Goal: Task Accomplishment & Management: Manage account settings

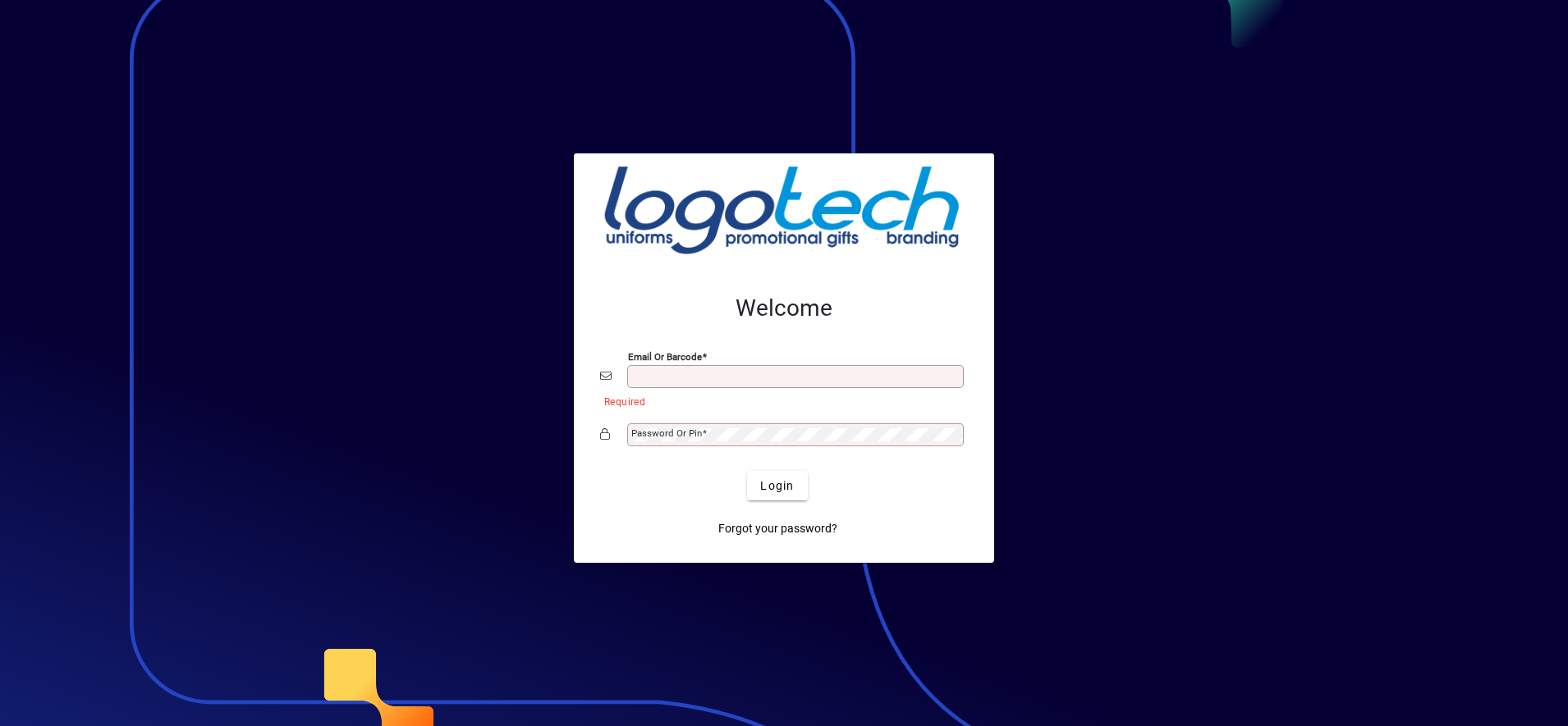
click at [672, 374] on input "Email or Barcode" at bounding box center [797, 377] width 332 height 13
type input "**********"
click at [784, 486] on span "Login" at bounding box center [777, 486] width 33 height 18
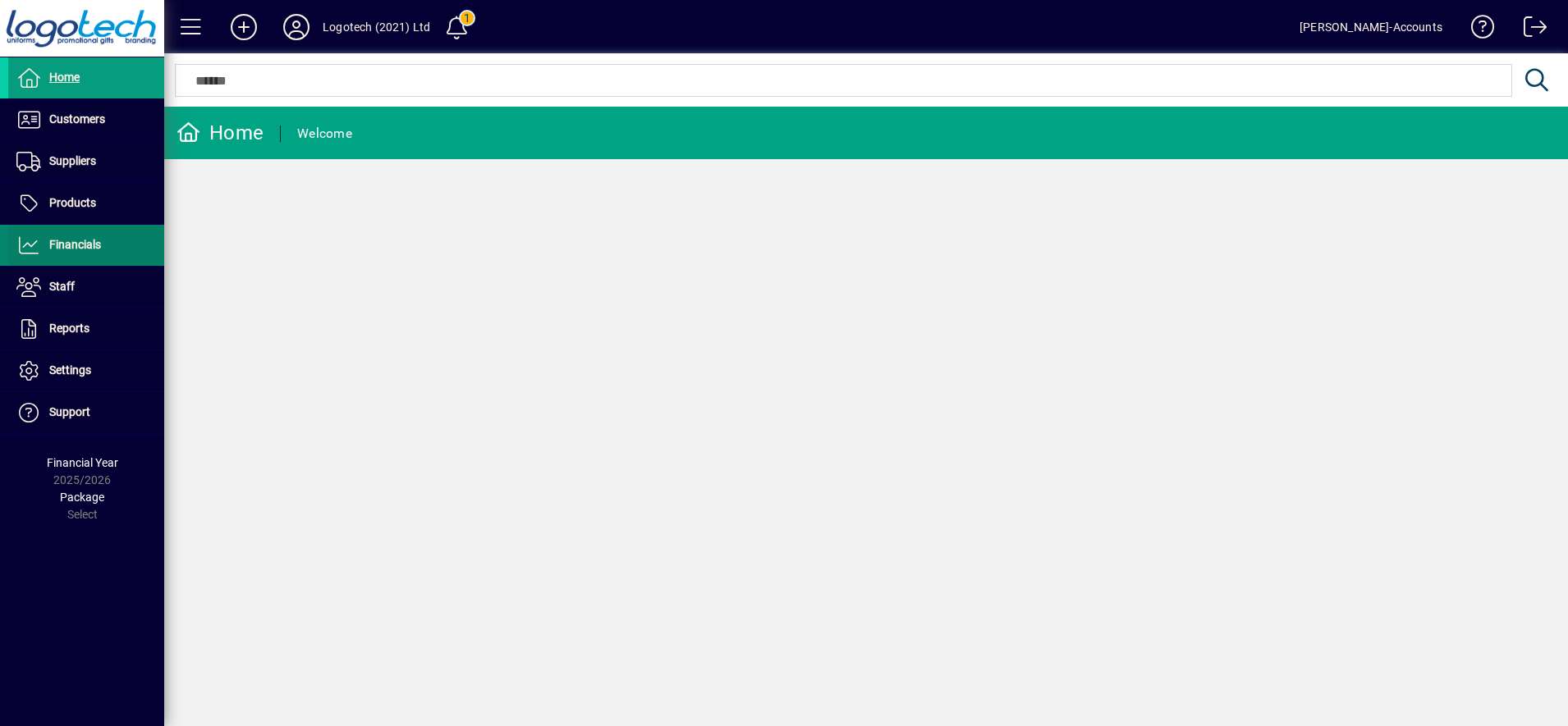
click at [92, 242] on span "Financials" at bounding box center [75, 244] width 52 height 13
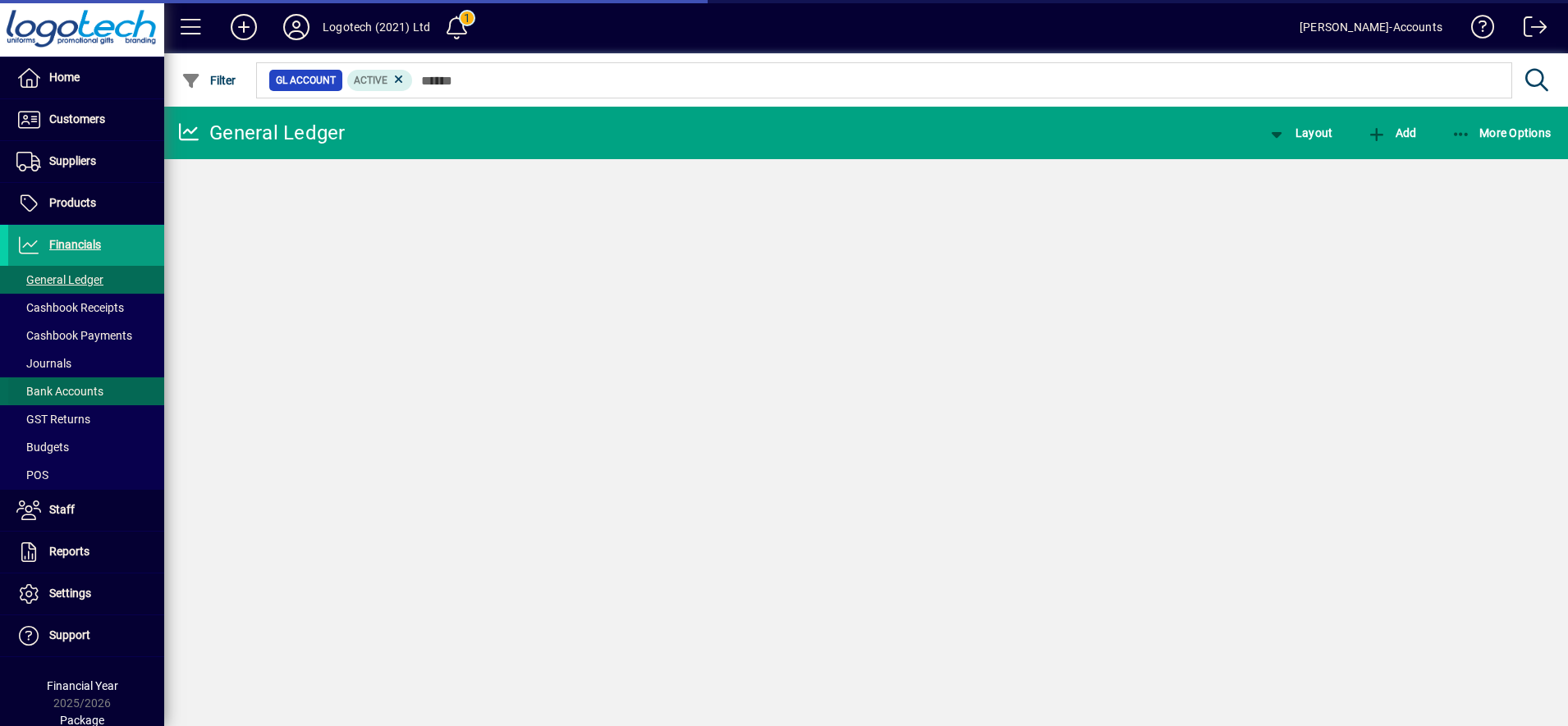
click at [83, 389] on span "Bank Accounts" at bounding box center [60, 392] width 87 height 13
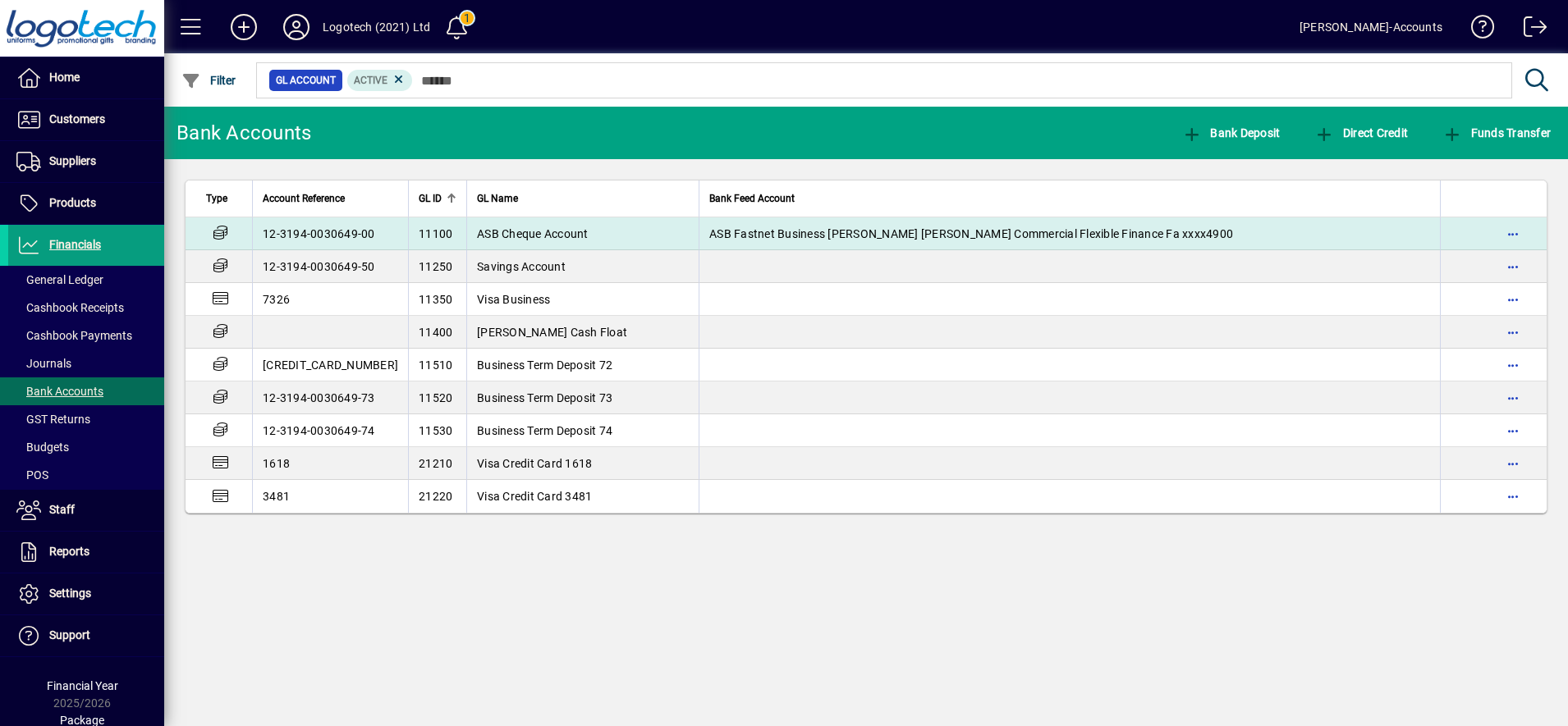
click at [490, 234] on span "ASB Cheque Account" at bounding box center [533, 233] width 112 height 13
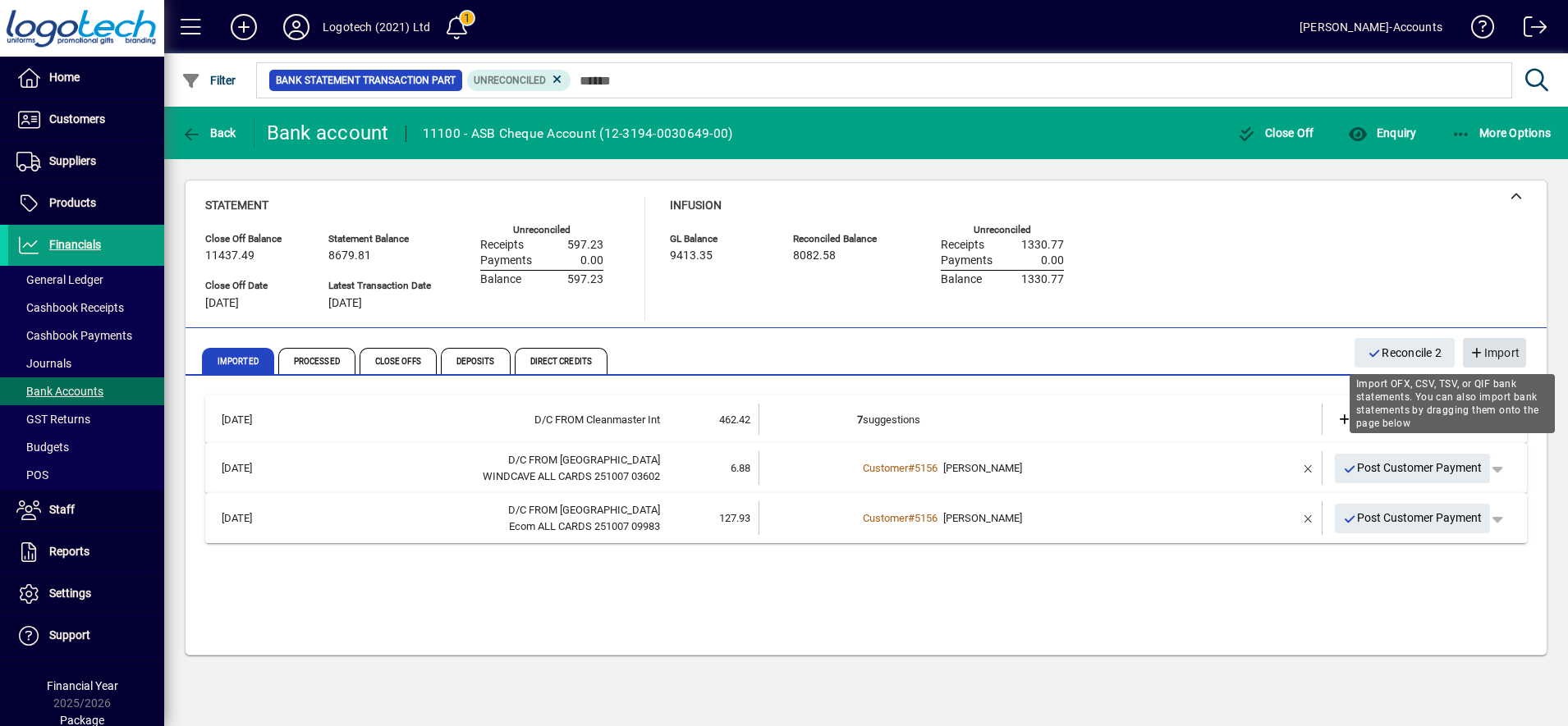
click at [1486, 348] on span "Import" at bounding box center [1494, 353] width 50 height 27
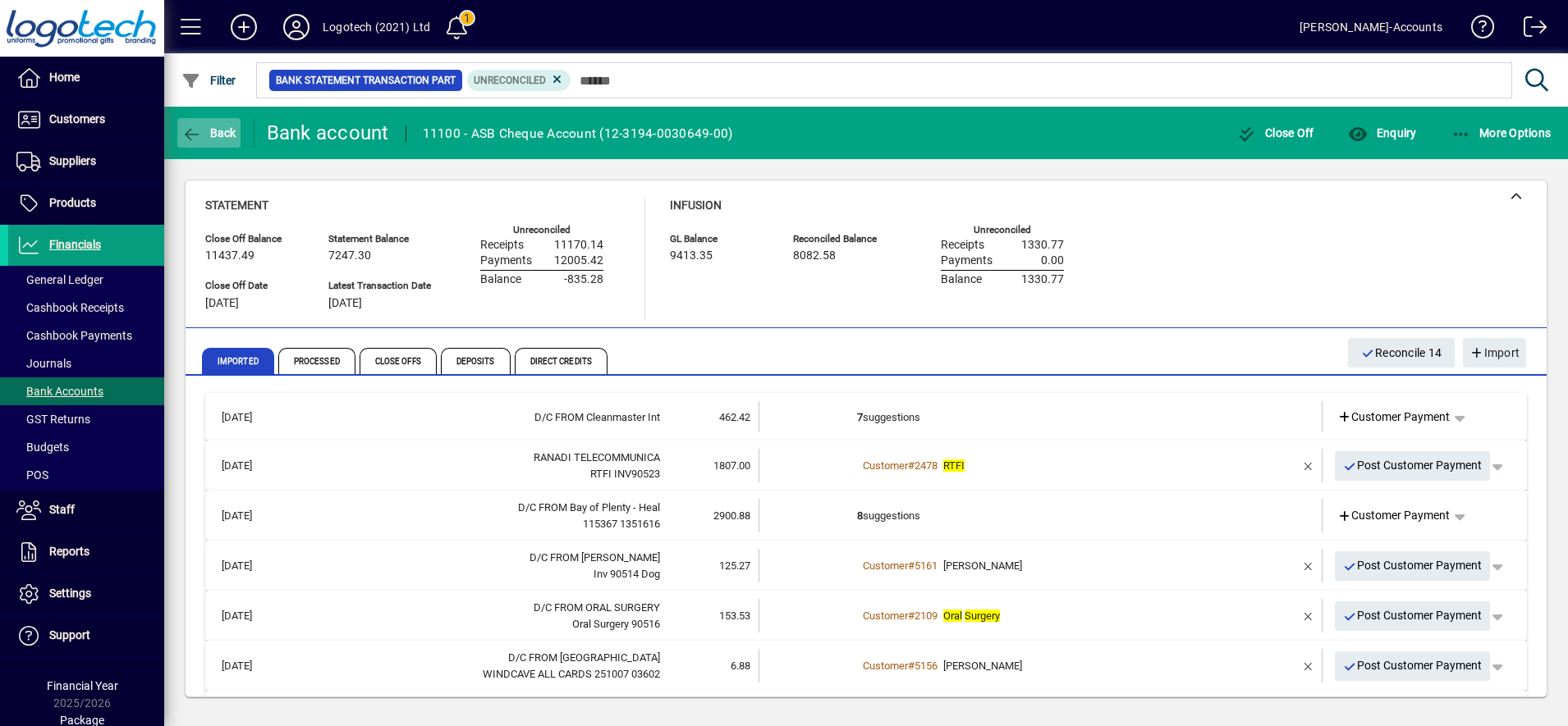
click at [220, 136] on span "Back" at bounding box center [208, 132] width 55 height 13
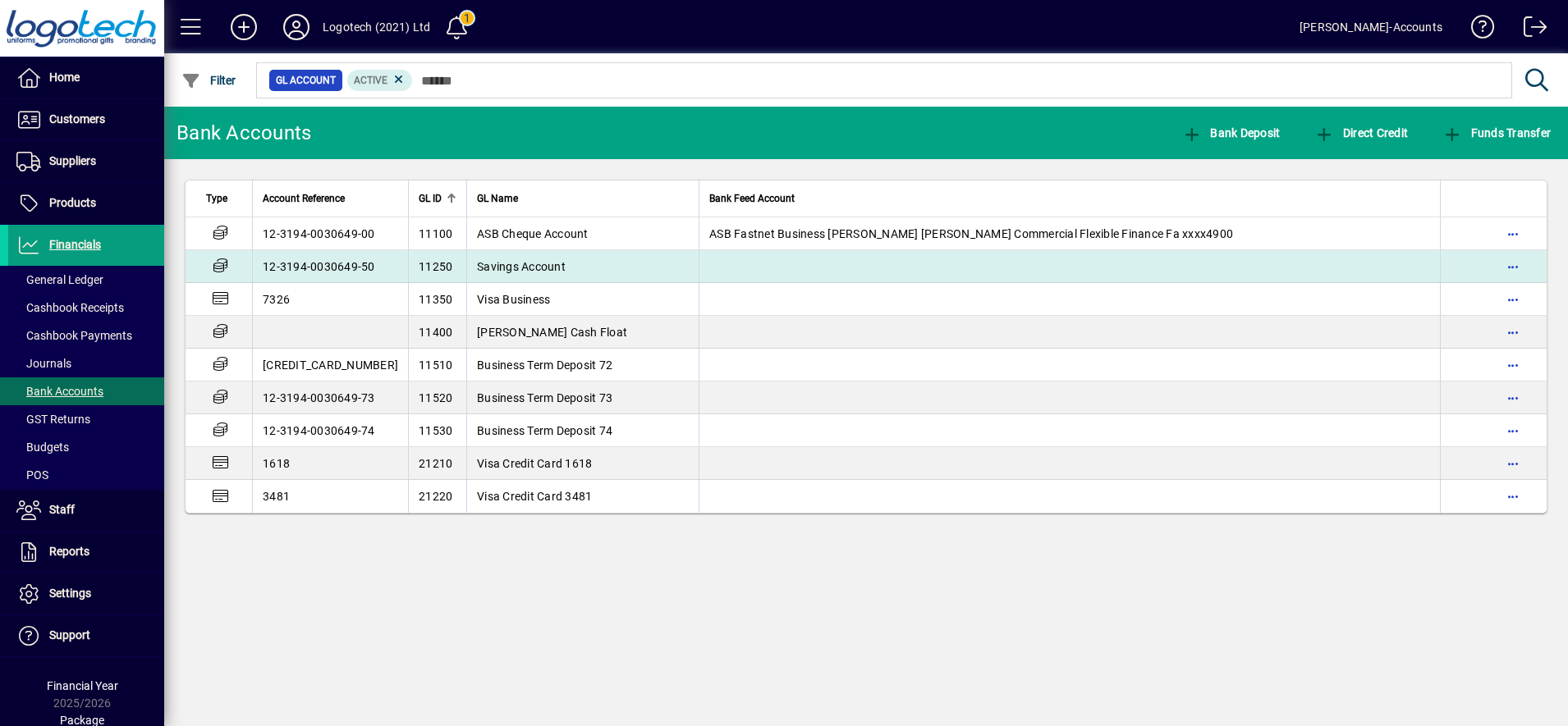
click at [508, 263] on span "Savings Account" at bounding box center [521, 267] width 89 height 13
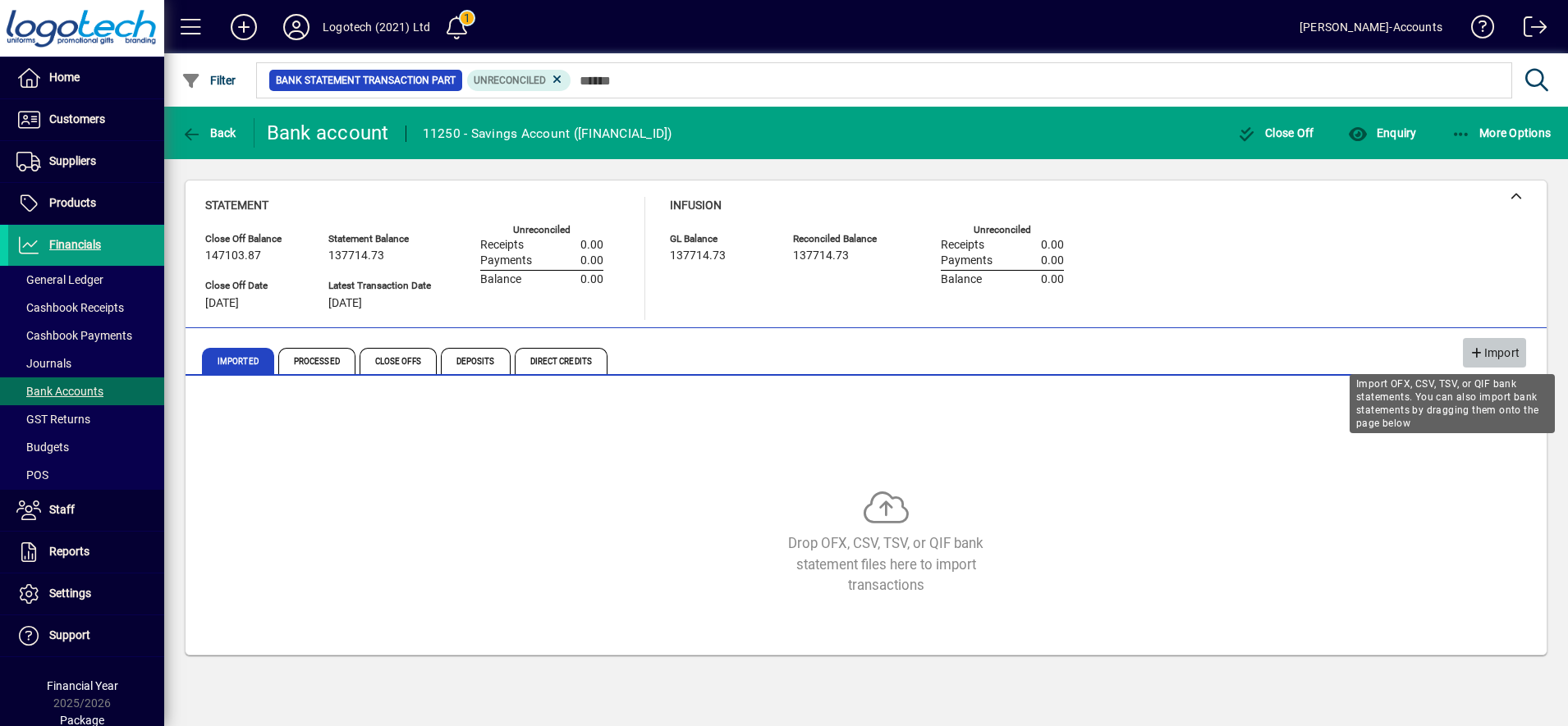
click at [1504, 356] on span "Import" at bounding box center [1494, 353] width 50 height 27
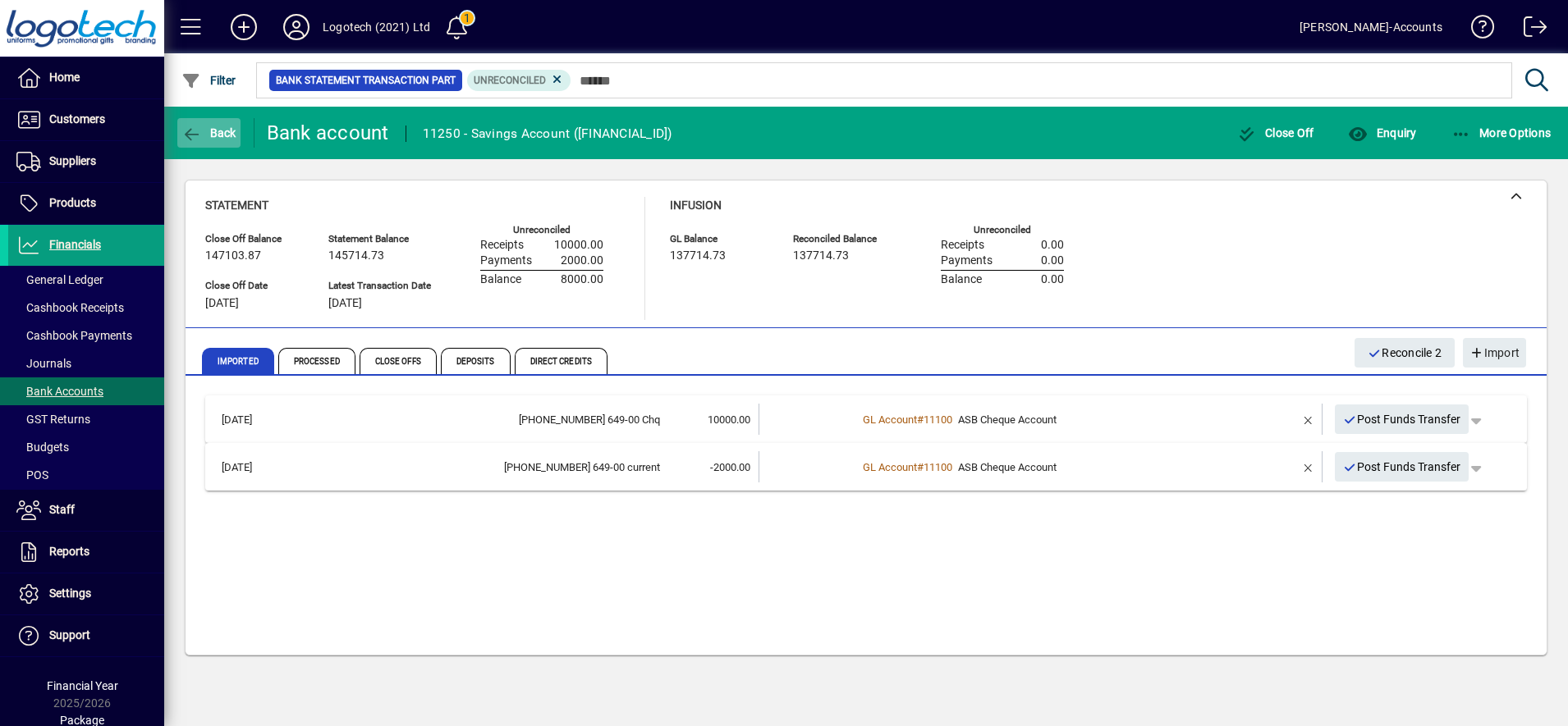
click at [222, 128] on span "Back" at bounding box center [208, 132] width 55 height 13
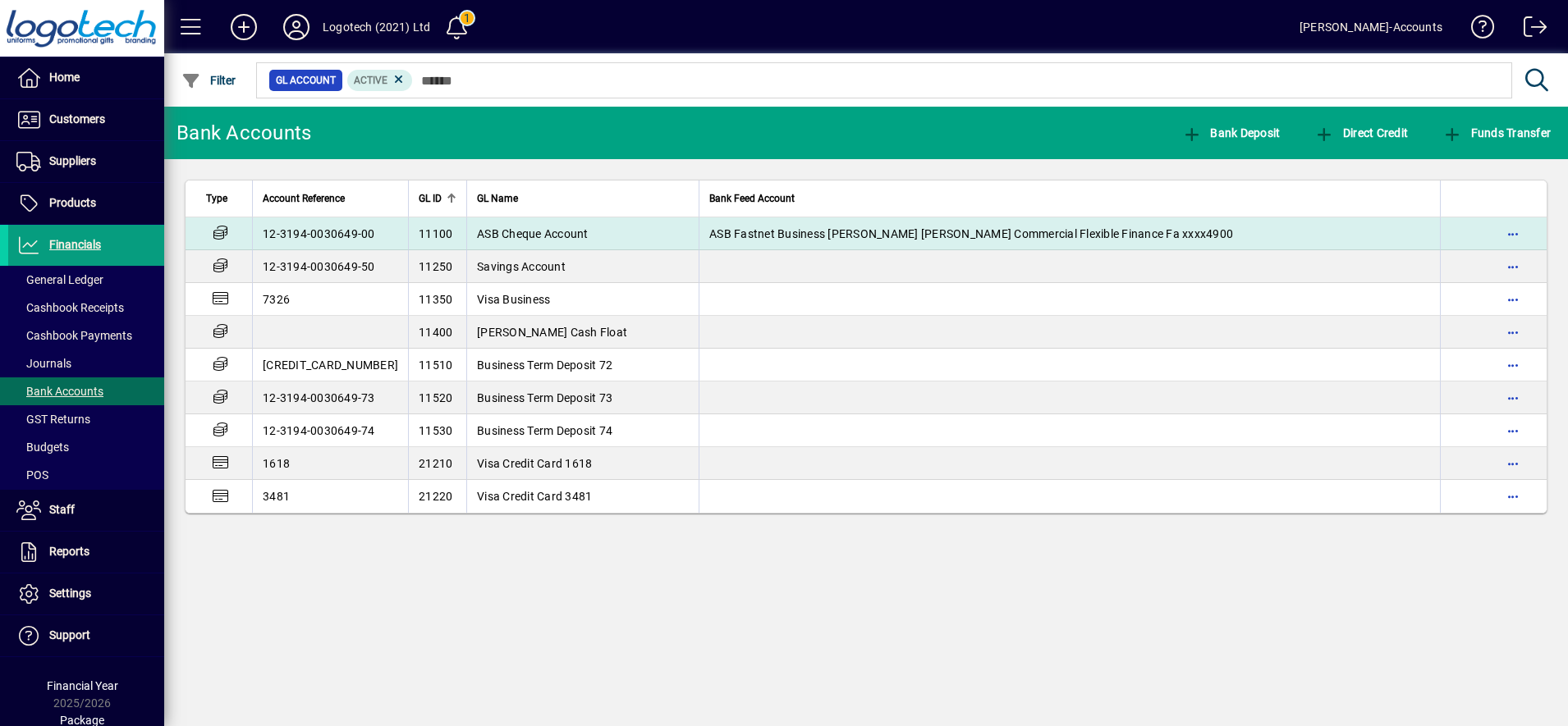
click at [477, 232] on span "ASB Cheque Account" at bounding box center [533, 233] width 112 height 13
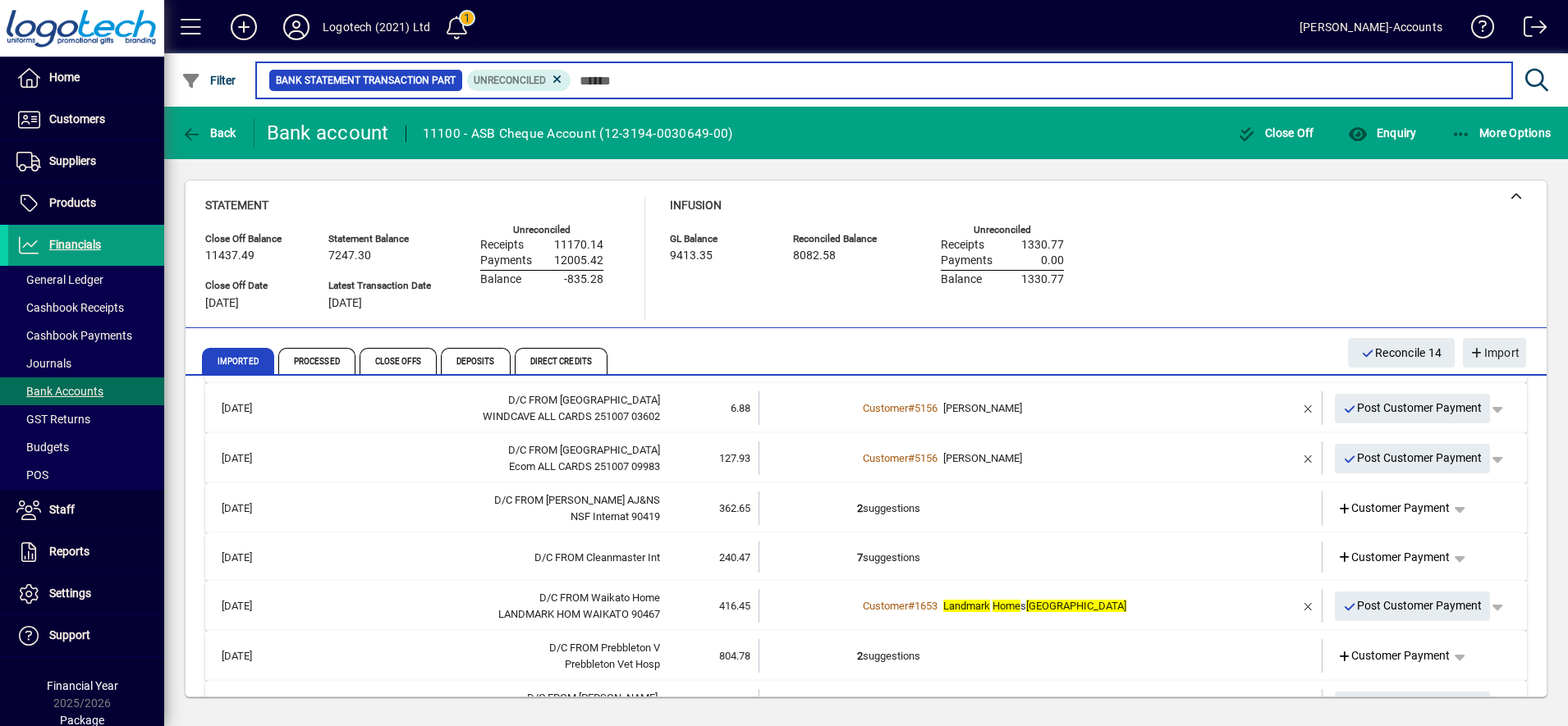
scroll to position [745, 0]
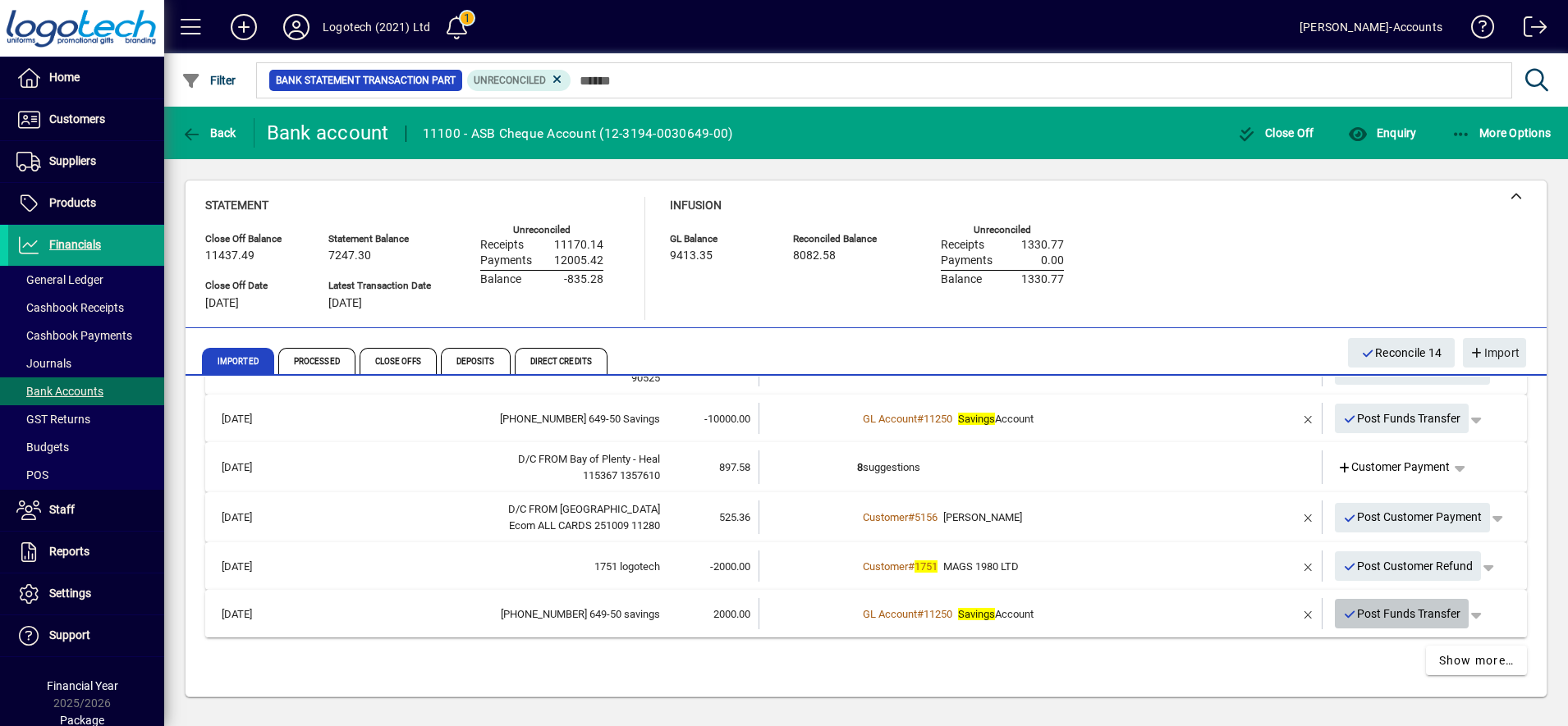
click at [1394, 617] on span "Post Funds Transfer" at bounding box center [1402, 614] width 119 height 27
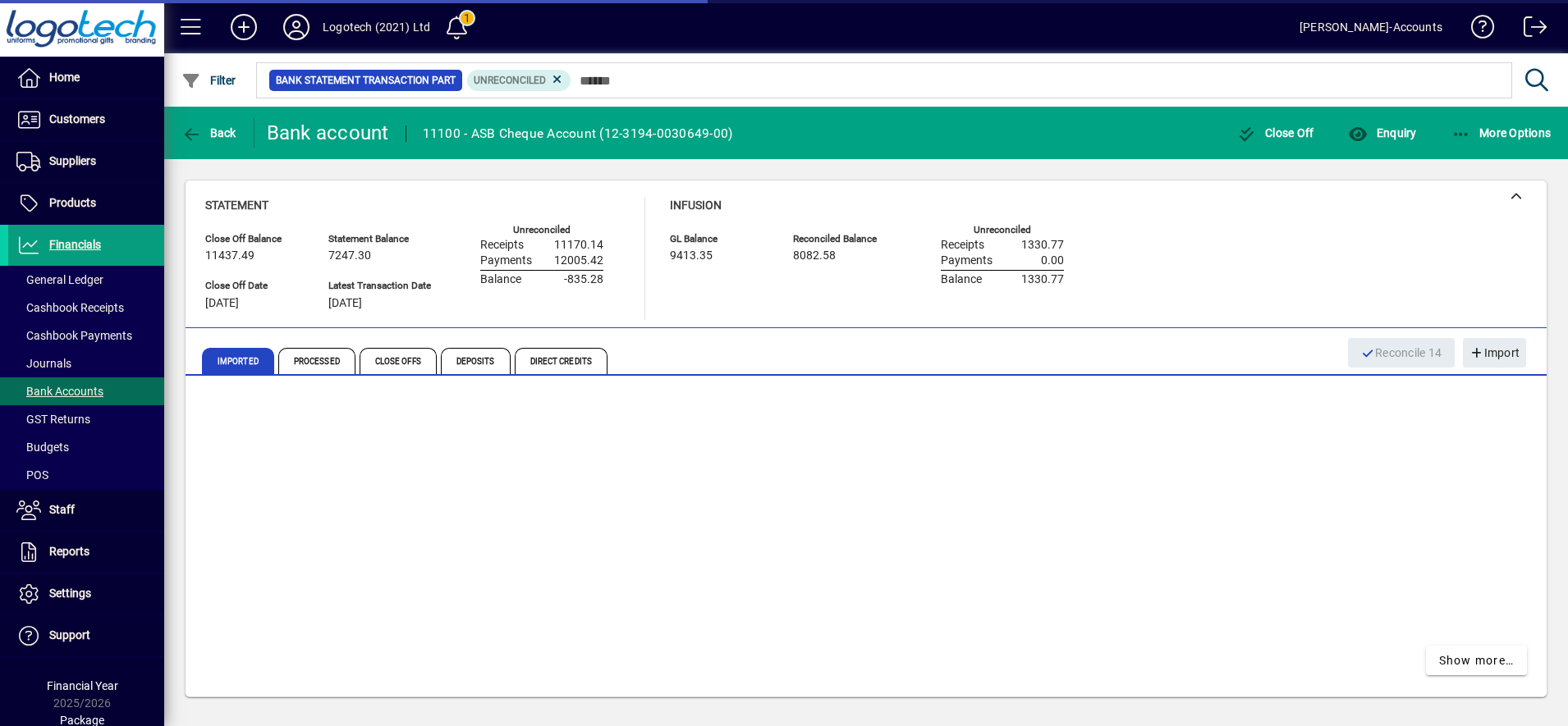
scroll to position [697, 0]
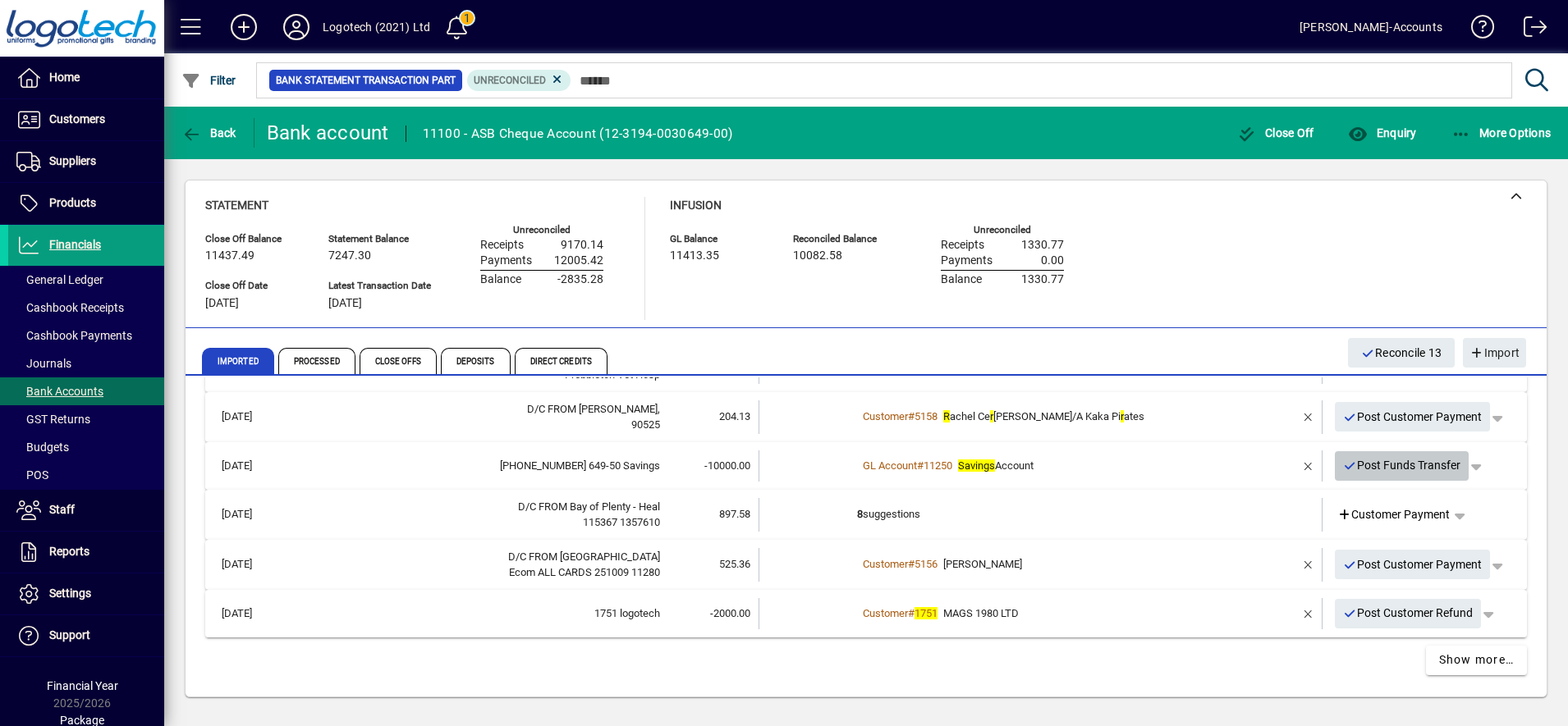
click at [1360, 467] on span "Post Funds Transfer" at bounding box center [1402, 465] width 119 height 27
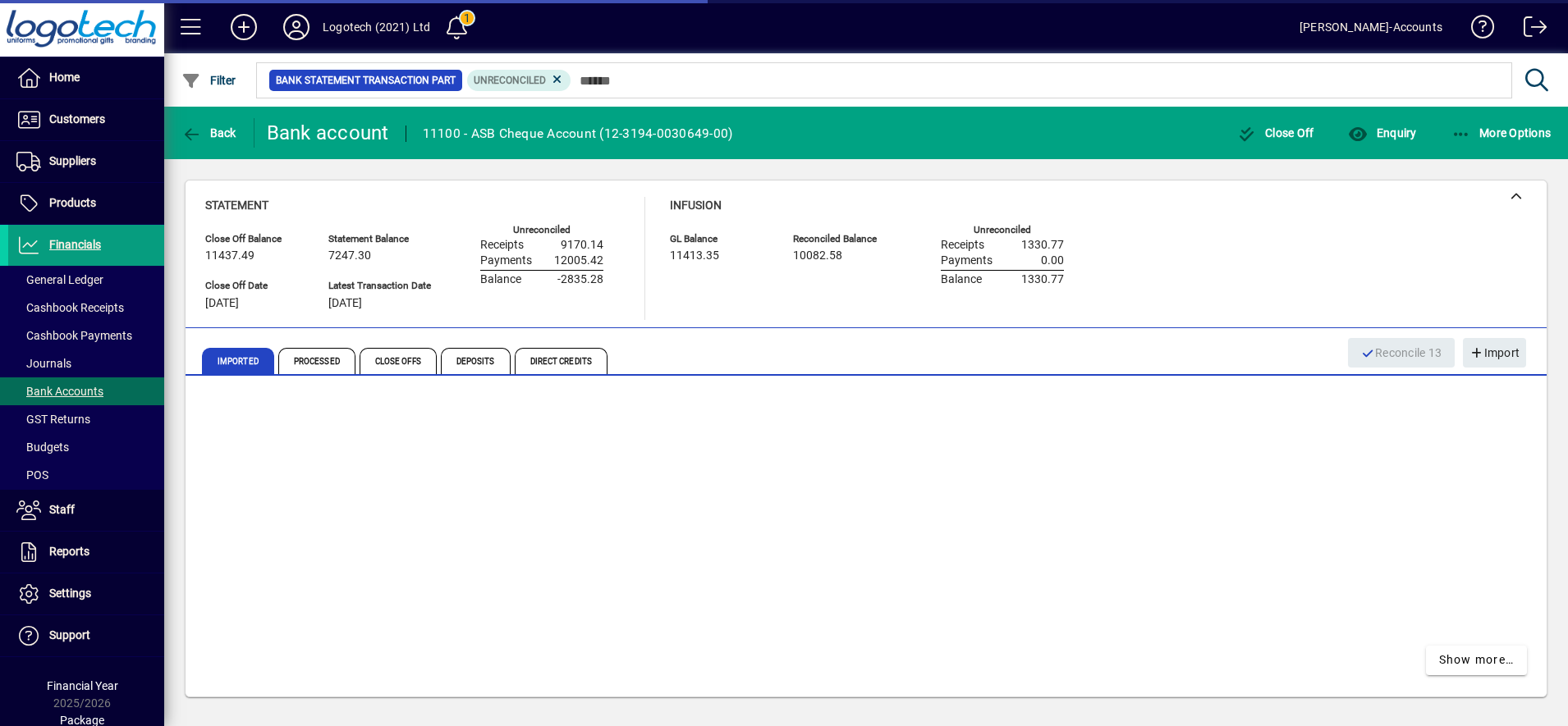
scroll to position [650, 0]
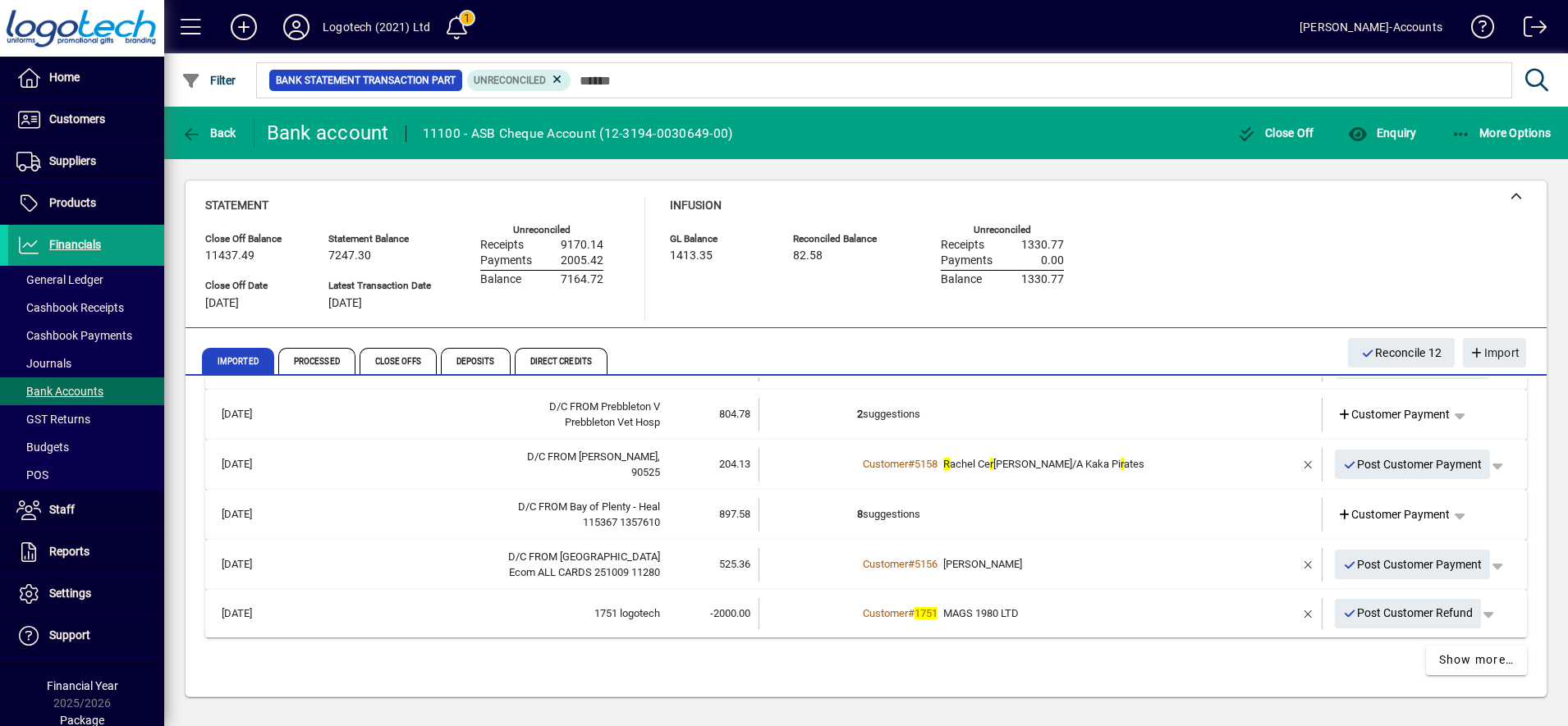
click at [924, 414] on td "2 suggestions" at bounding box center [1041, 415] width 370 height 33
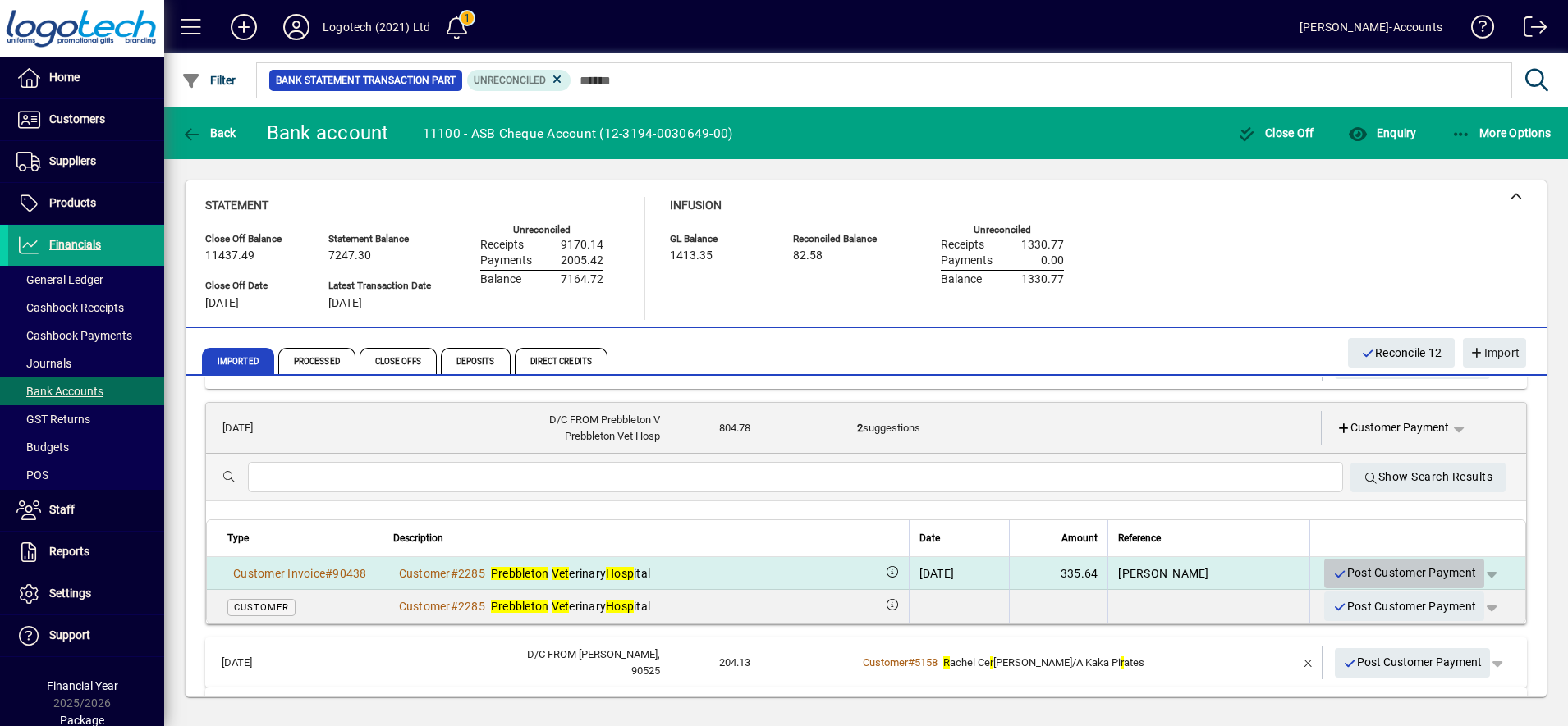
click at [1366, 571] on span "Post Customer Payment" at bounding box center [1403, 572] width 144 height 27
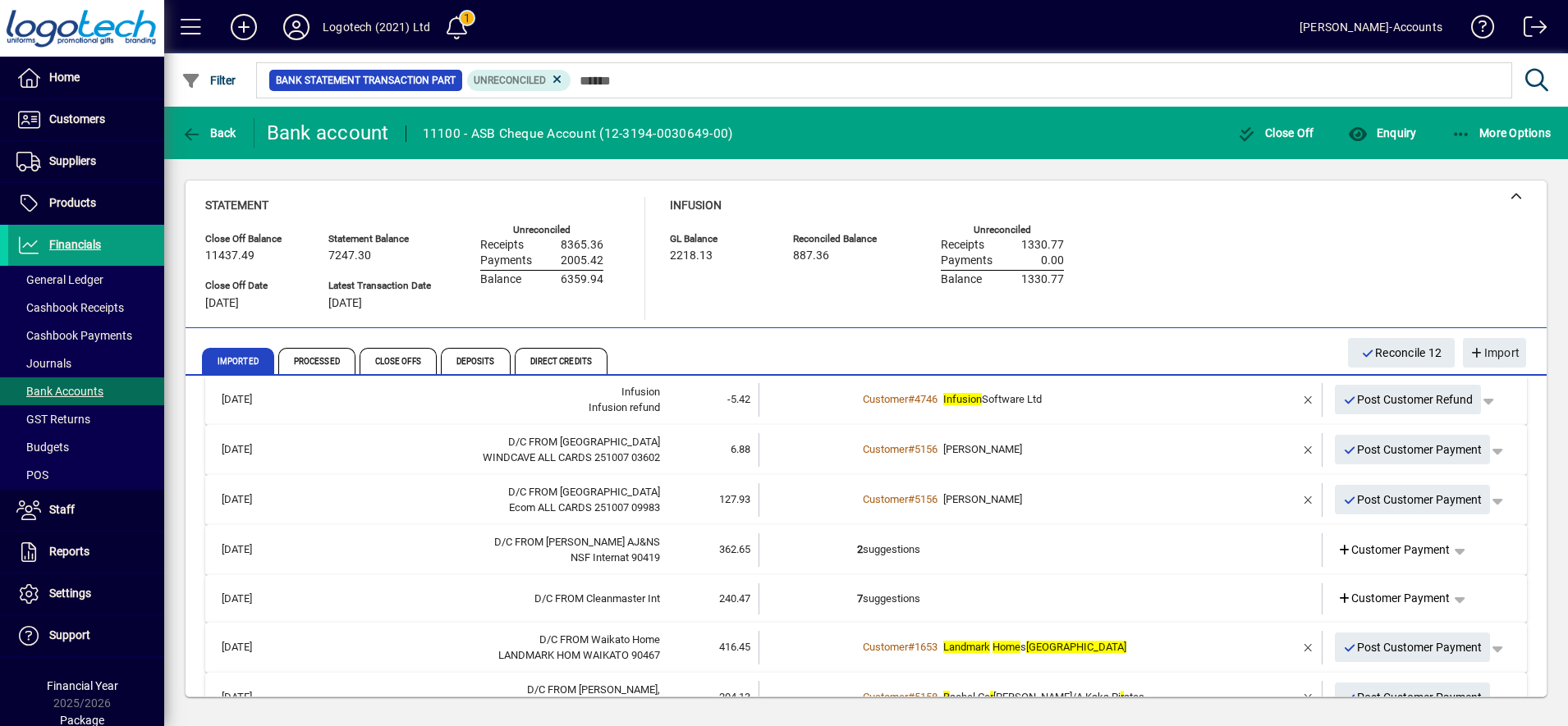
scroll to position [333, 0]
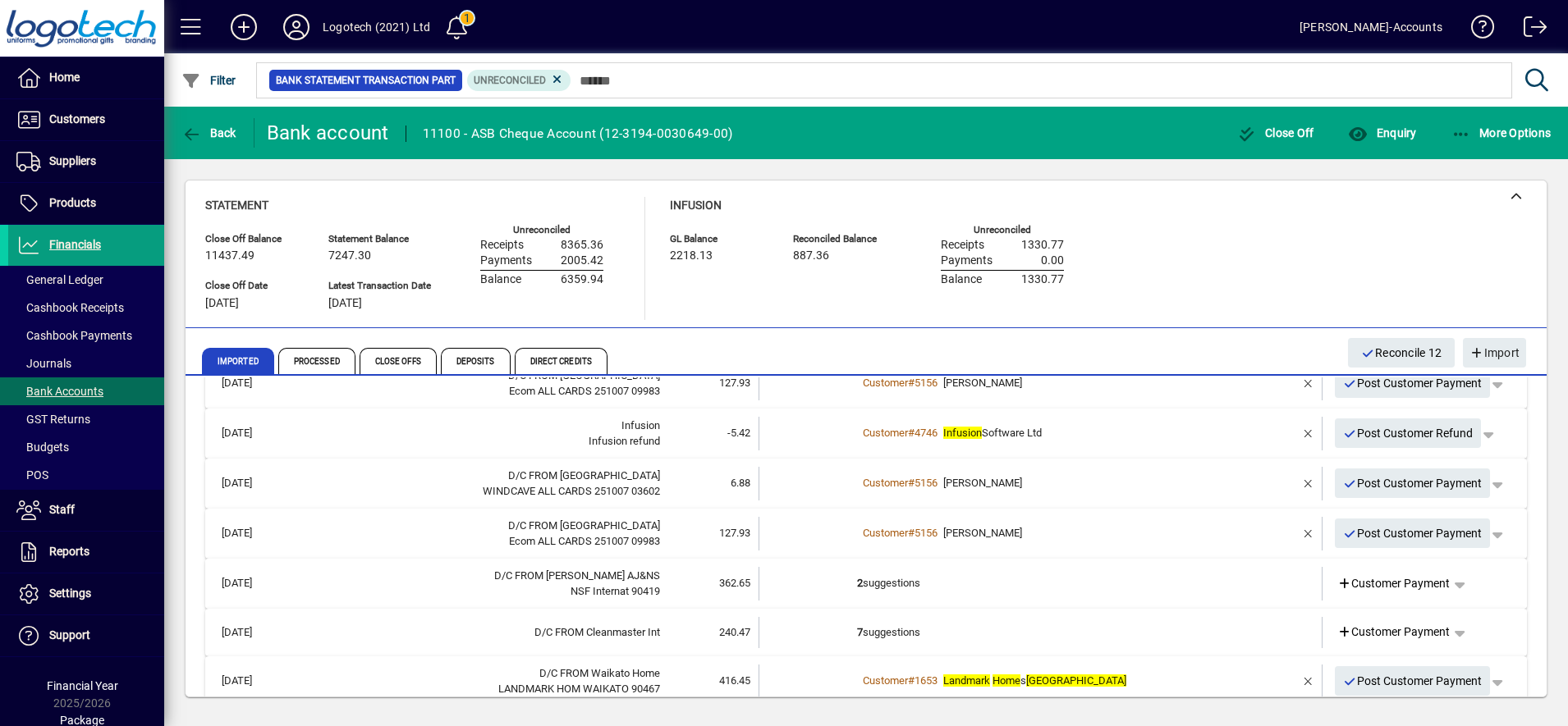
click at [903, 585] on td "2 suggestions" at bounding box center [1041, 583] width 370 height 33
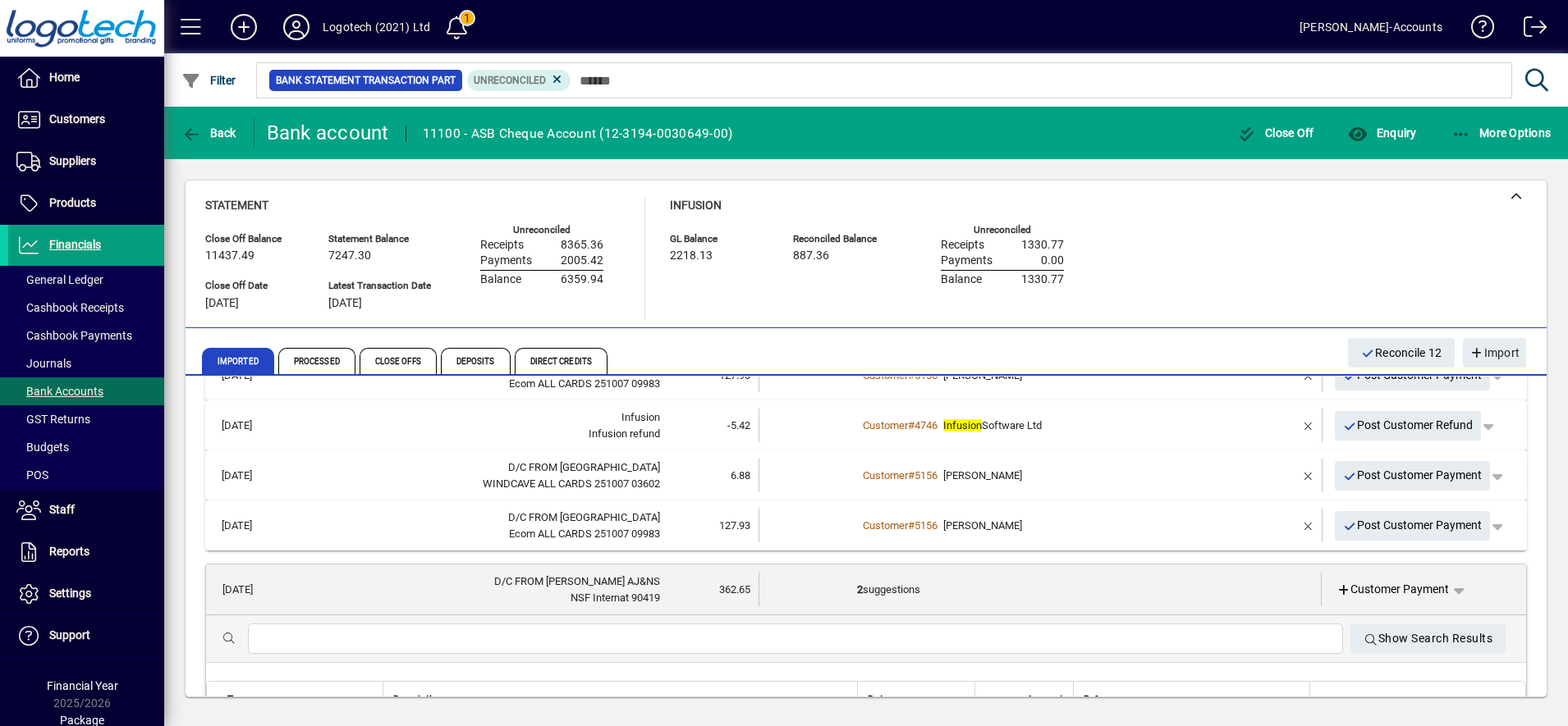
scroll to position [338, 0]
click at [949, 594] on td "2 suggestions" at bounding box center [1041, 592] width 369 height 33
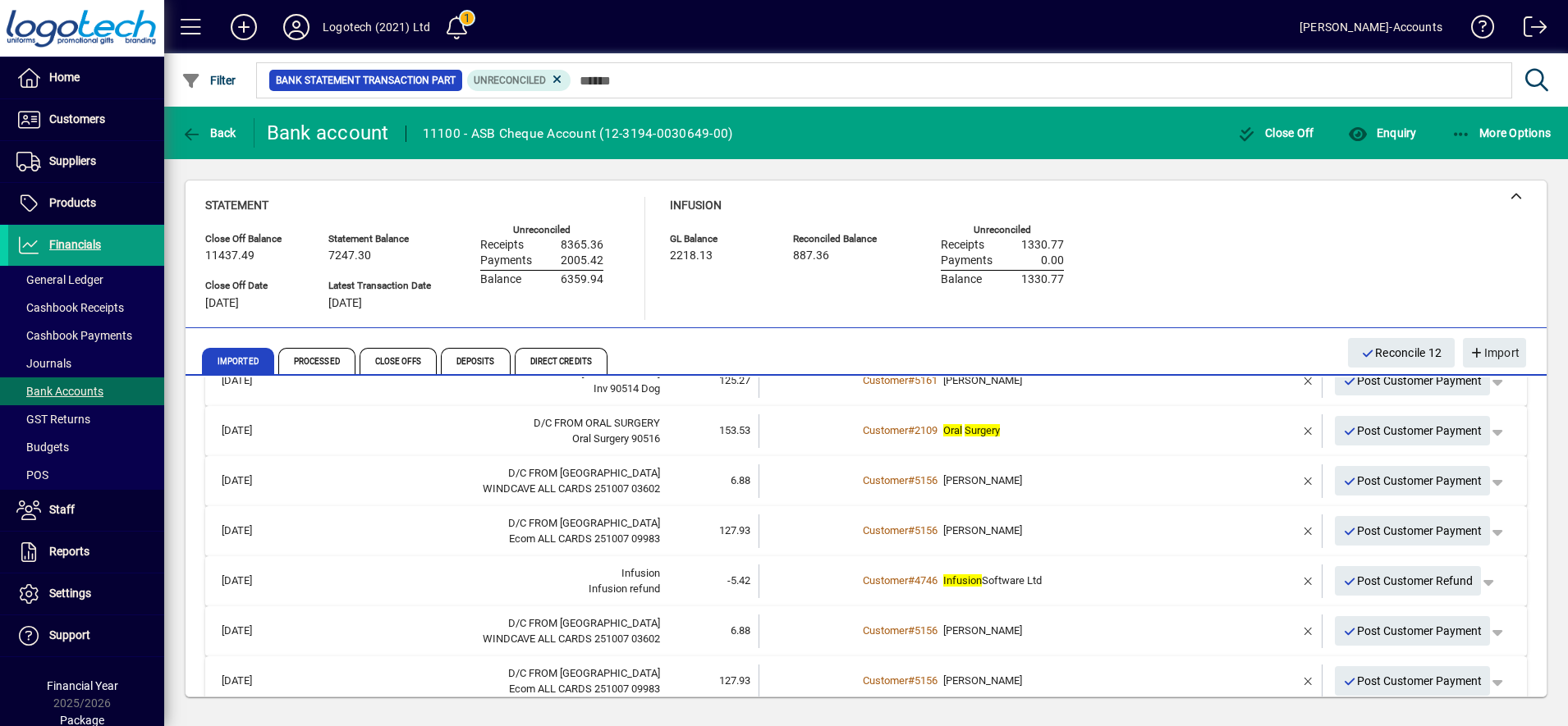
scroll to position [192, 0]
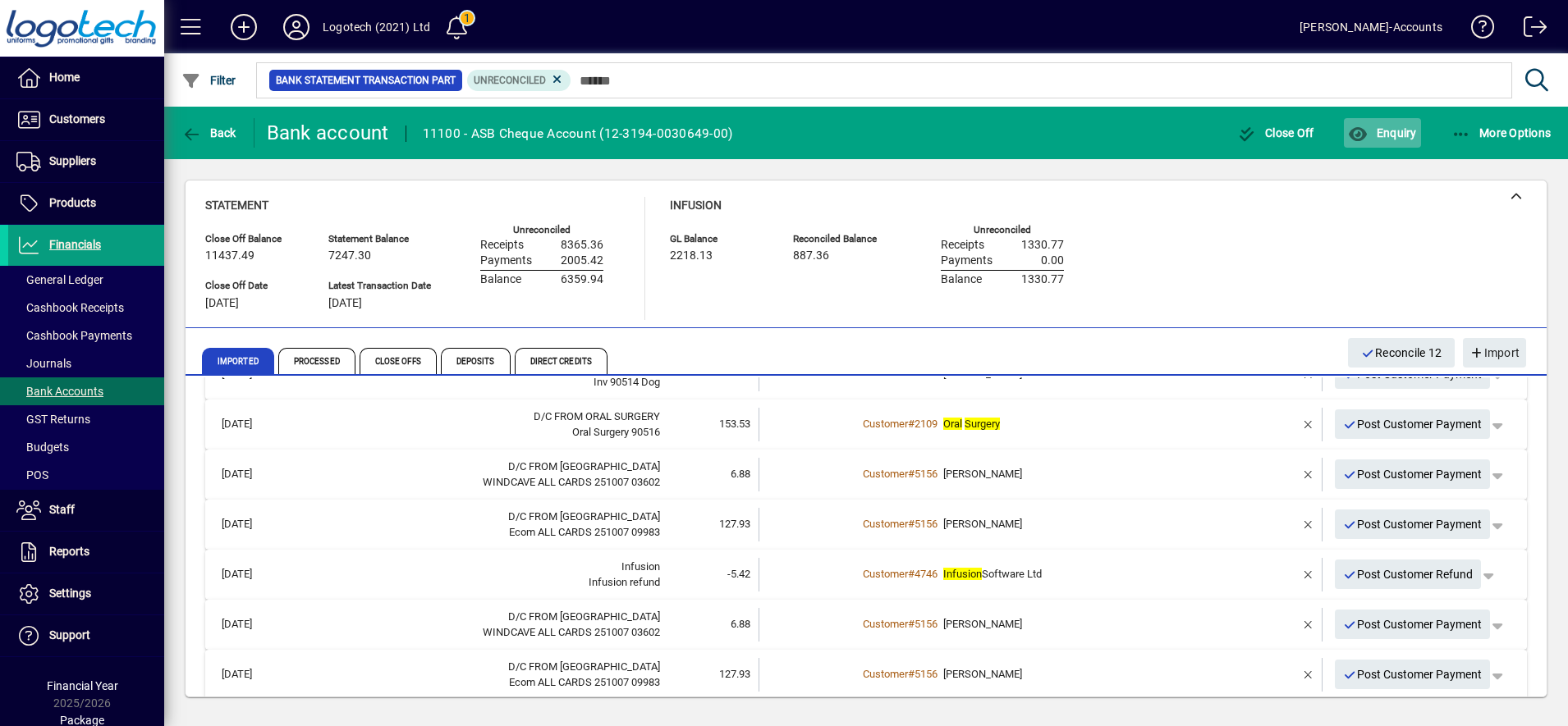
click at [1387, 121] on span "button" at bounding box center [1382, 132] width 76 height 40
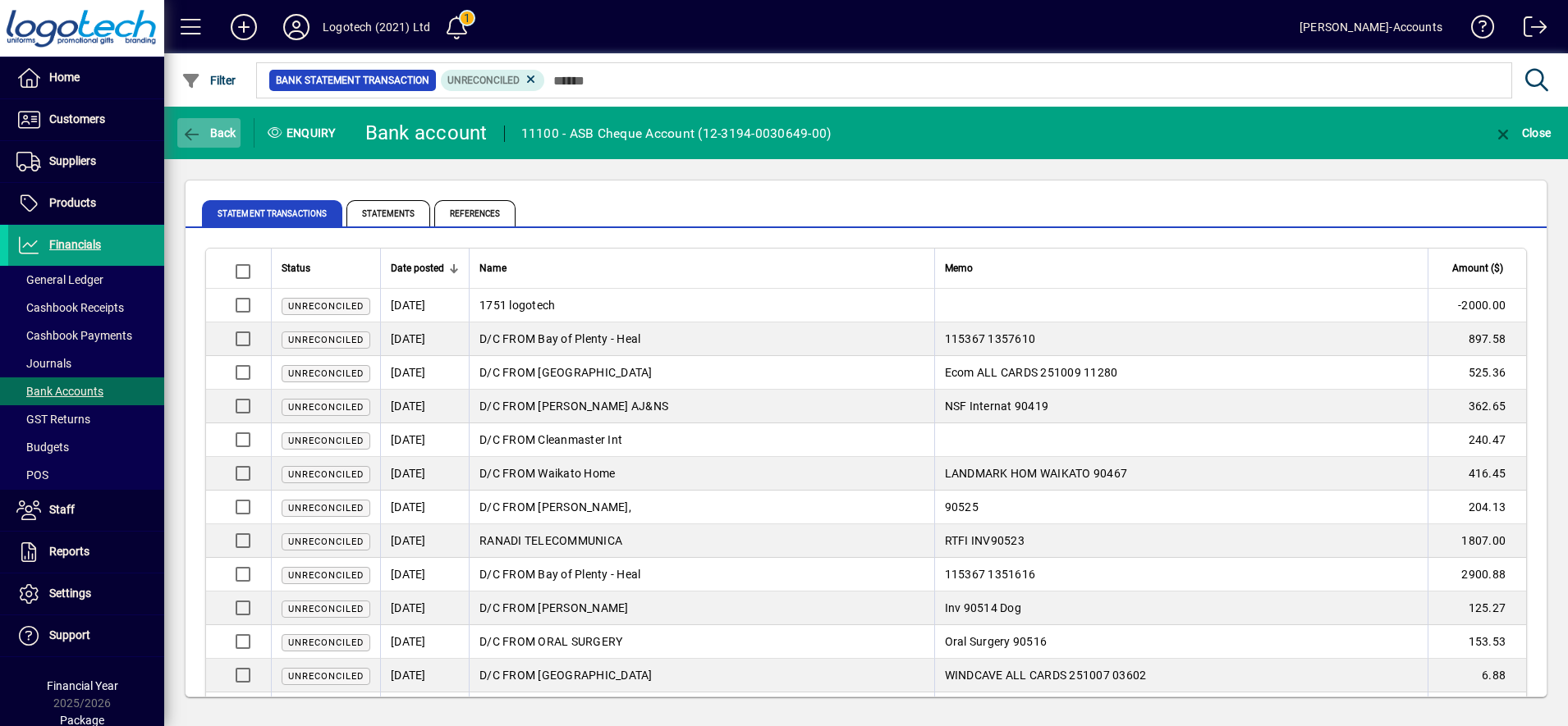
click at [227, 128] on span "Back" at bounding box center [208, 132] width 55 height 13
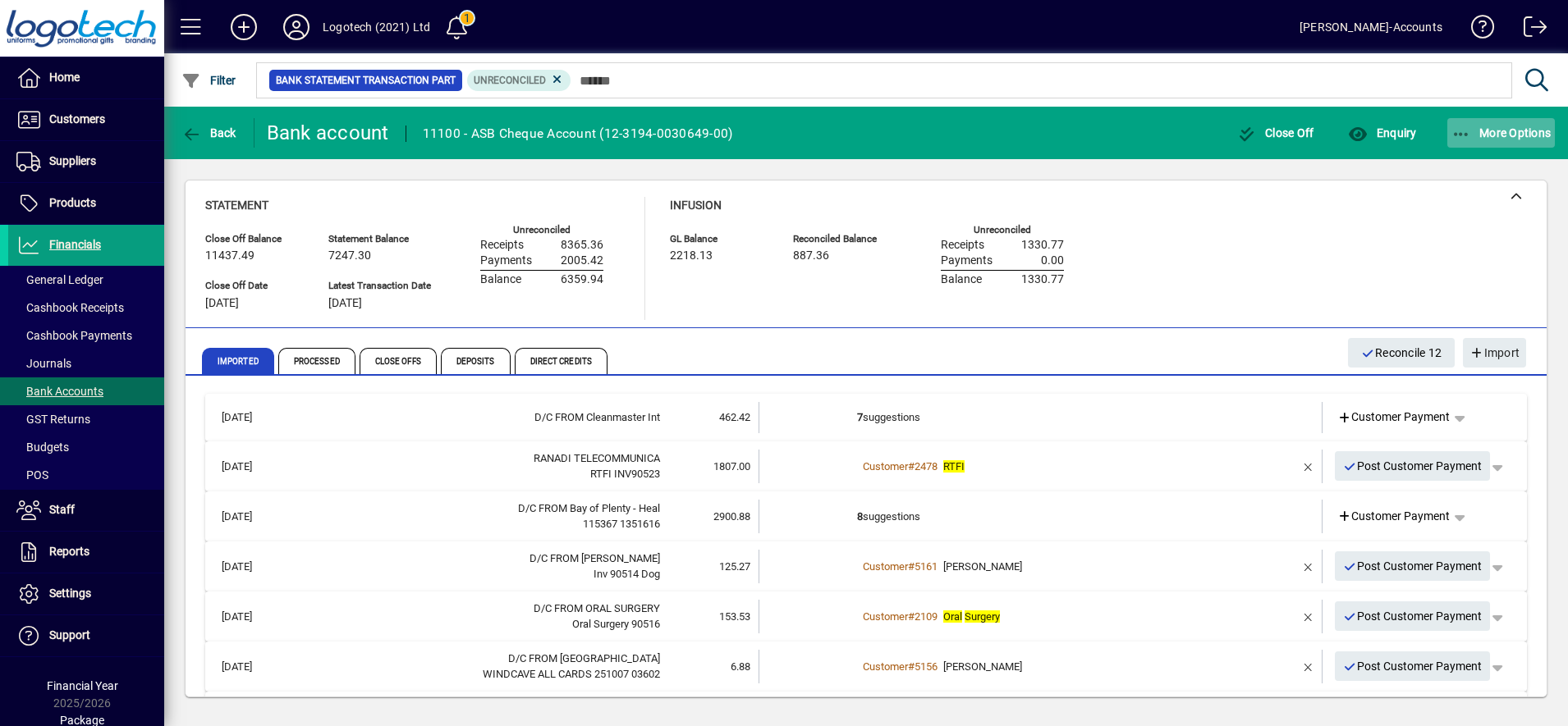
click at [1486, 123] on span "button" at bounding box center [1500, 132] width 108 height 40
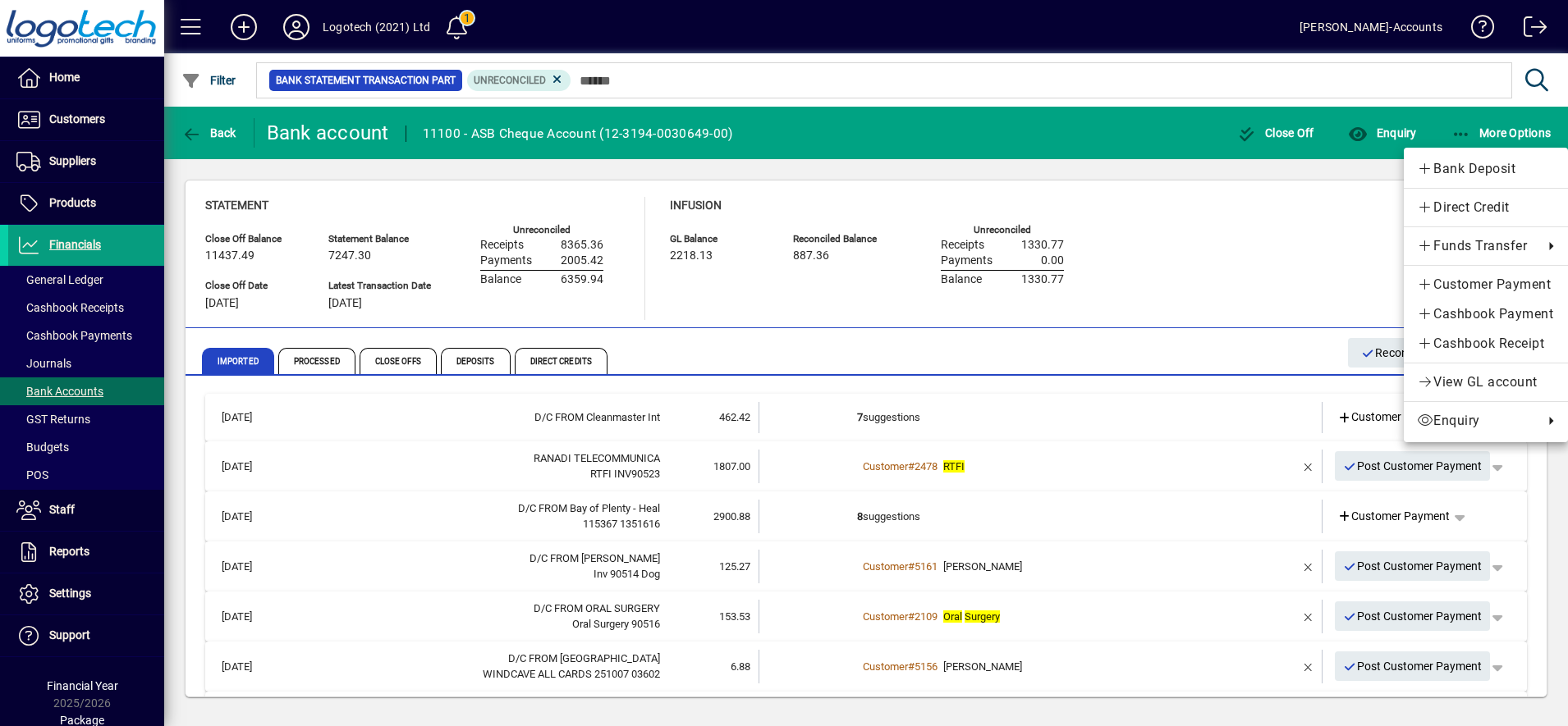
drag, startPoint x: 1538, startPoint y: 466, endPoint x: 1549, endPoint y: 595, distance: 129.5
click at [1549, 595] on div at bounding box center [784, 363] width 1568 height 726
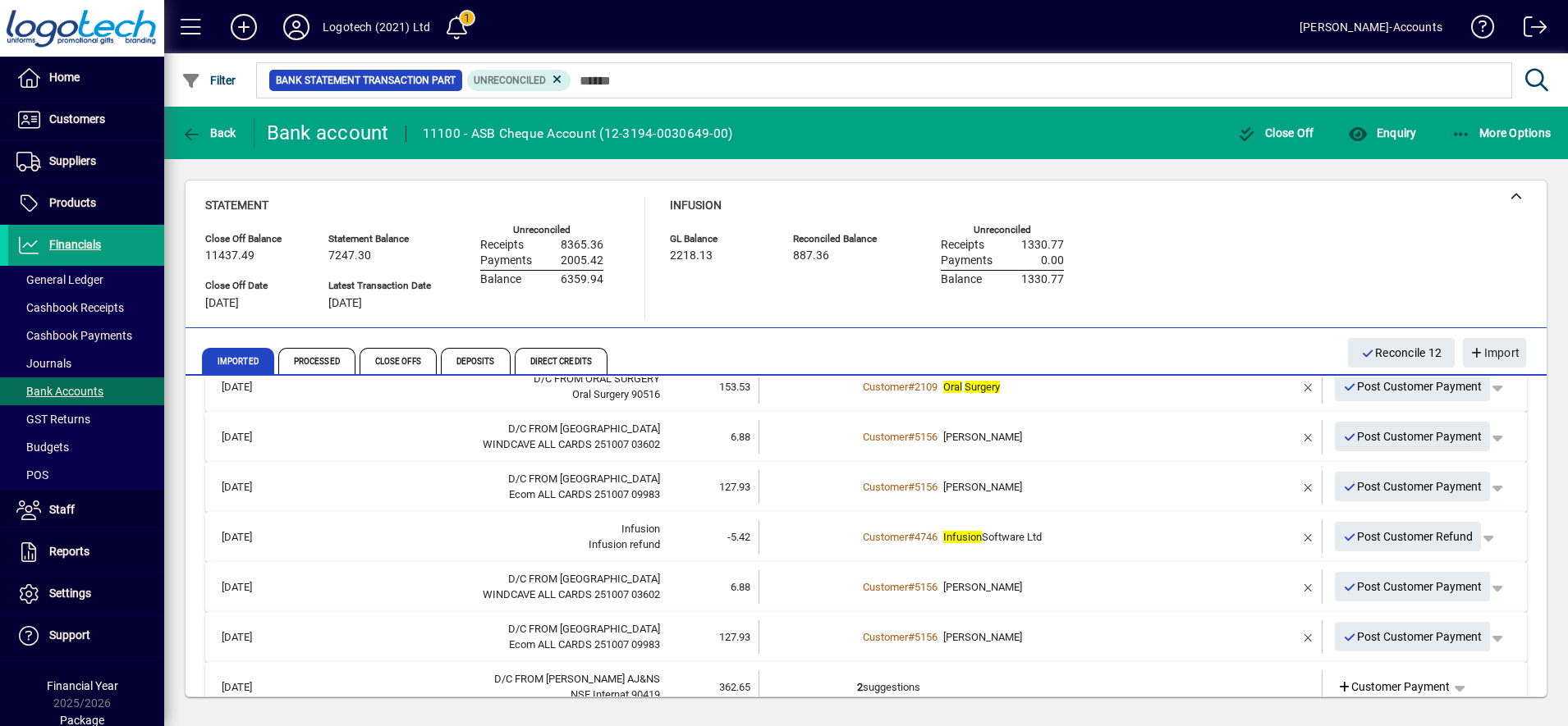
scroll to position [235, 0]
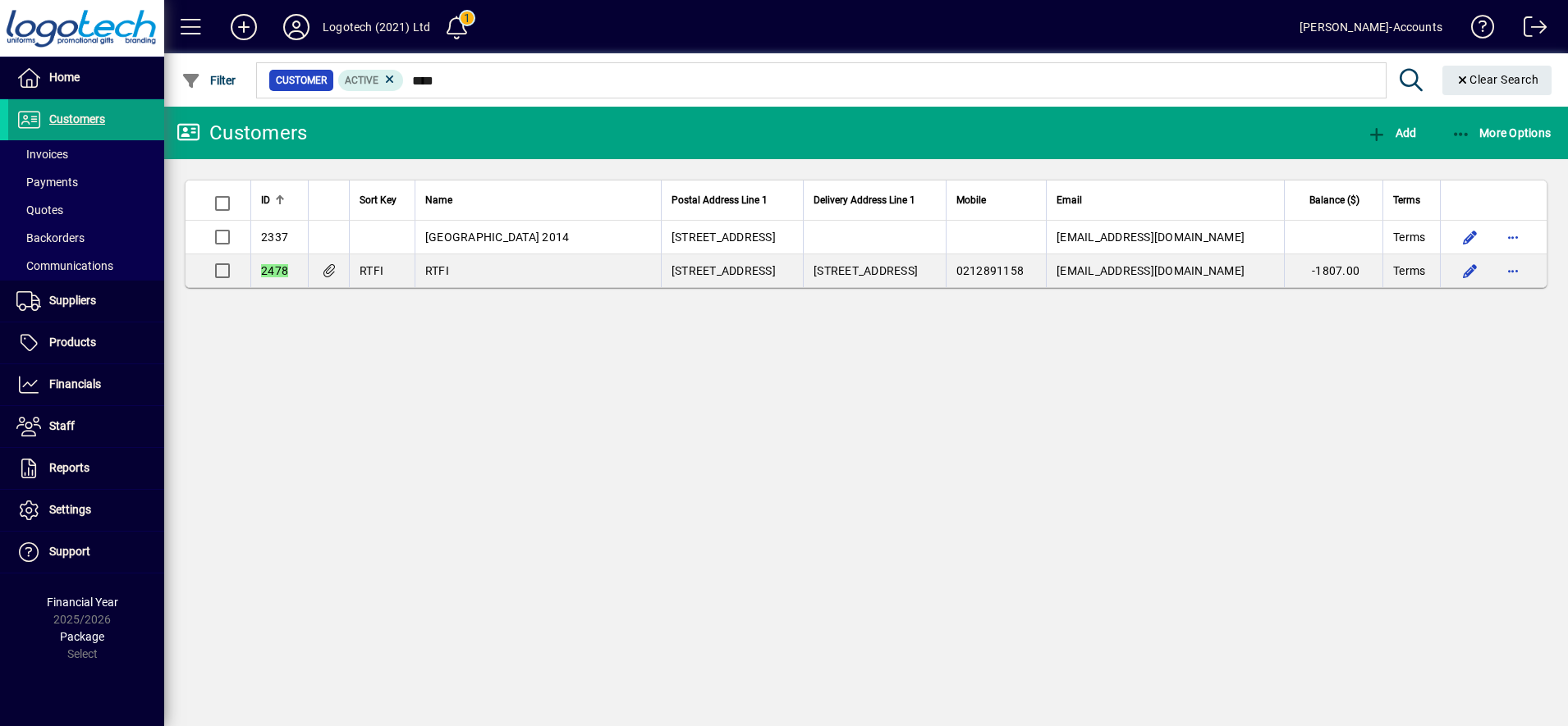
type input "****"
click at [466, 69] on div at bounding box center [955, 62] width 1403 height 18
click at [76, 123] on span "Customers" at bounding box center [77, 119] width 56 height 13
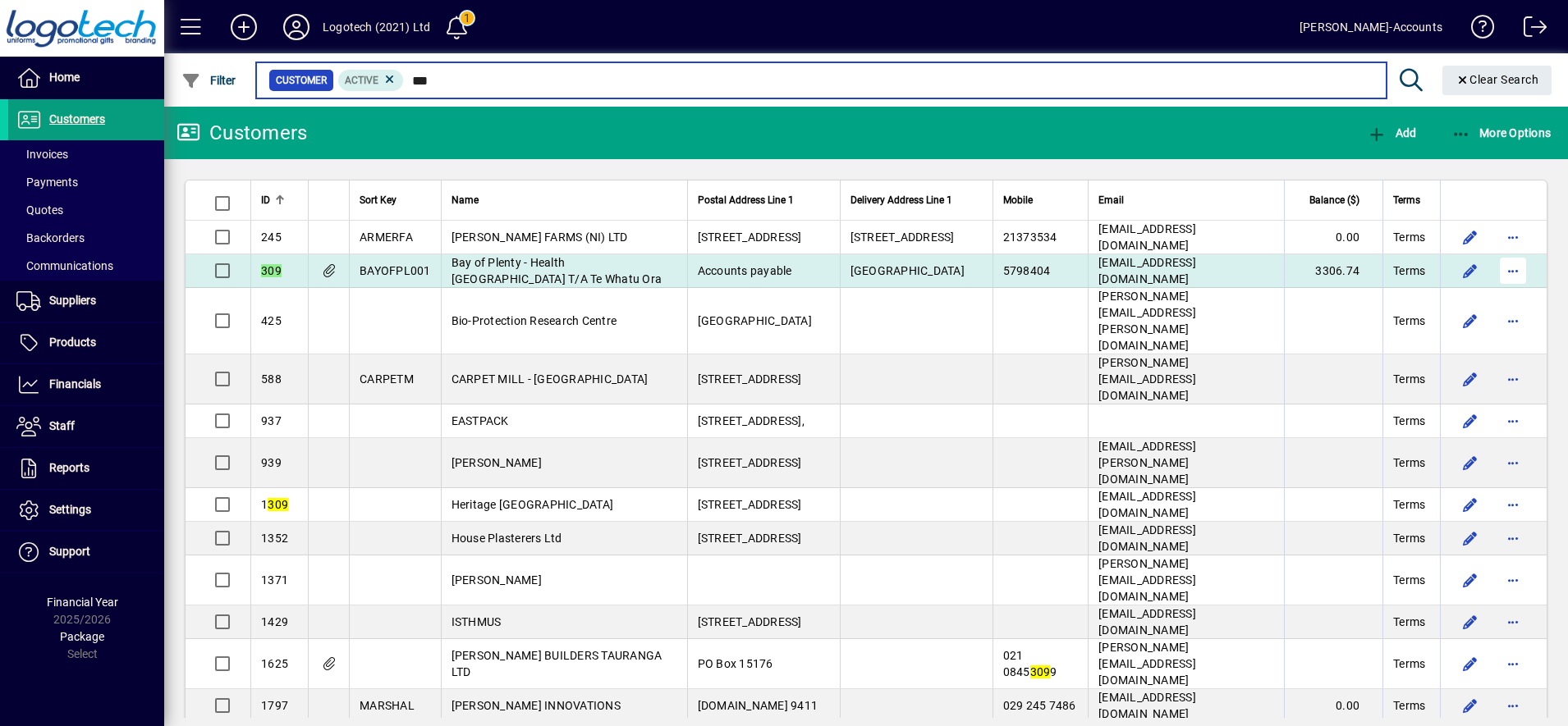
type input "***"
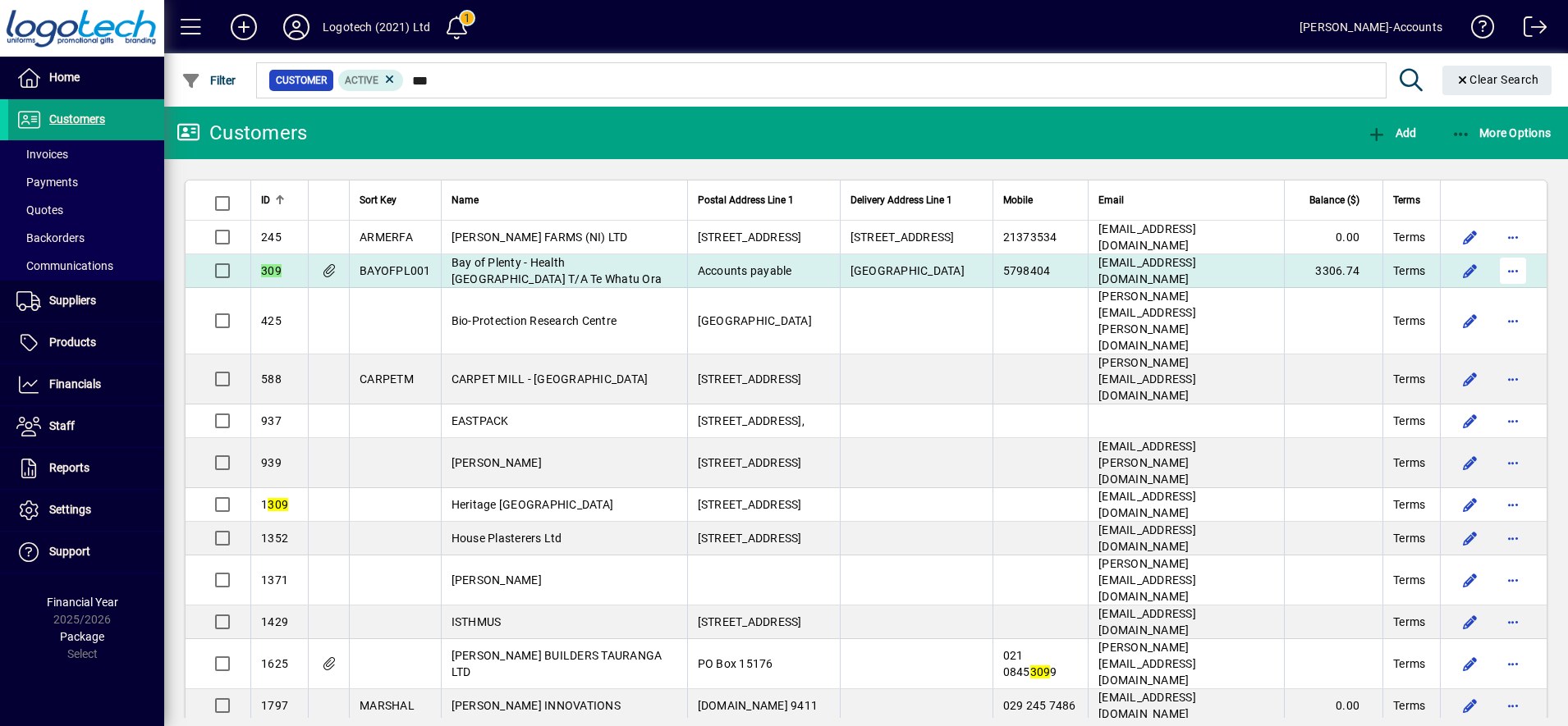
click at [1496, 269] on span "button" at bounding box center [1512, 270] width 40 height 40
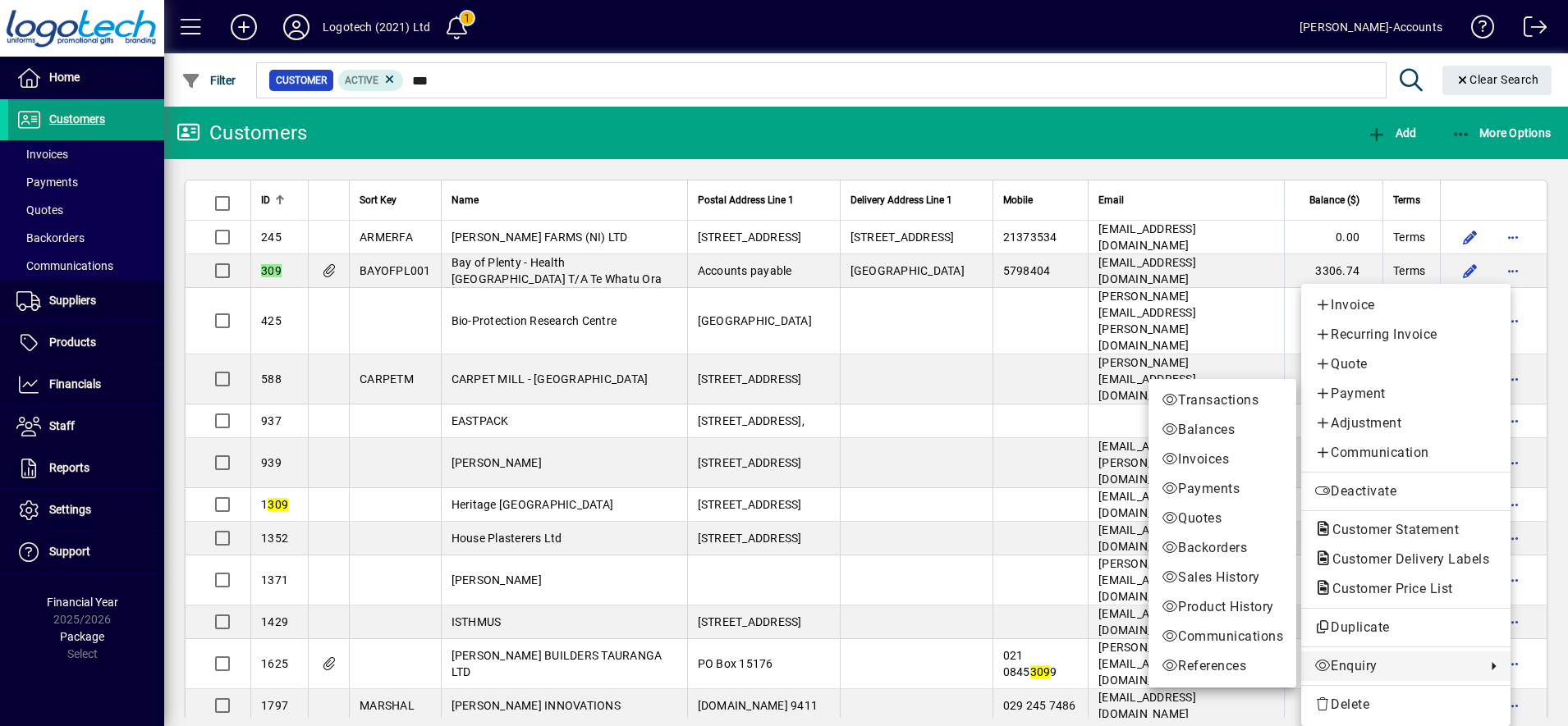
click at [1356, 665] on span "Enquiry" at bounding box center [1396, 666] width 163 height 19
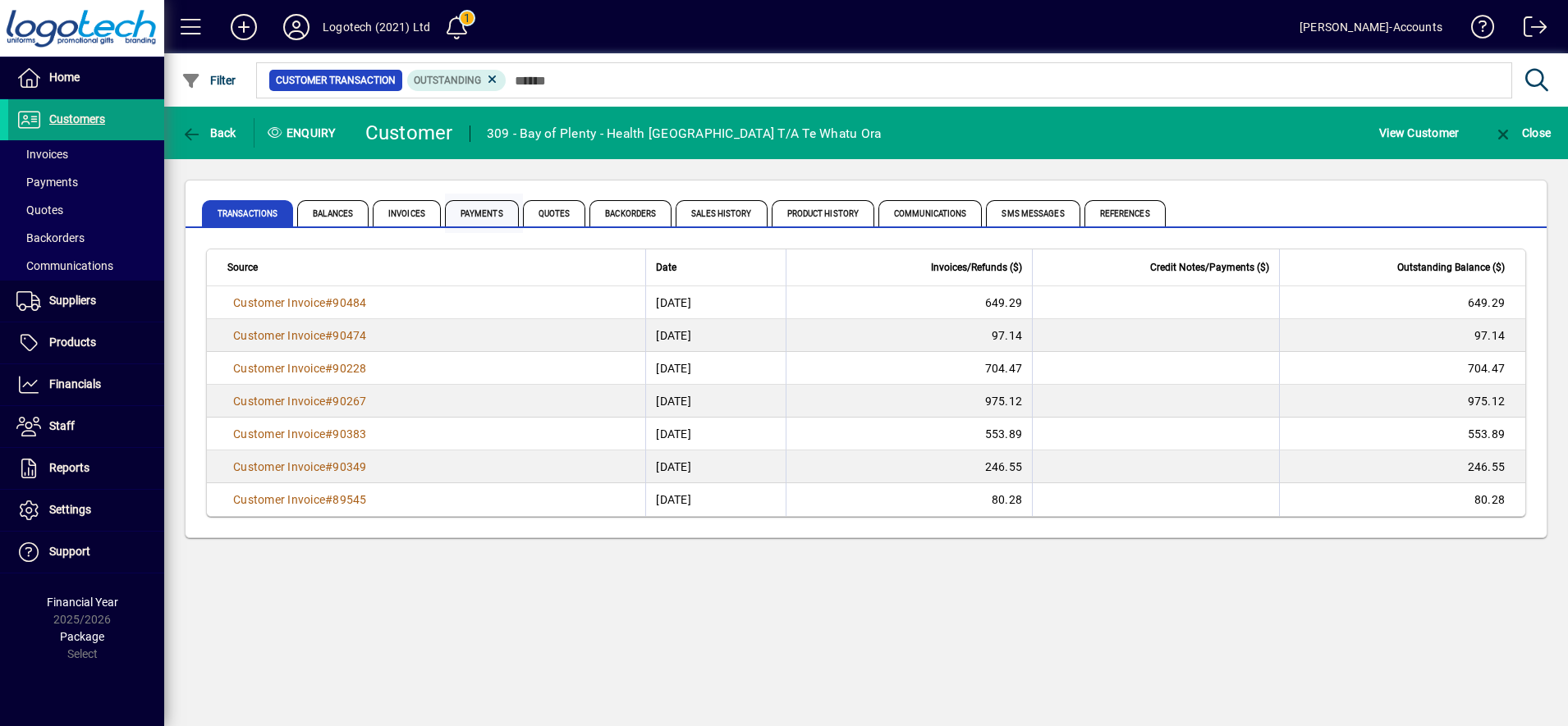
click at [480, 206] on span "Payments" at bounding box center [482, 213] width 74 height 26
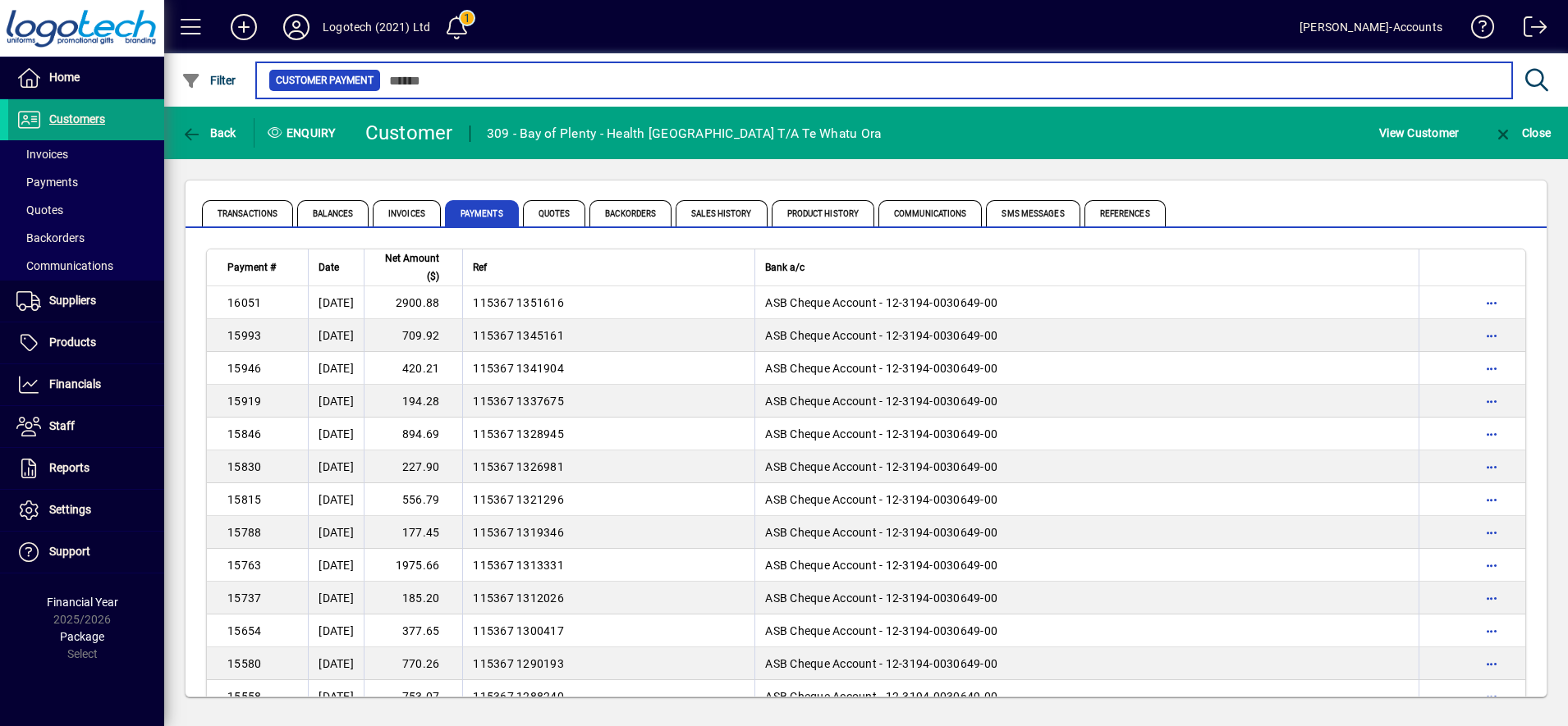
click at [477, 81] on input "text" at bounding box center [939, 80] width 1118 height 23
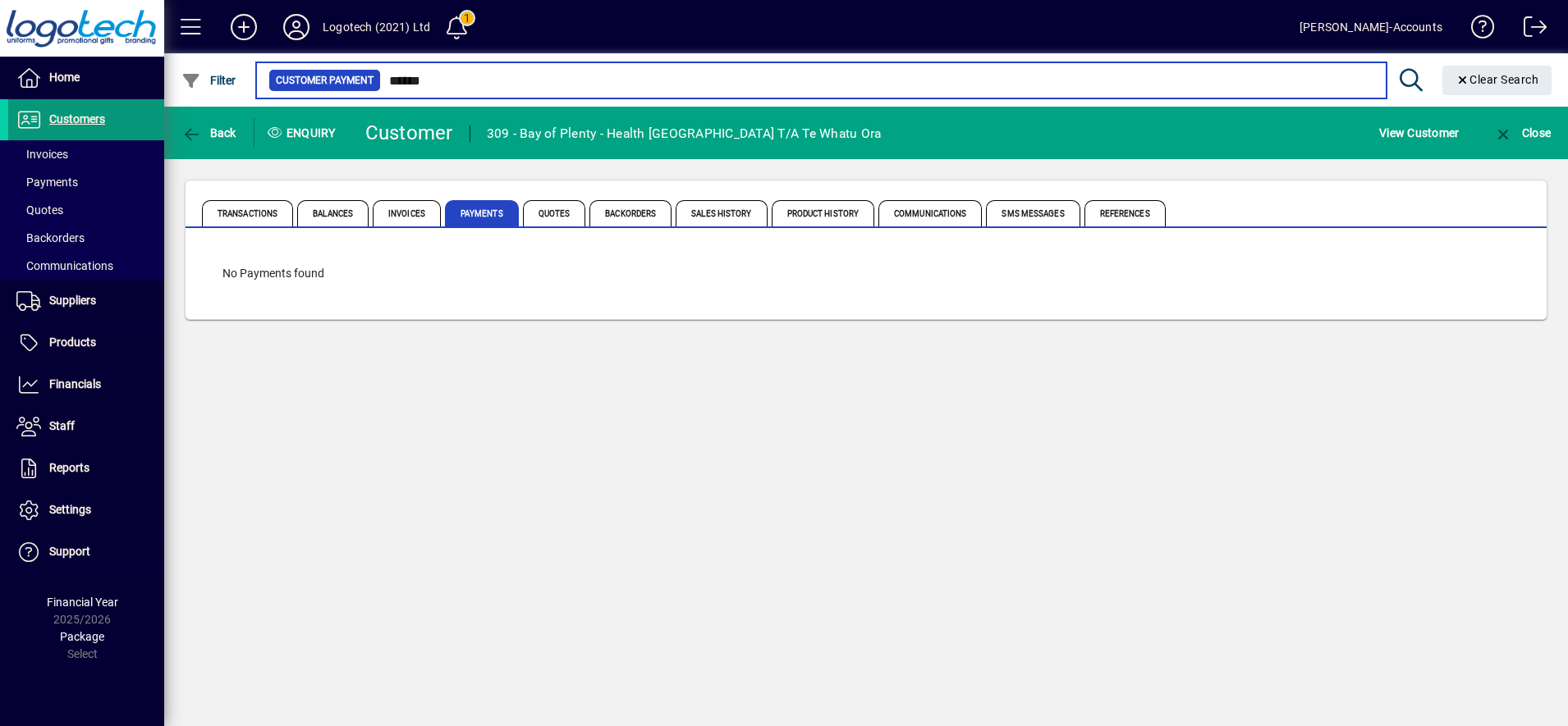
type input "******"
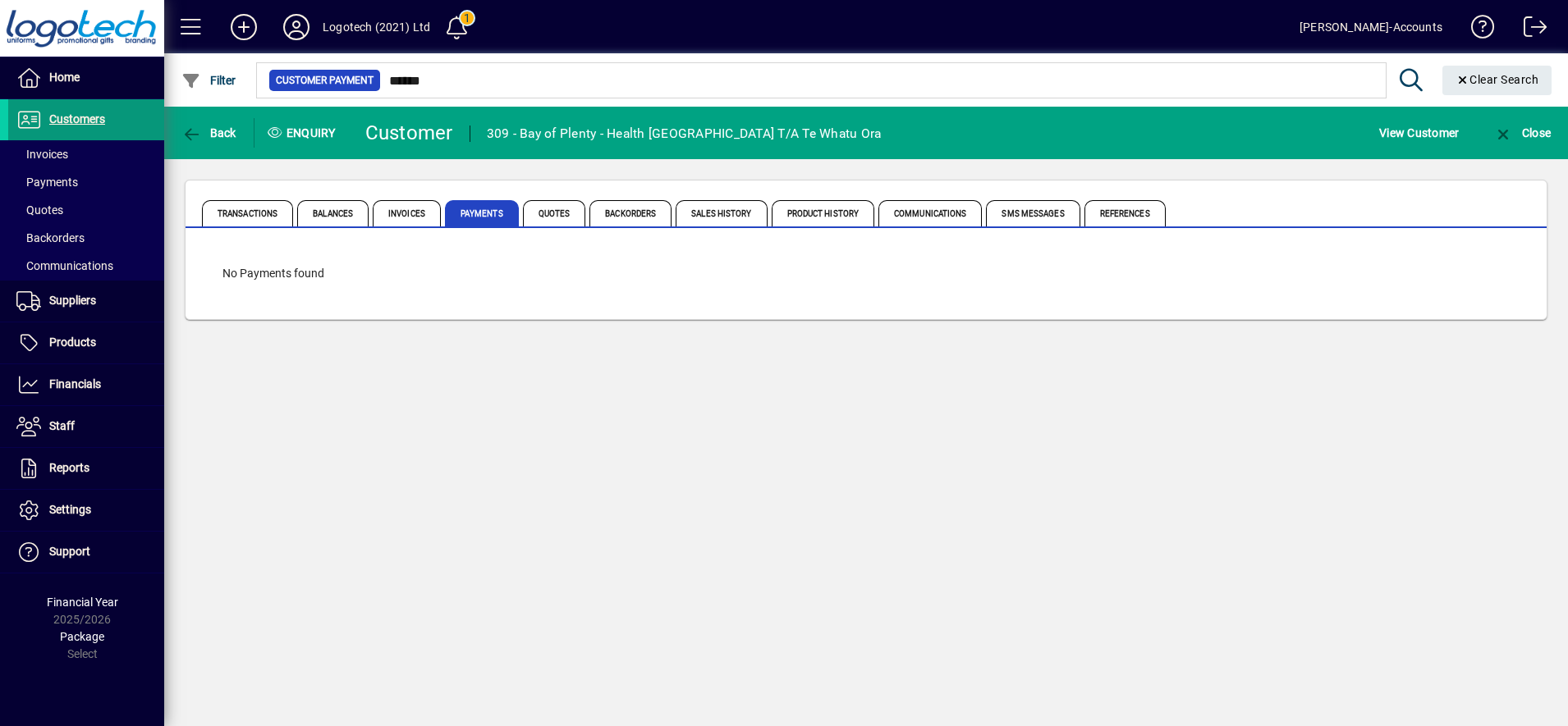
click at [106, 117] on span at bounding box center [86, 119] width 156 height 40
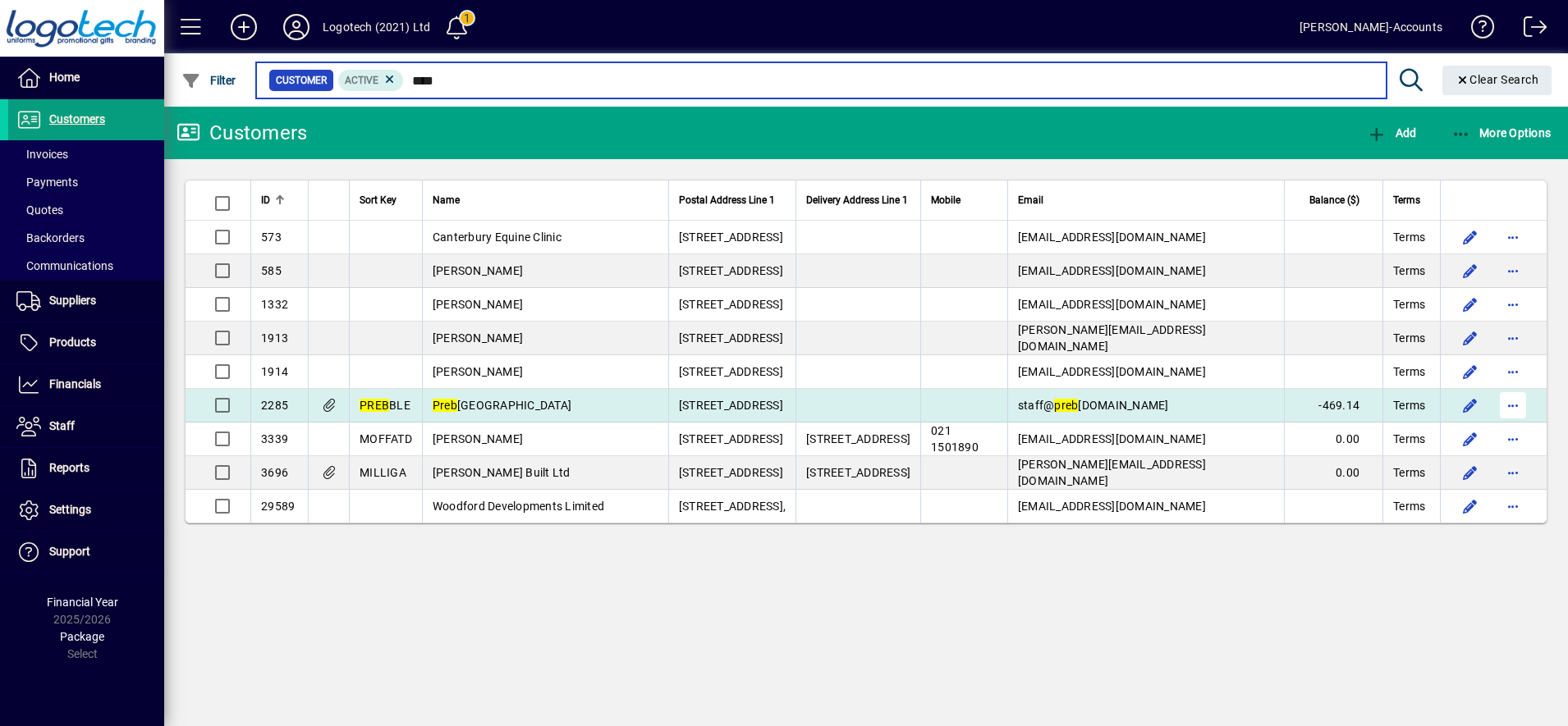
type input "****"
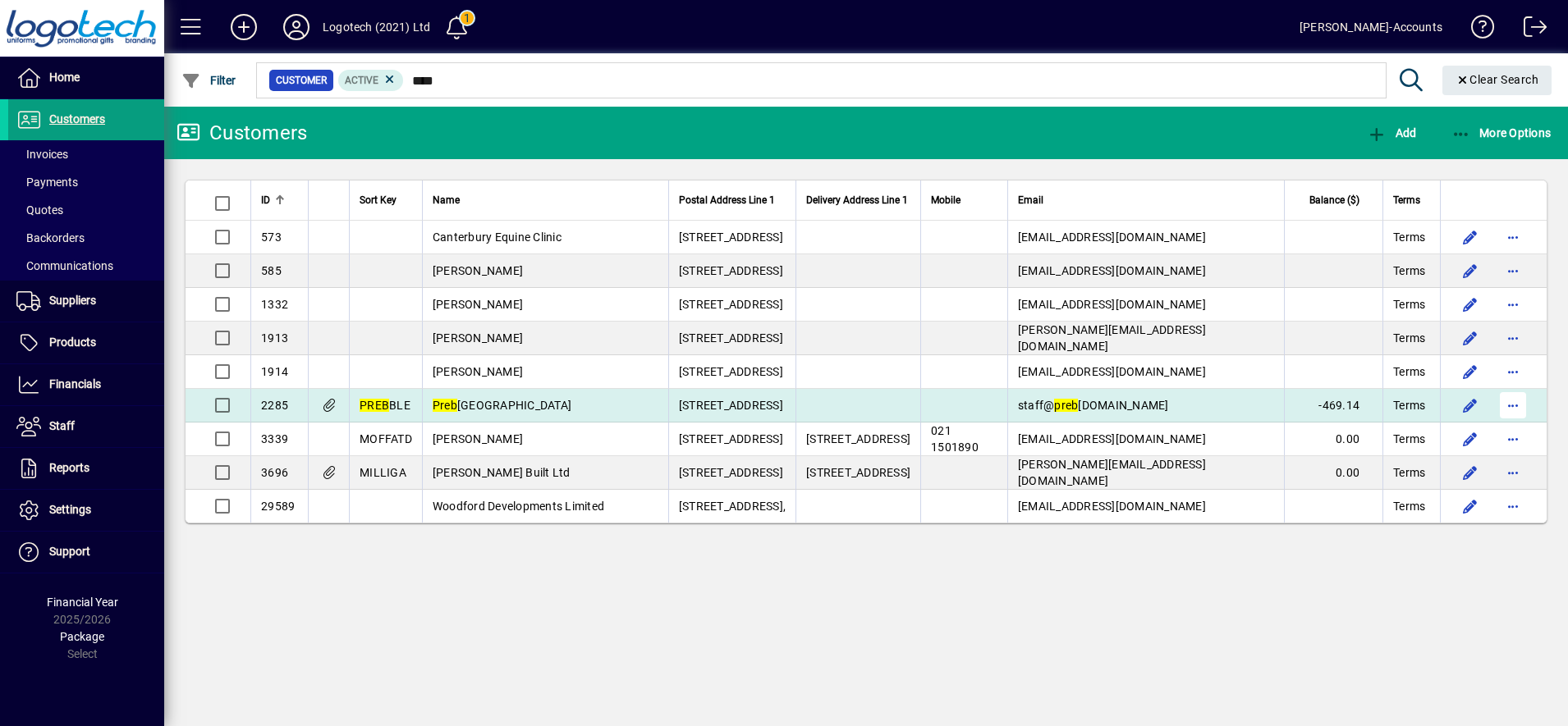
click at [1510, 404] on span "button" at bounding box center [1512, 406] width 40 height 40
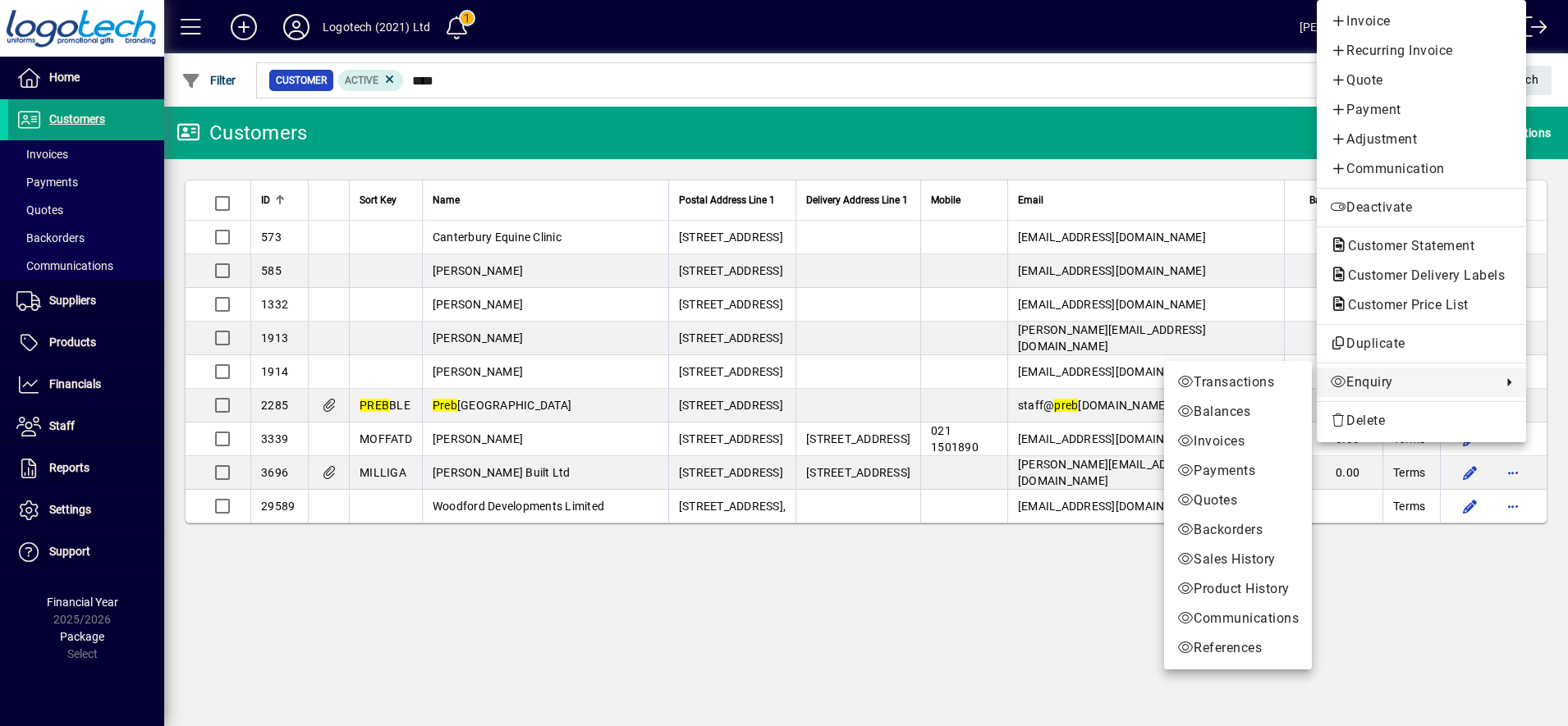
click at [1403, 384] on span "Enquiry" at bounding box center [1411, 382] width 163 height 19
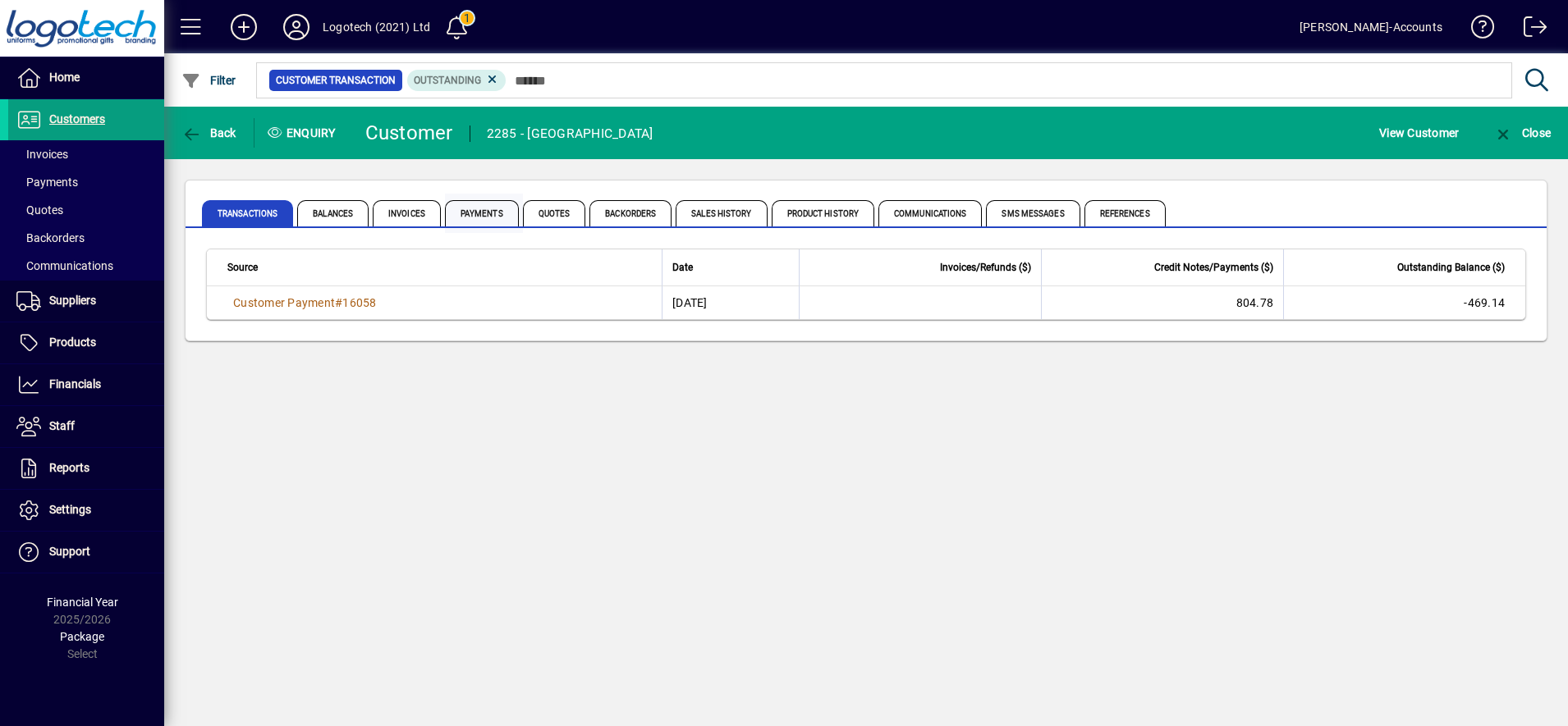
click at [469, 217] on span "Payments" at bounding box center [482, 213] width 74 height 26
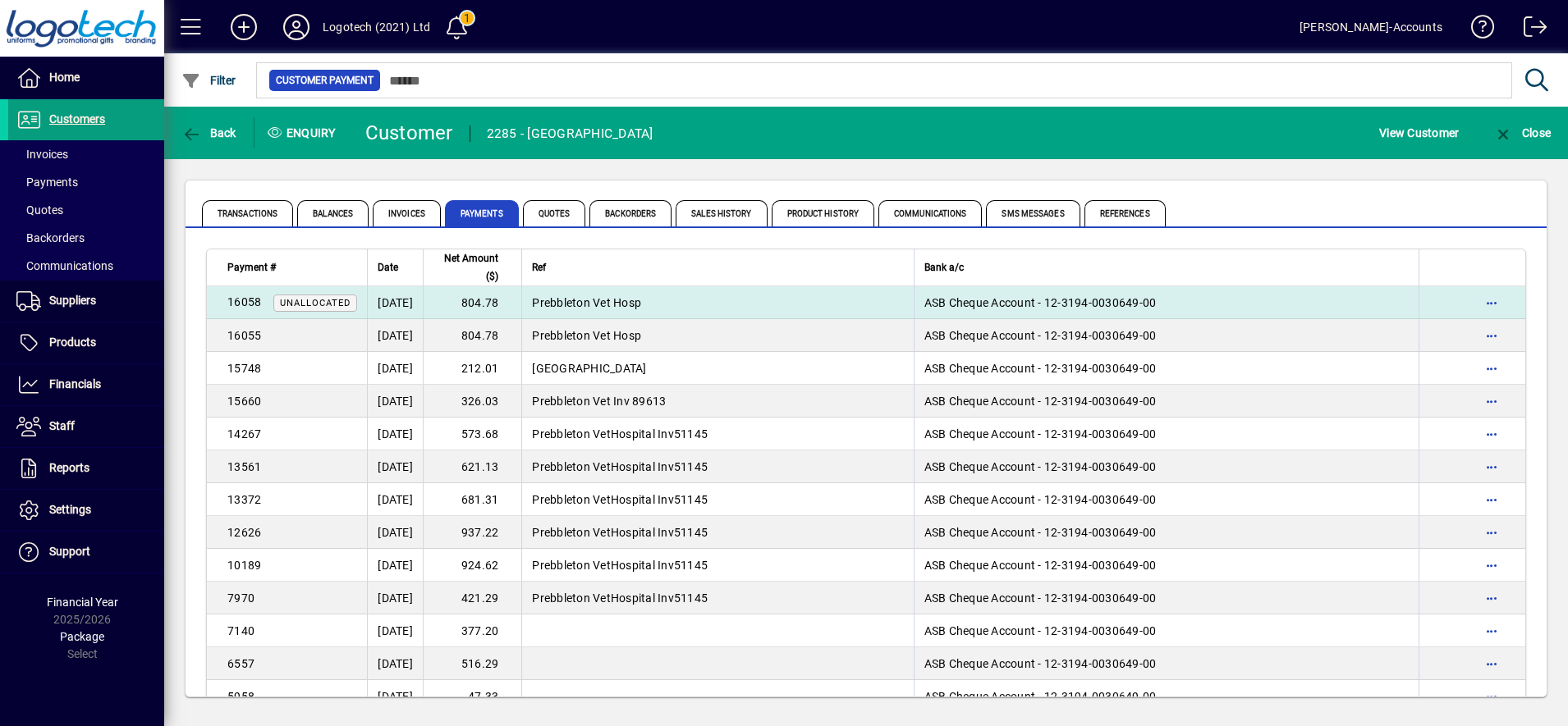
click at [482, 308] on td "804.78" at bounding box center [471, 302] width 98 height 32
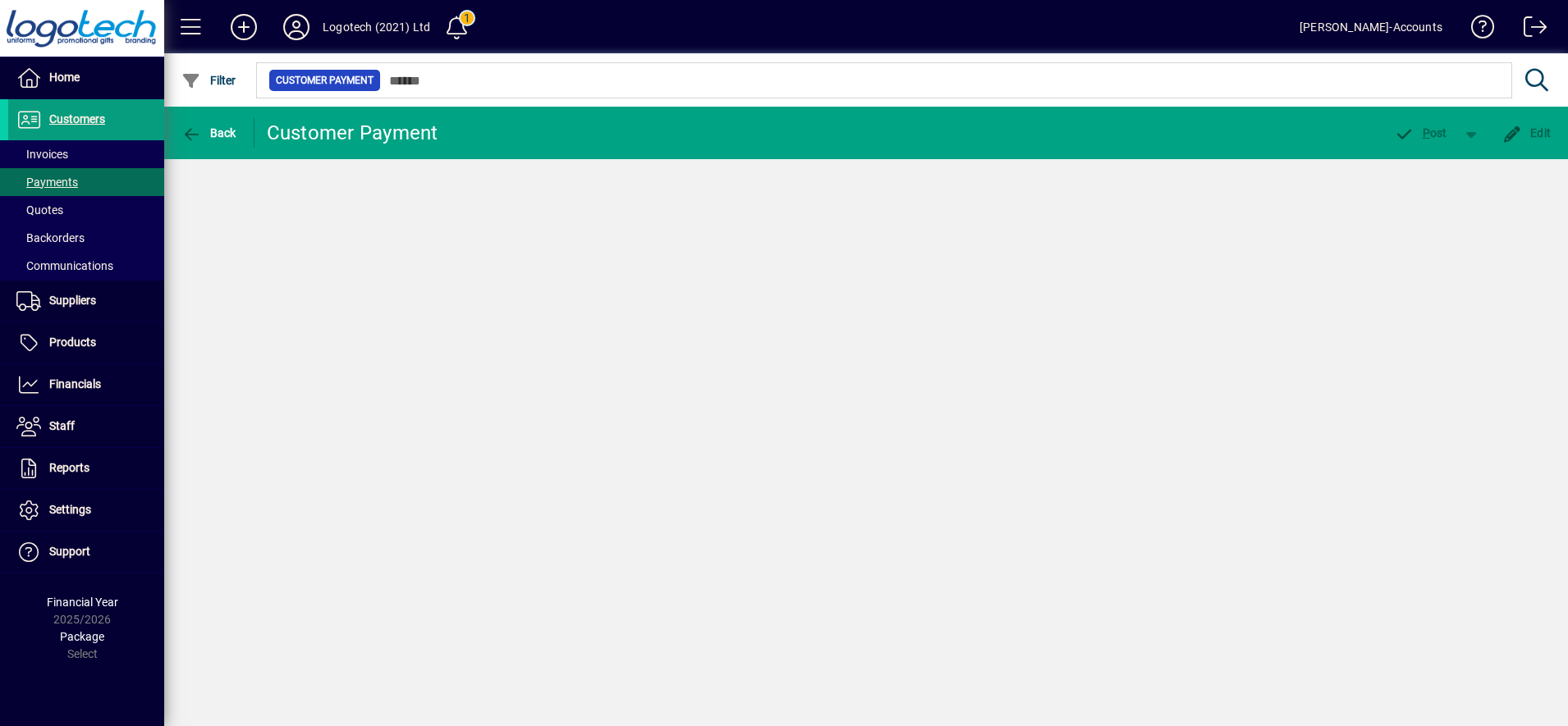
click at [482, 308] on div "Back Customer Payment P ost Edit" at bounding box center [865, 416] width 1403 height 620
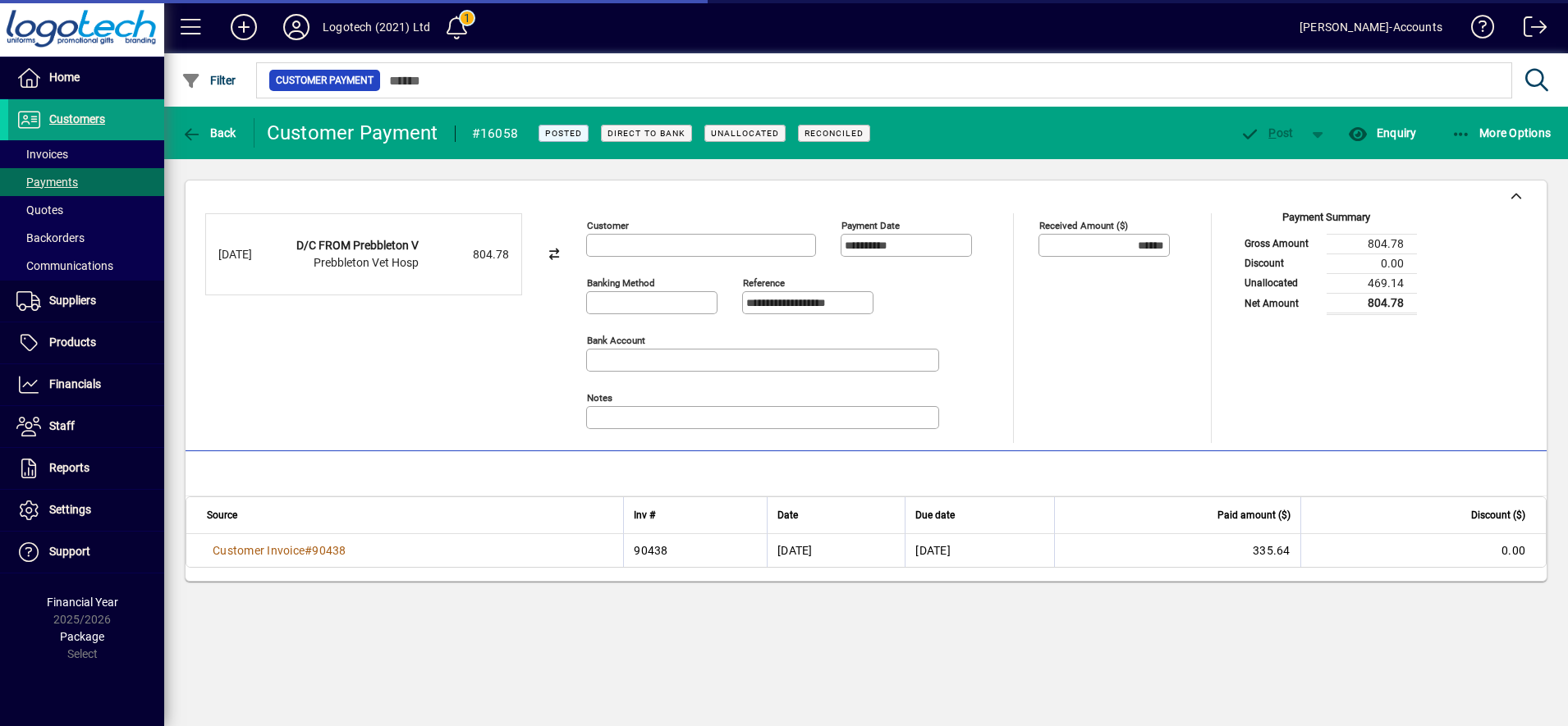
type input "**********"
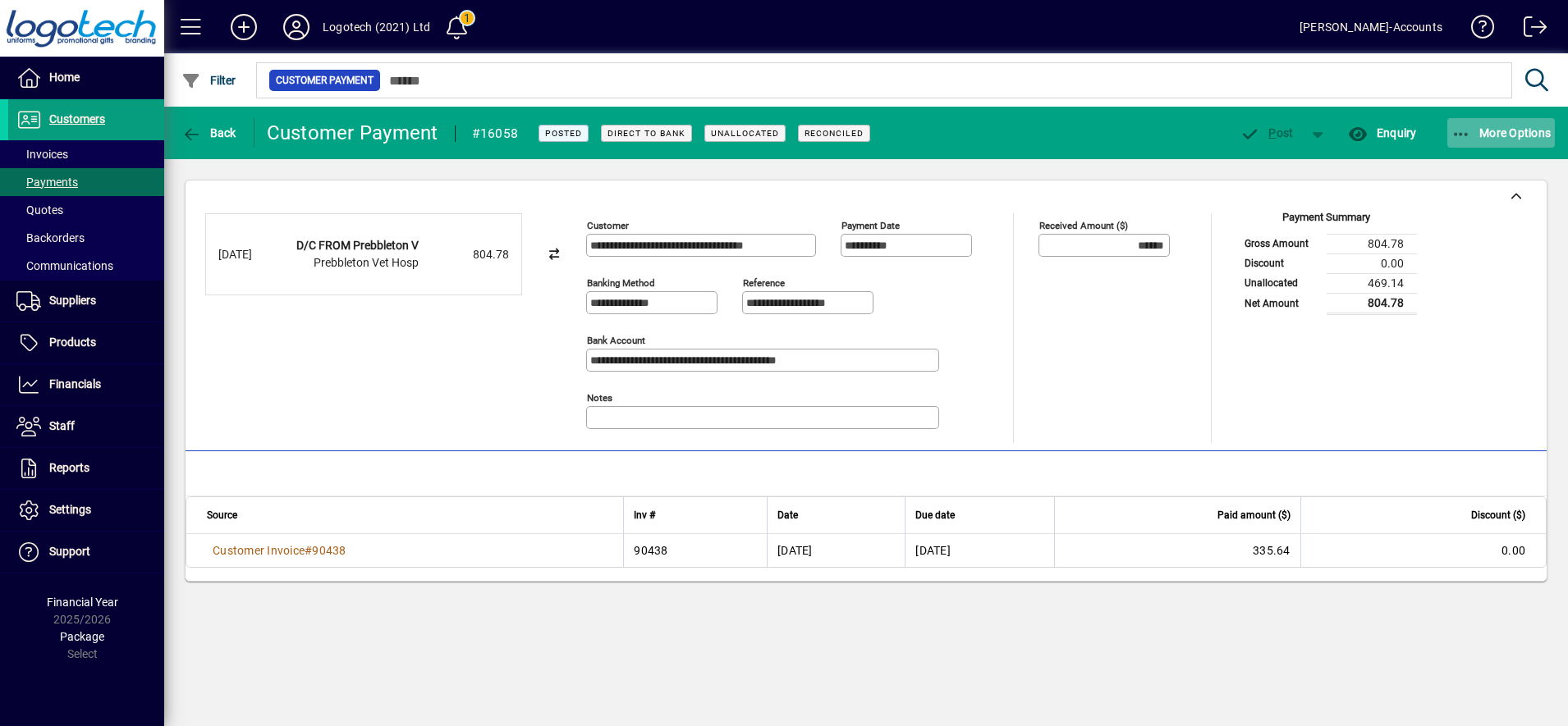
click at [1512, 123] on span "button" at bounding box center [1500, 132] width 108 height 40
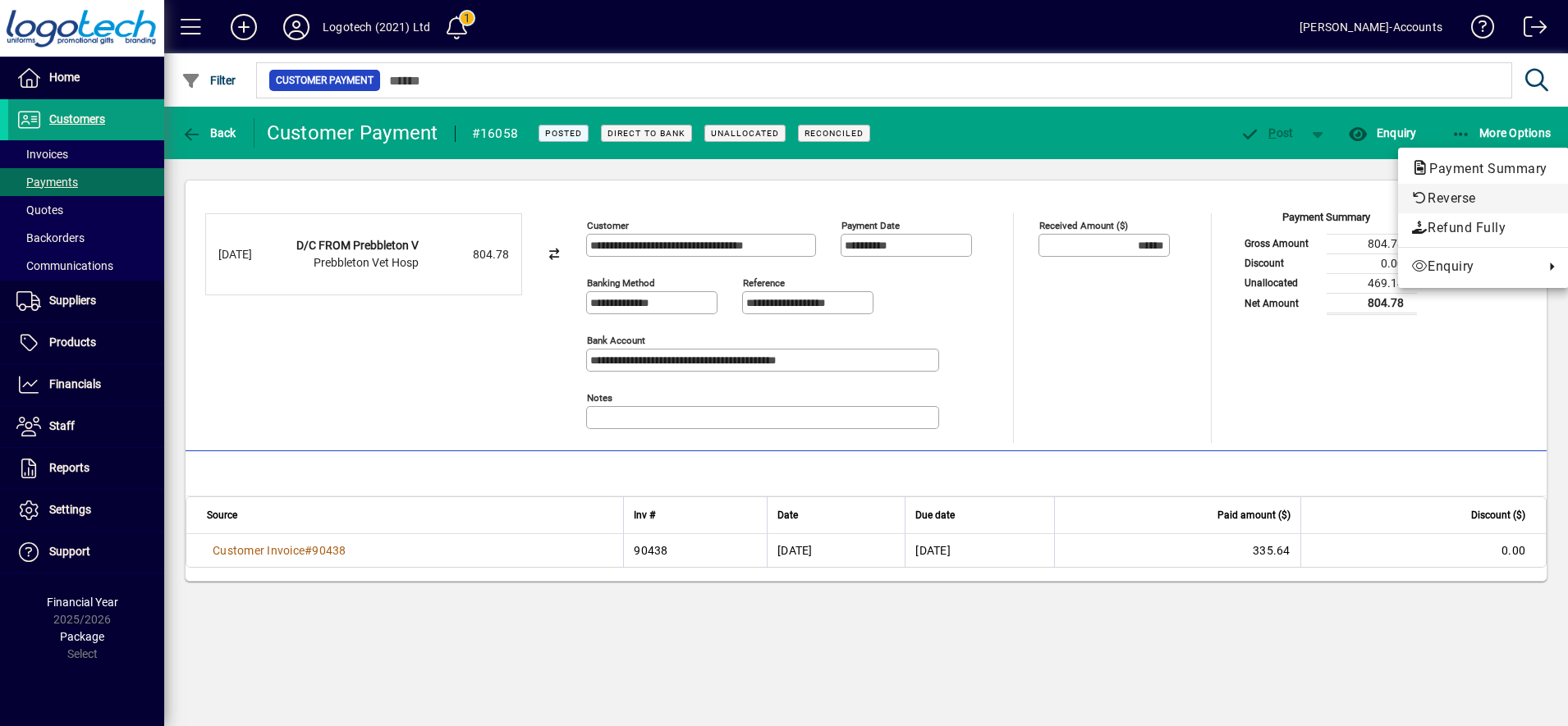
click at [1438, 194] on span "Reverse" at bounding box center [1483, 198] width 144 height 19
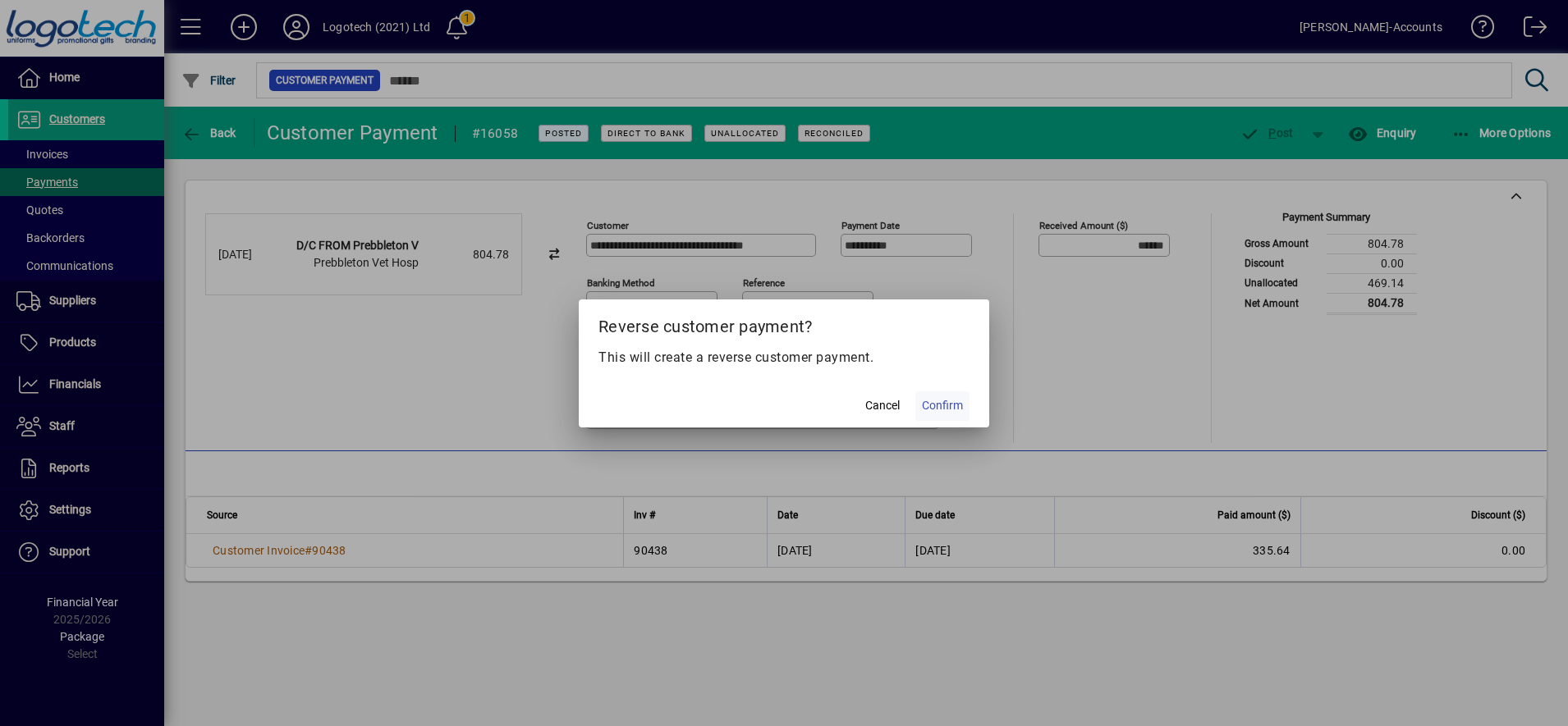
click at [947, 400] on span "Confirm" at bounding box center [942, 406] width 41 height 18
type input "*******"
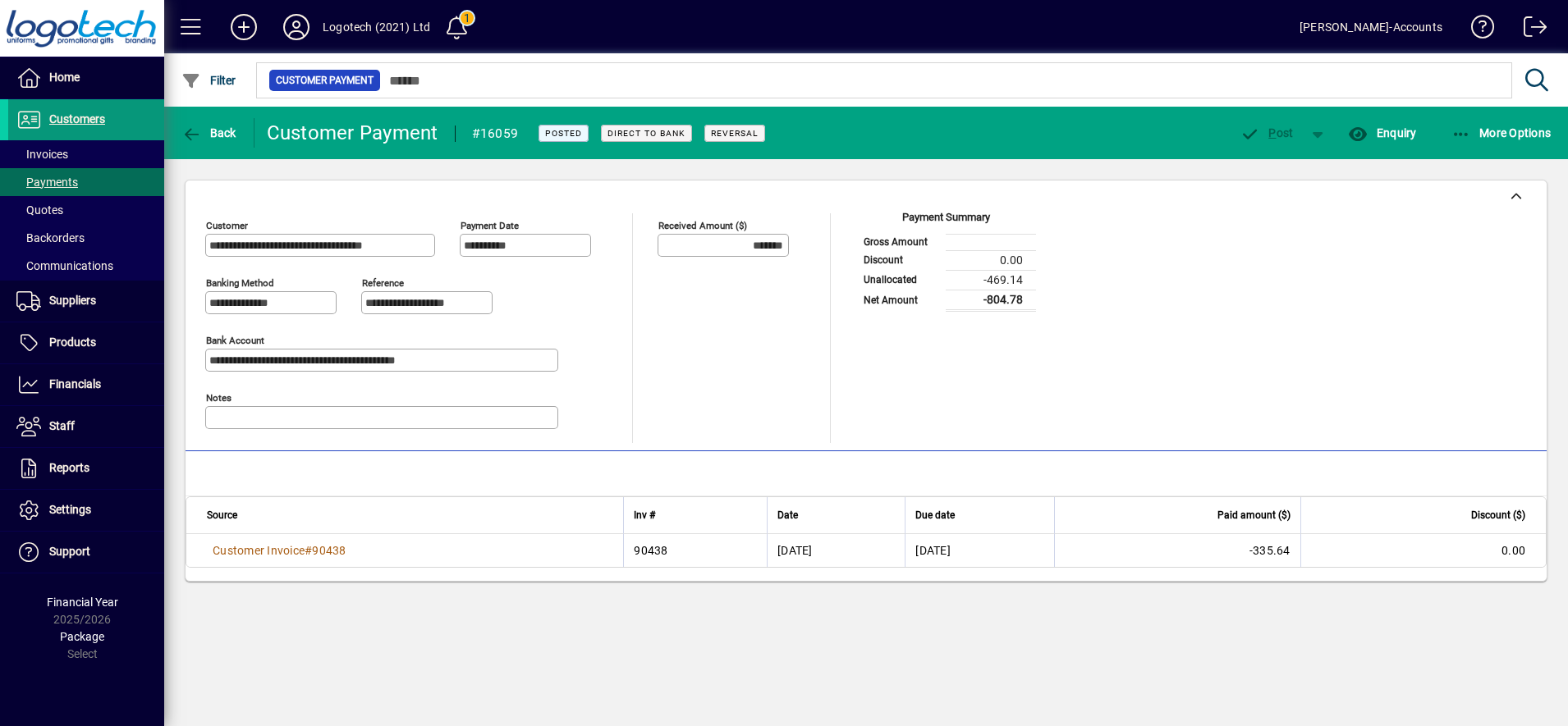
click at [84, 115] on span "Customers" at bounding box center [77, 119] width 56 height 13
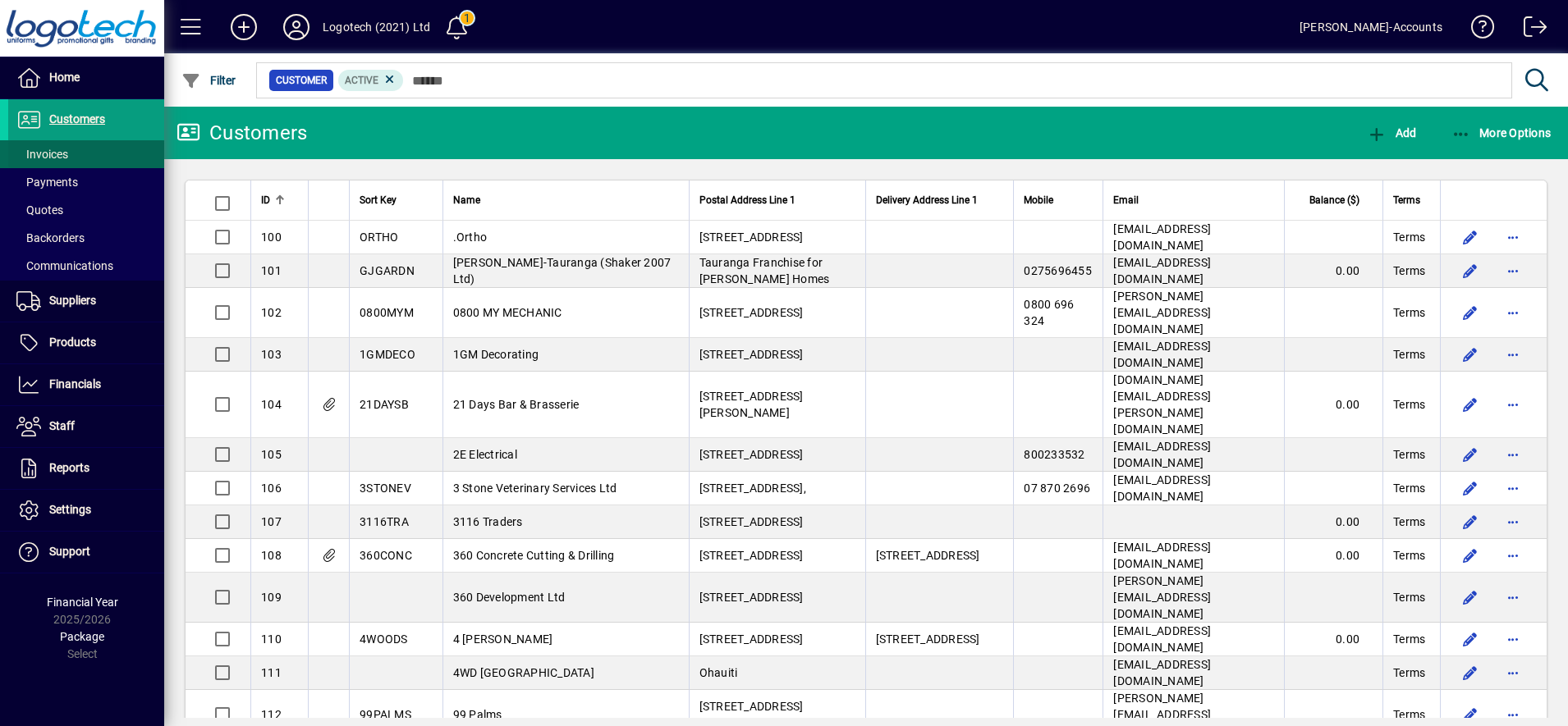
click at [66, 146] on span "Invoices" at bounding box center [38, 155] width 60 height 18
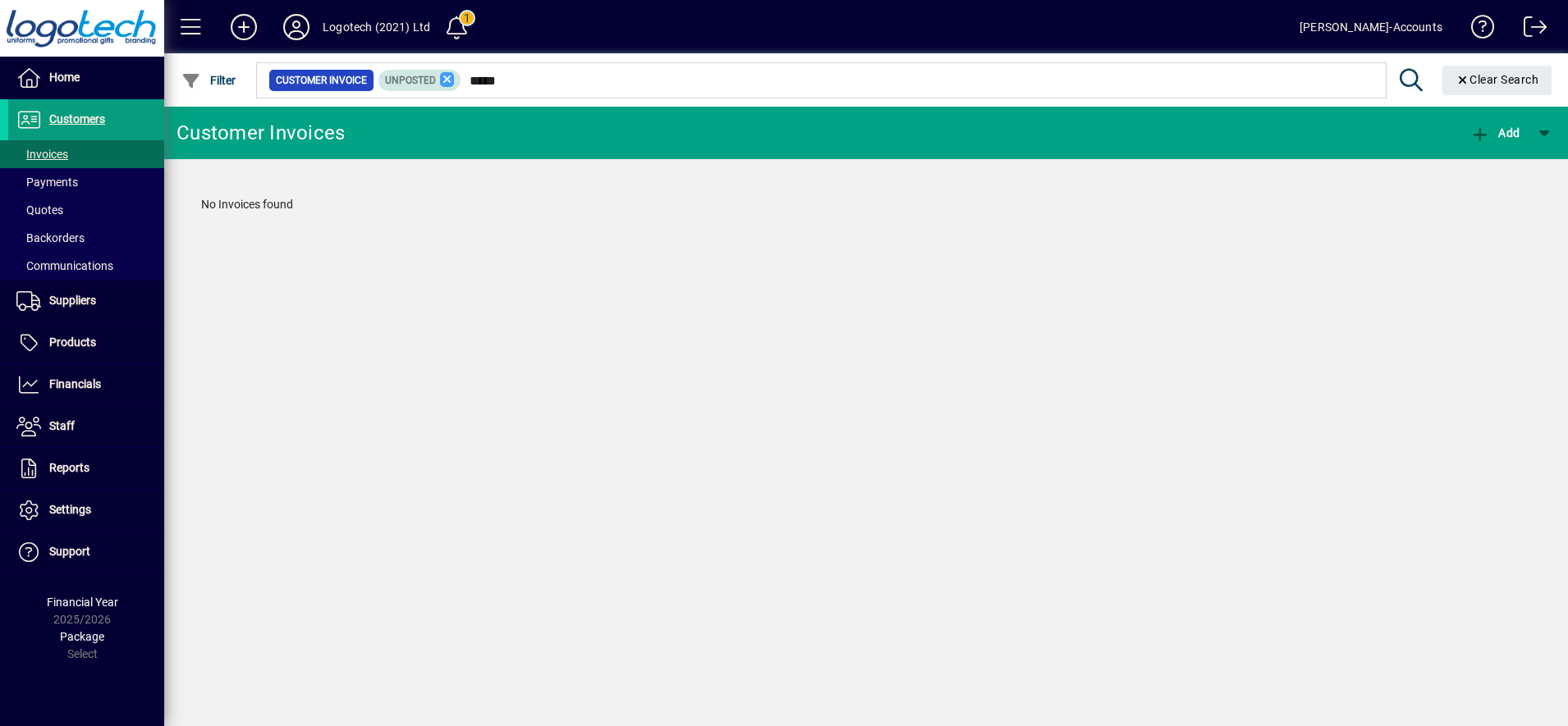
click at [451, 76] on icon at bounding box center [447, 80] width 15 height 15
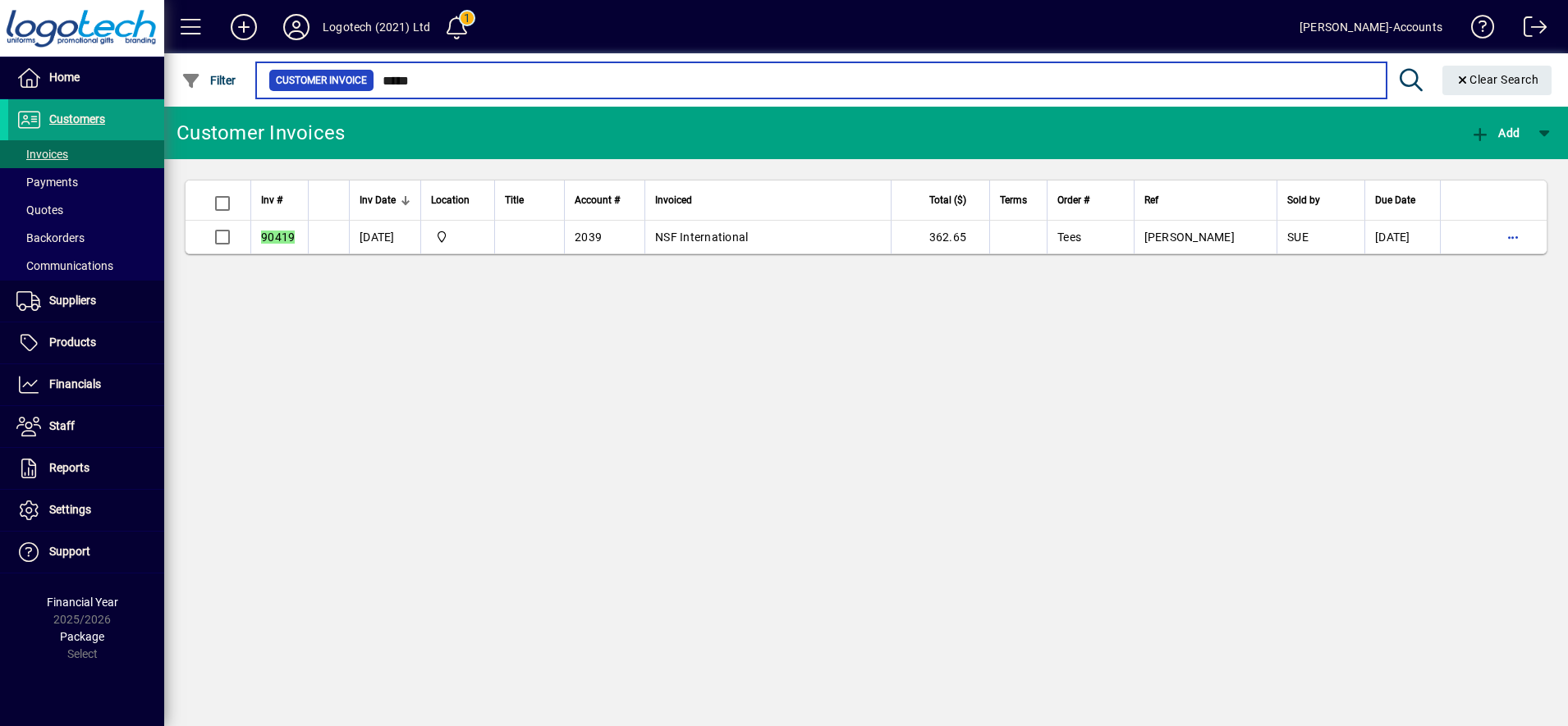
click at [496, 78] on input "*****" at bounding box center [873, 80] width 998 height 23
drag, startPoint x: 443, startPoint y: 76, endPoint x: 351, endPoint y: 74, distance: 92.0
click at [351, 74] on div "Customer Invoice *****" at bounding box center [821, 80] width 1105 height 23
type input "*"
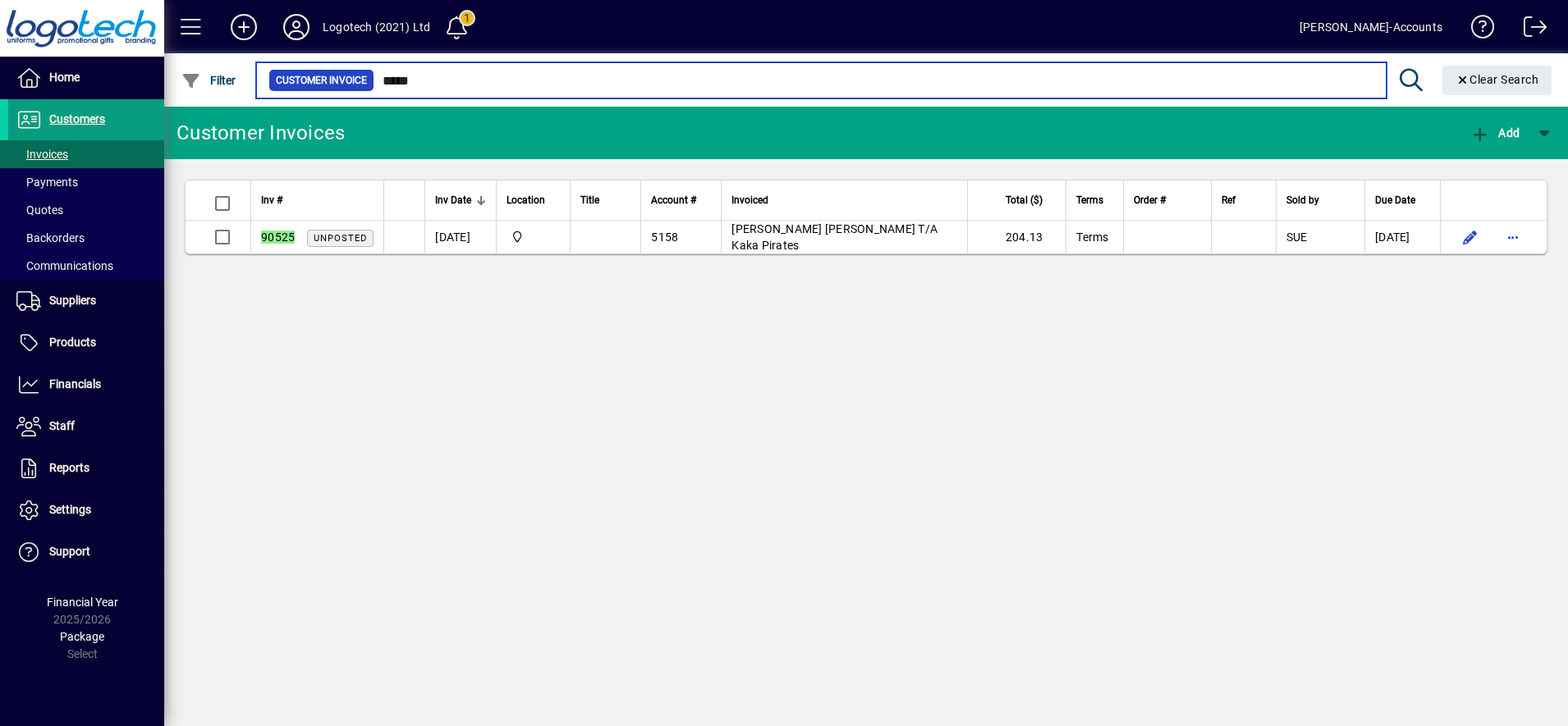
type input "*****"
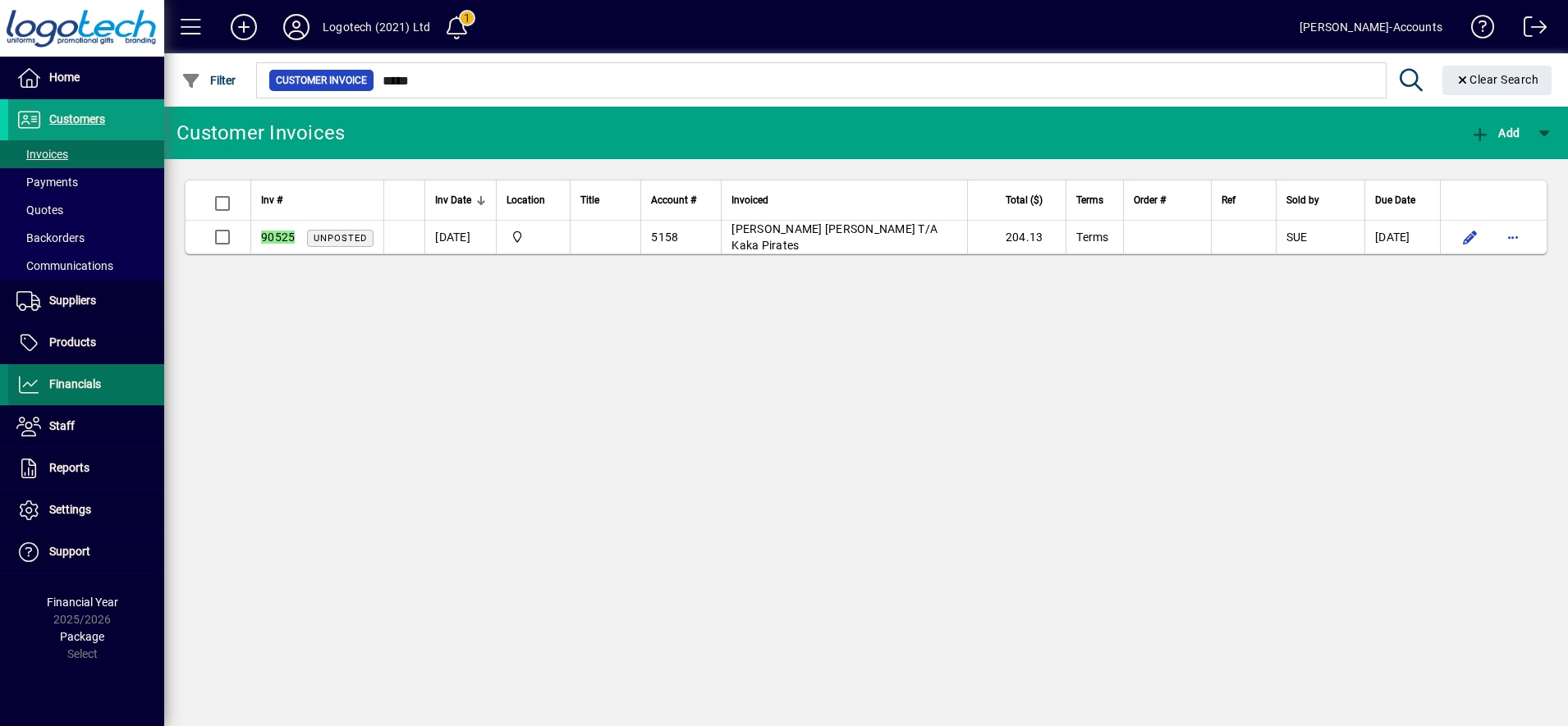
click at [74, 387] on span "Financials" at bounding box center [75, 384] width 52 height 13
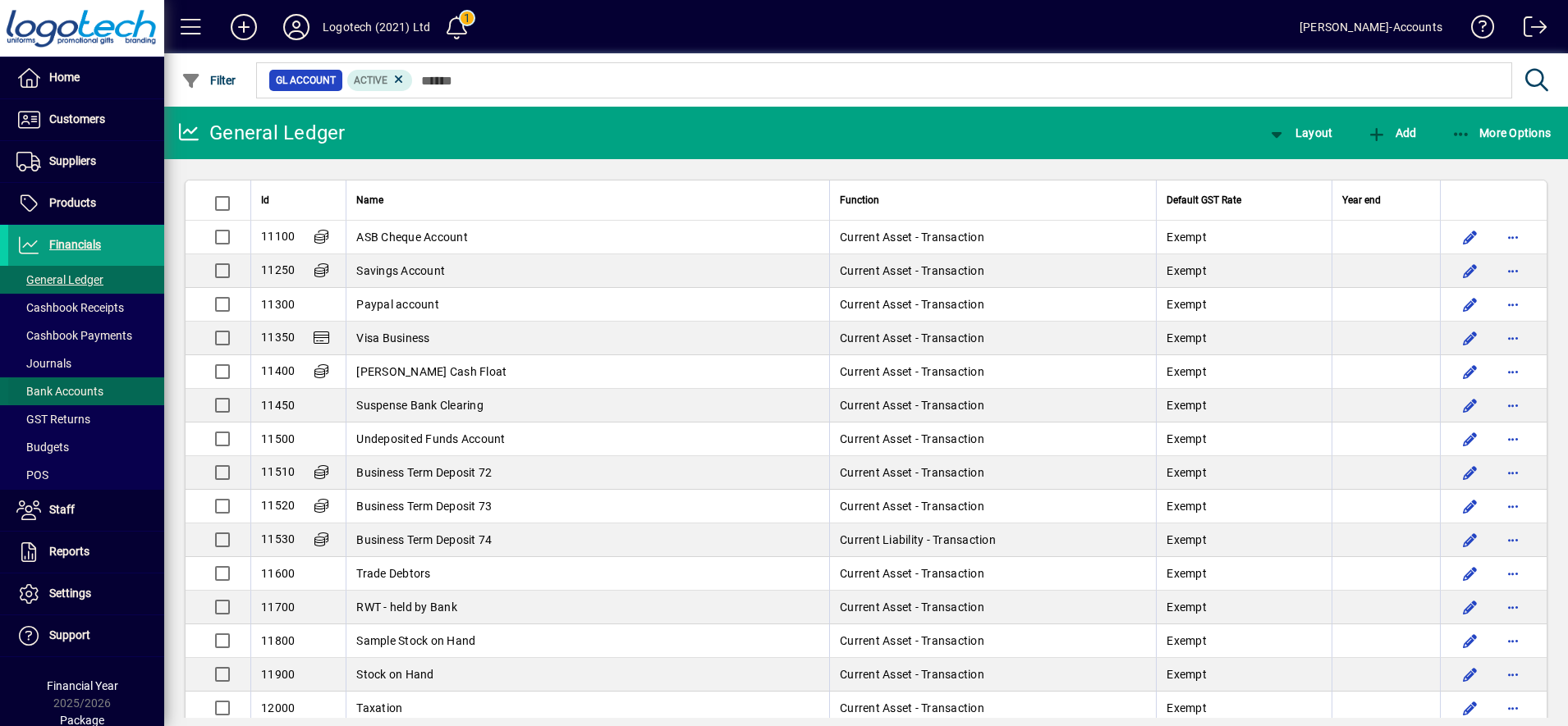
click at [61, 393] on span "Bank Accounts" at bounding box center [60, 392] width 87 height 13
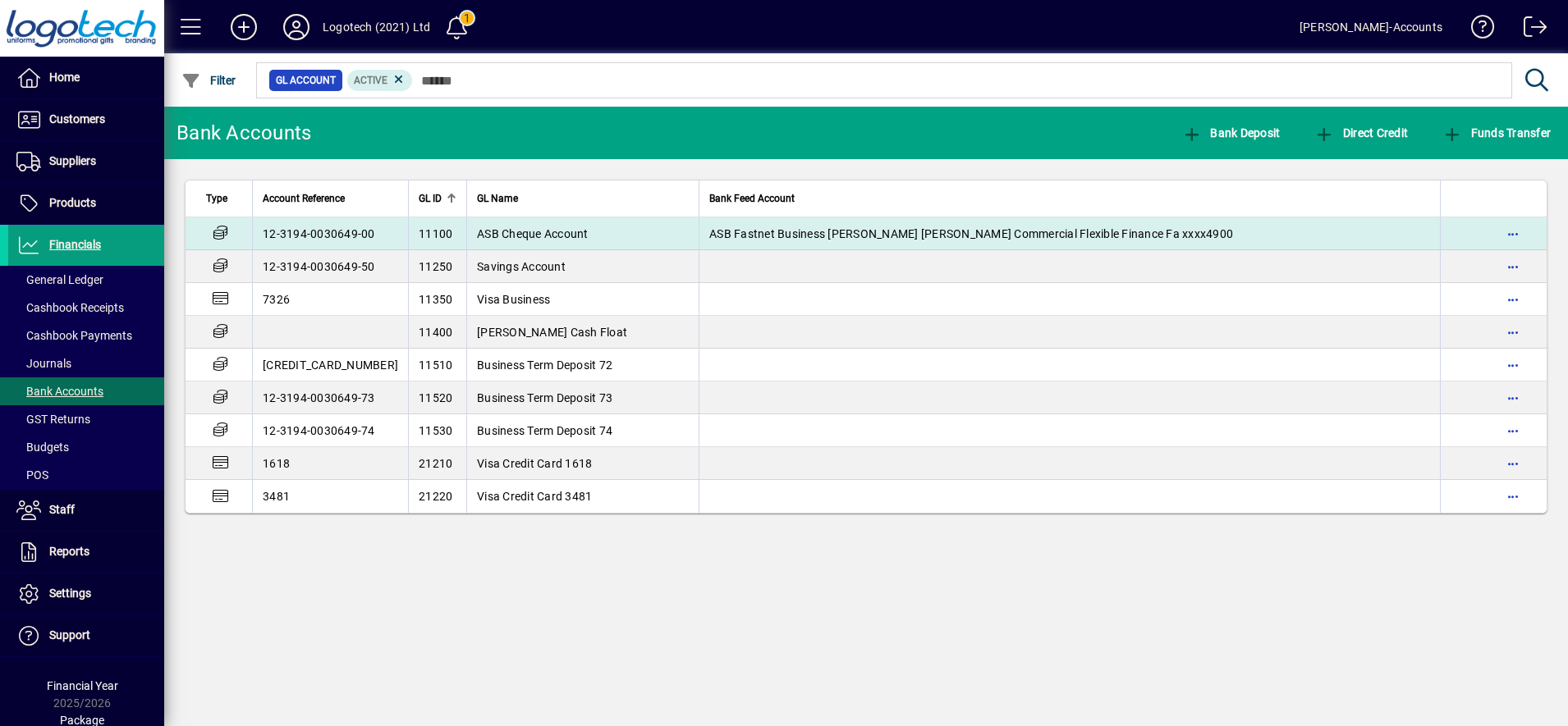
click at [479, 236] on span "ASB Cheque Account" at bounding box center [533, 233] width 112 height 13
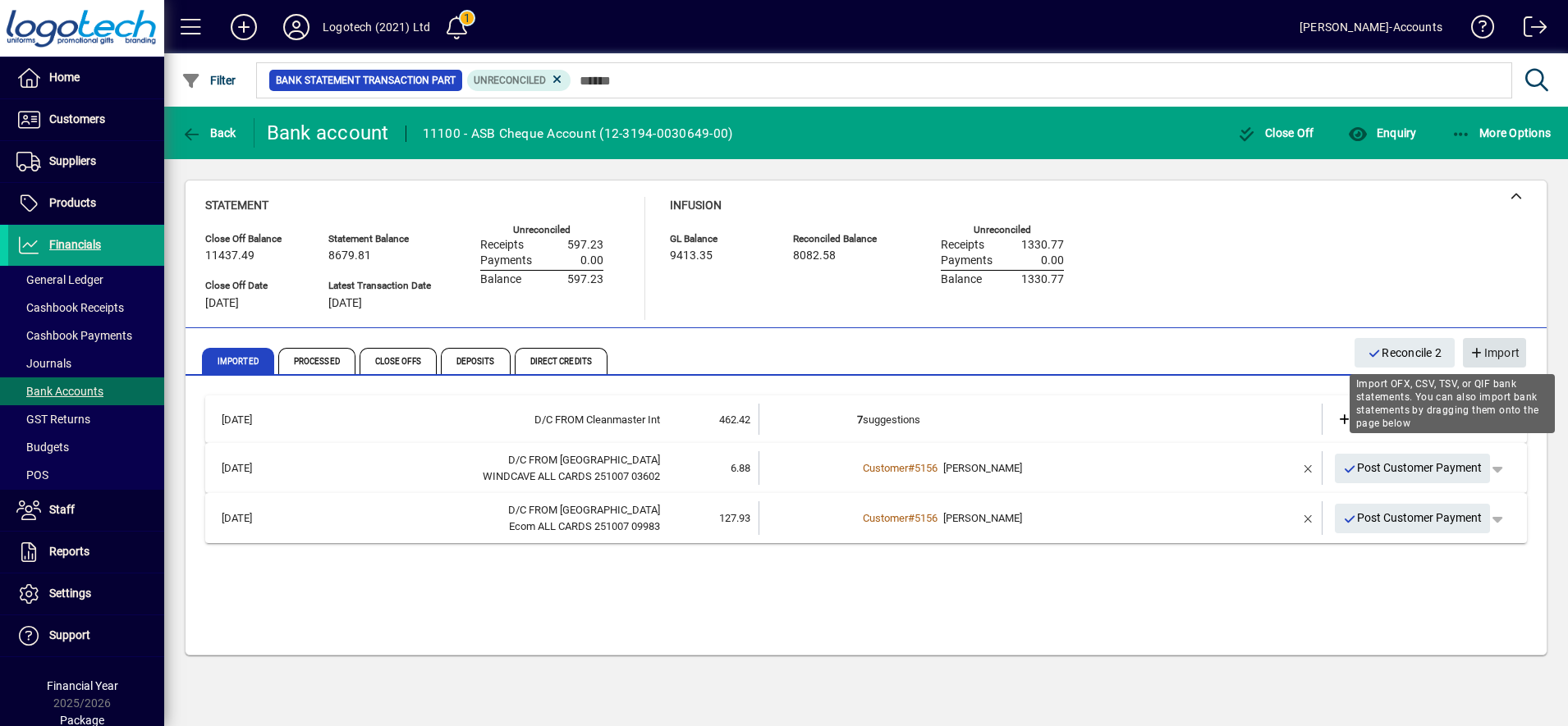
click at [1499, 349] on span "Import" at bounding box center [1494, 353] width 50 height 27
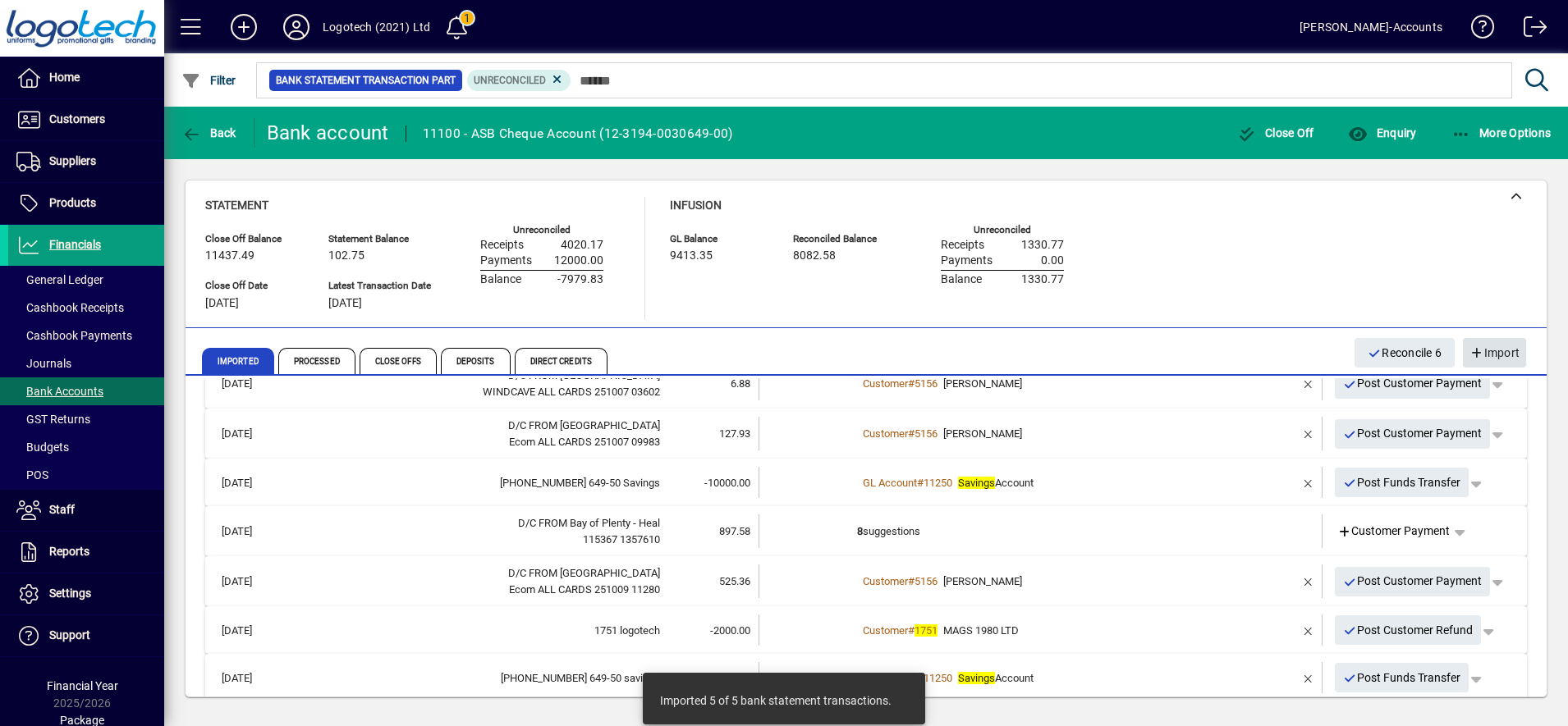
scroll to position [102, 0]
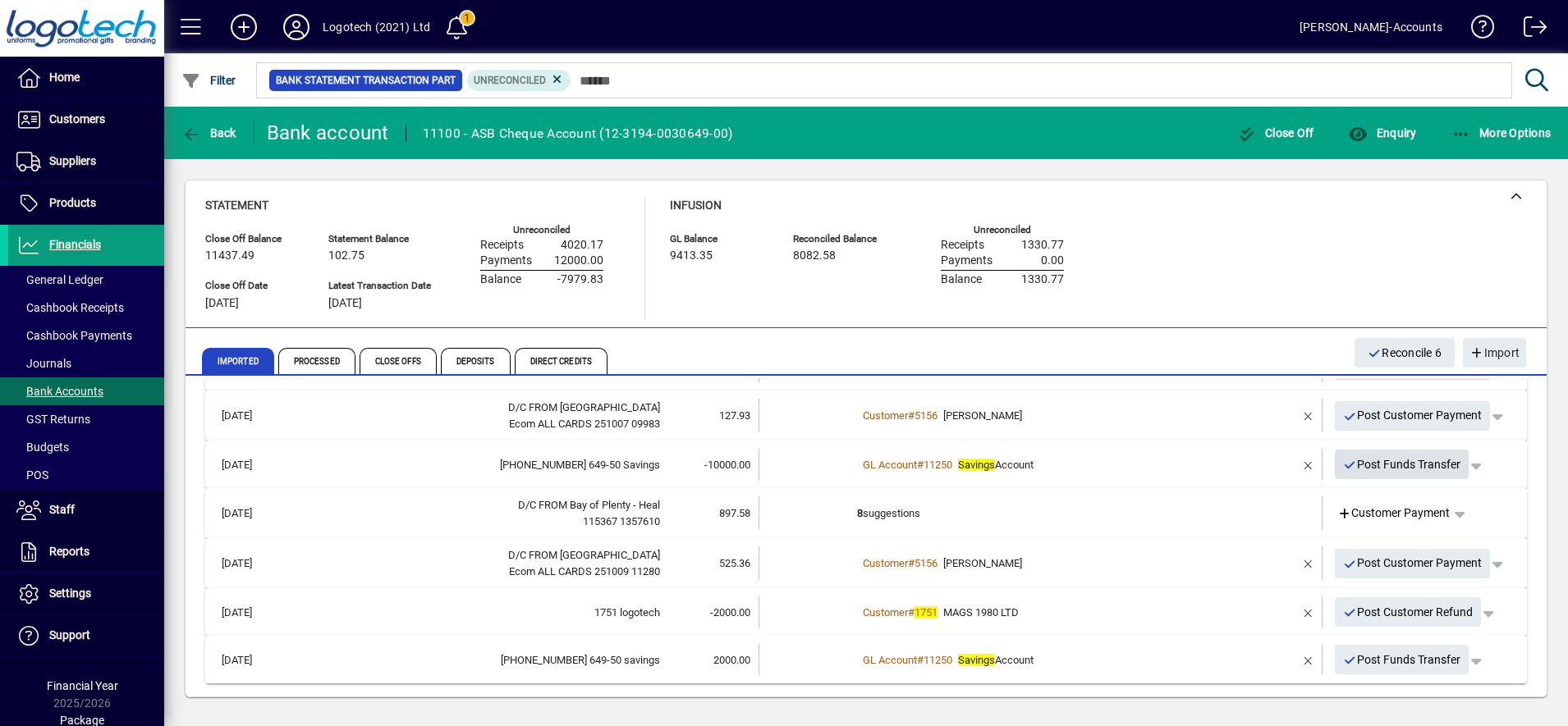
click at [1358, 465] on span "Post Funds Transfer" at bounding box center [1402, 464] width 119 height 27
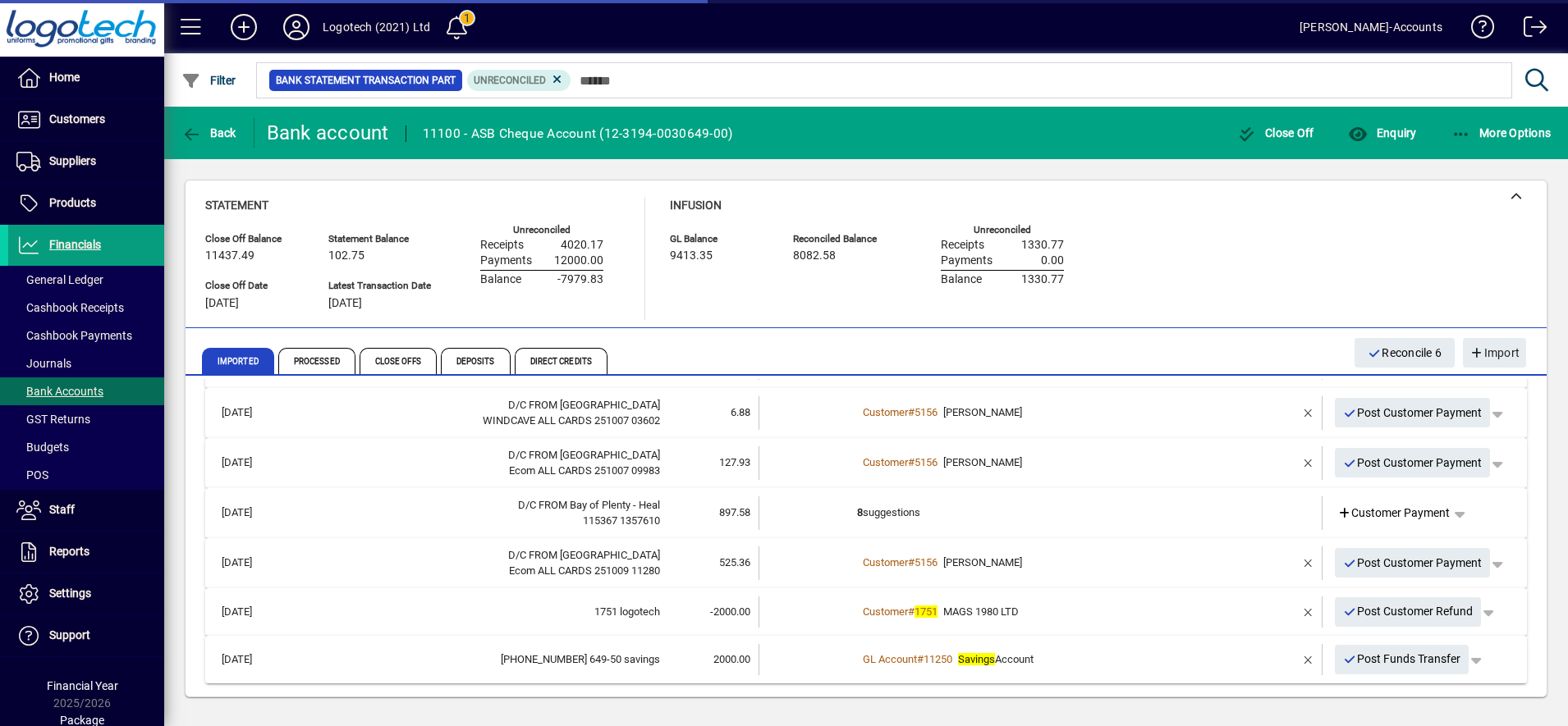
scroll to position [55, 0]
click at [1359, 661] on span "Post Funds Transfer" at bounding box center [1402, 658] width 119 height 27
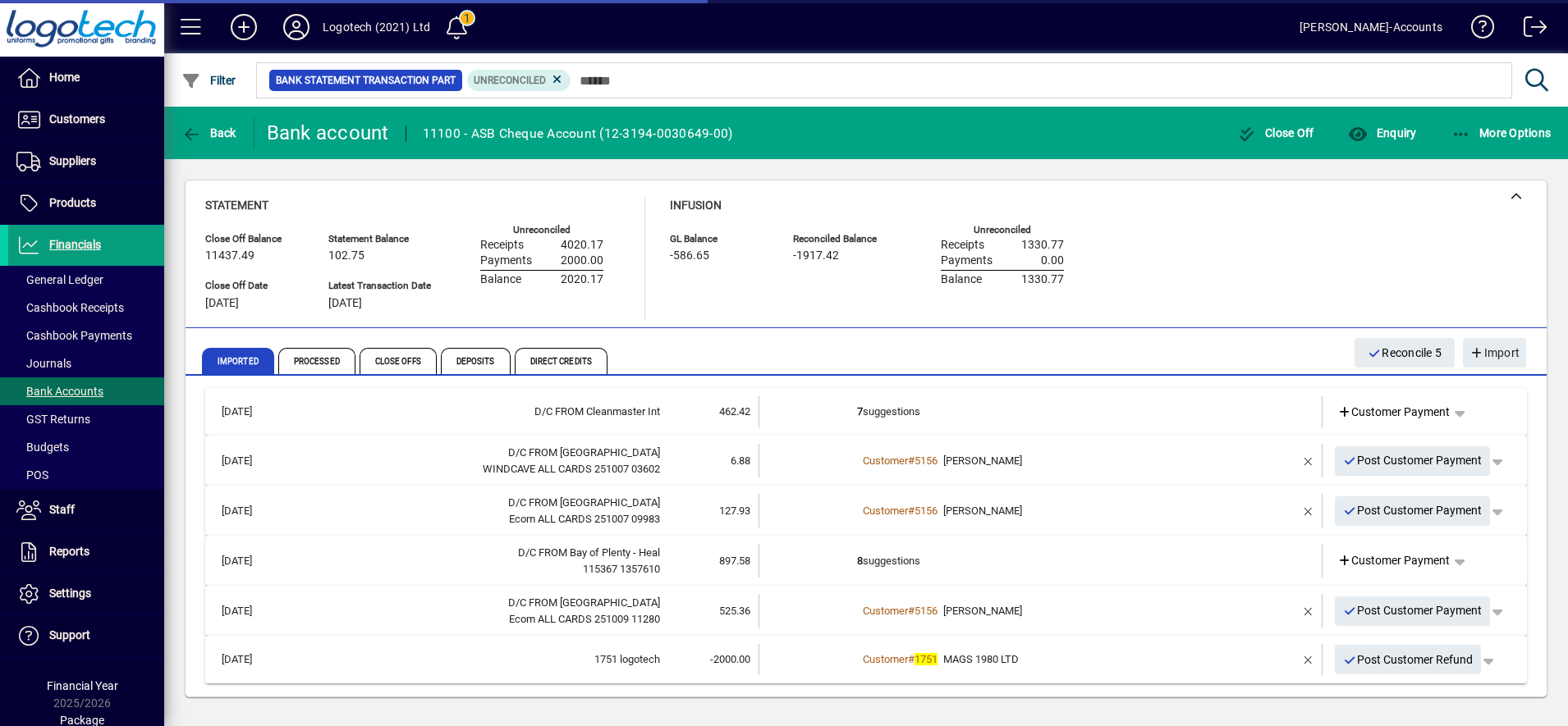
scroll to position [7, 0]
click at [225, 128] on span "Back" at bounding box center [208, 132] width 55 height 13
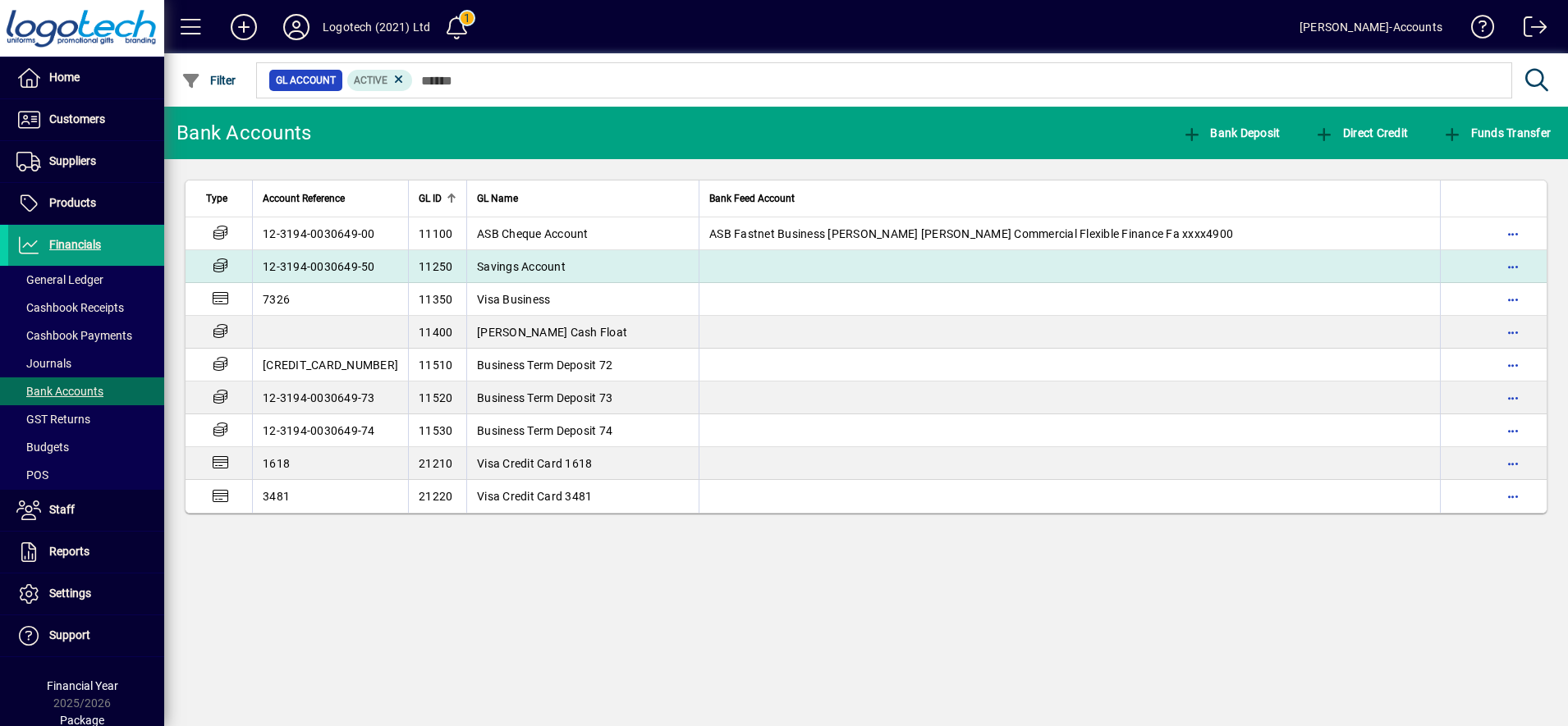
click at [477, 269] on span "Savings Account" at bounding box center [521, 267] width 89 height 13
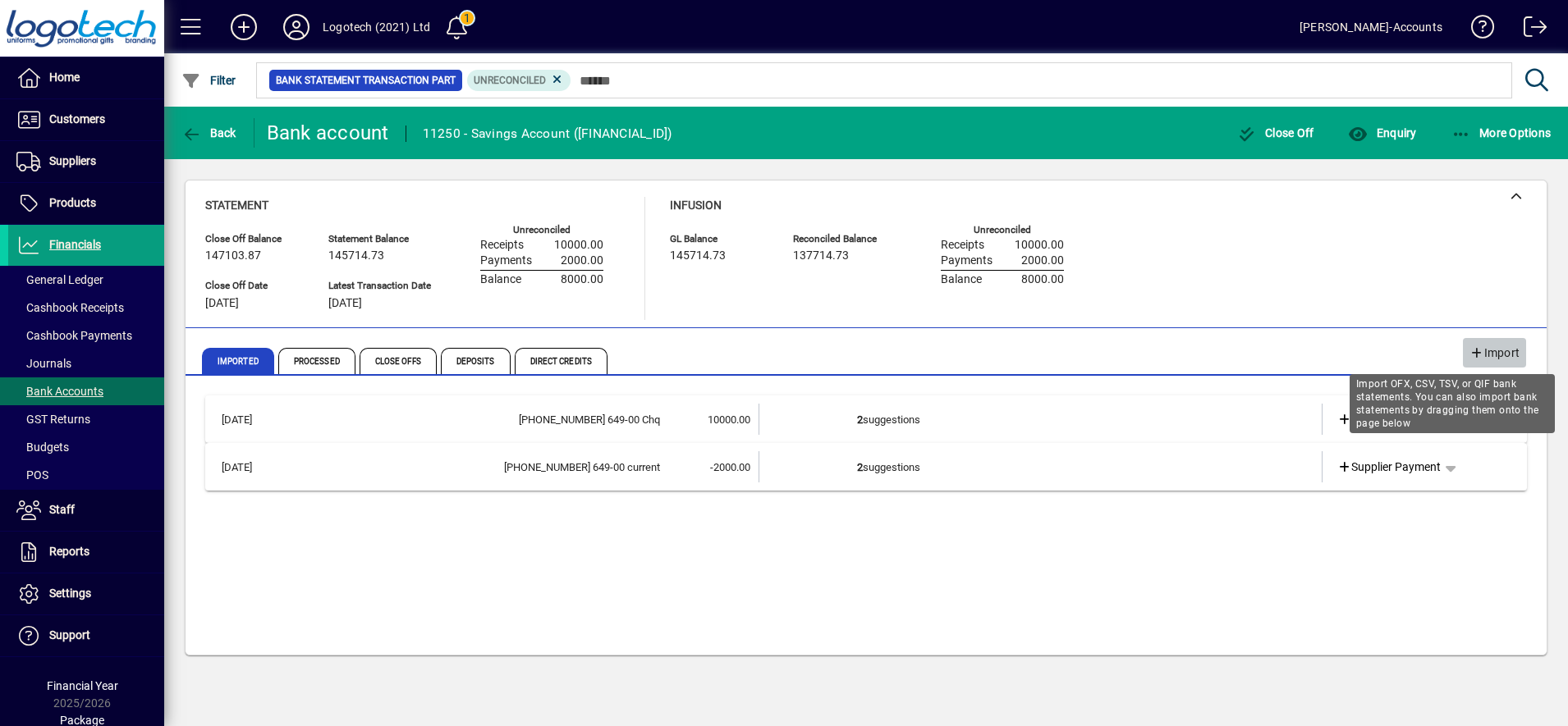
click at [1495, 356] on span "Import" at bounding box center [1494, 353] width 50 height 27
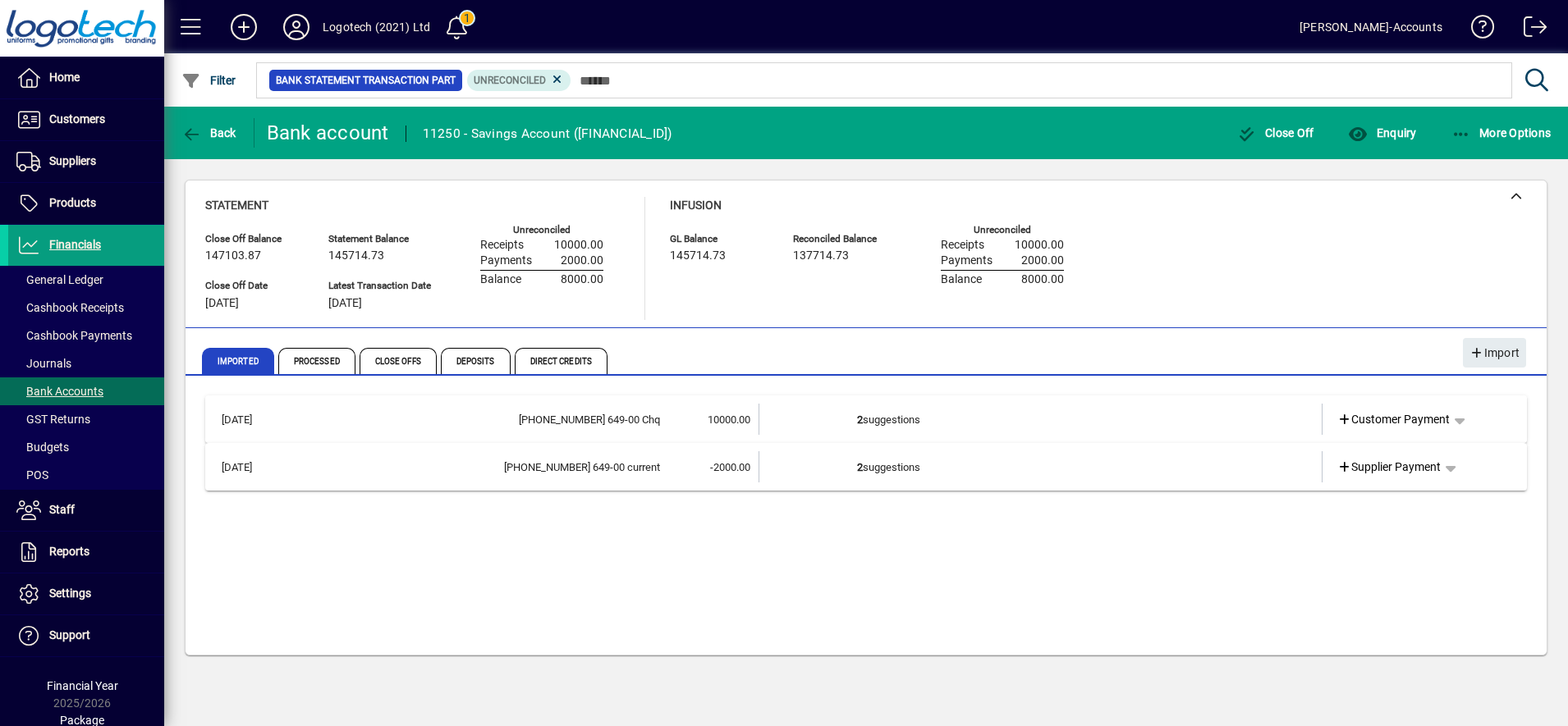
click at [928, 419] on td "2 suggestions" at bounding box center [1041, 419] width 370 height 31
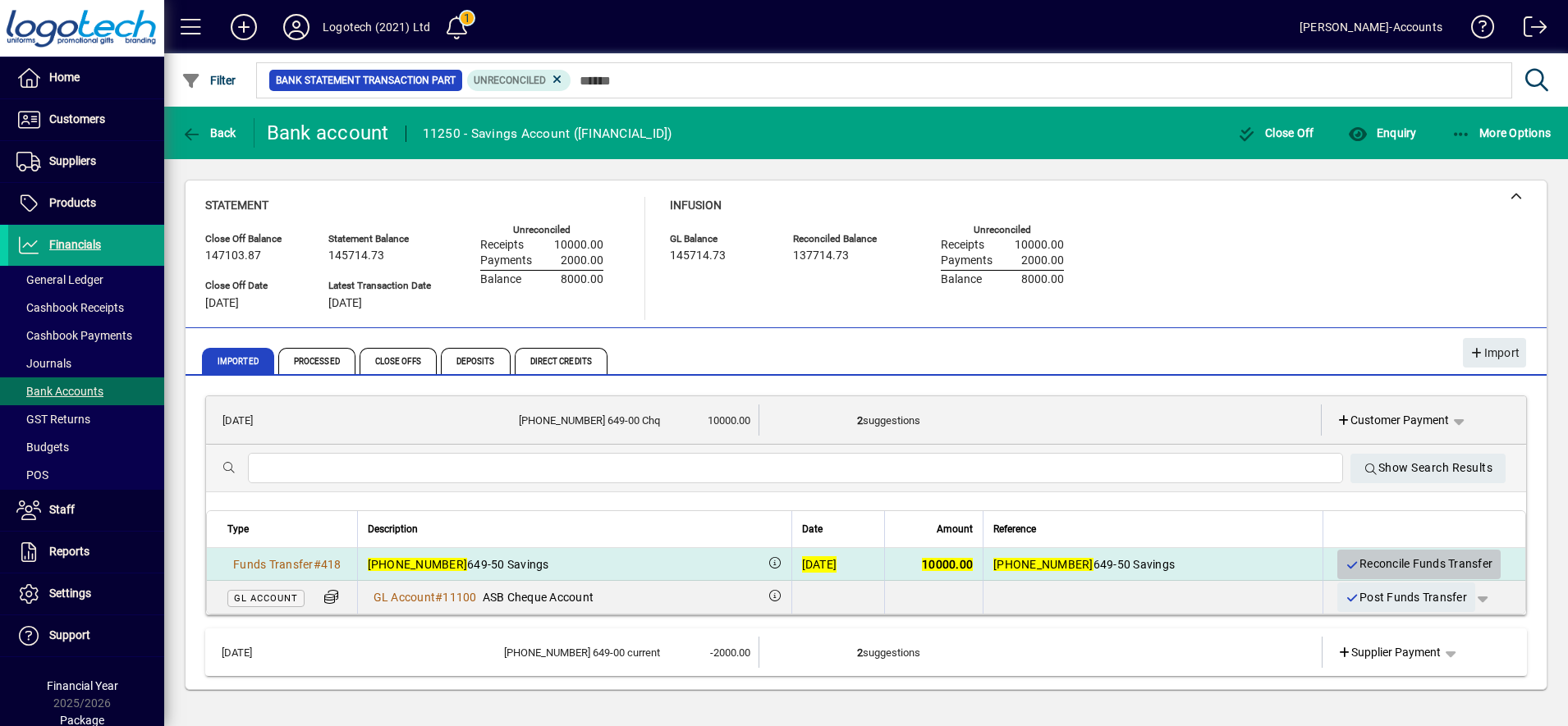
click at [1394, 560] on span "Reconcile Funds Transfer" at bounding box center [1419, 564] width 148 height 27
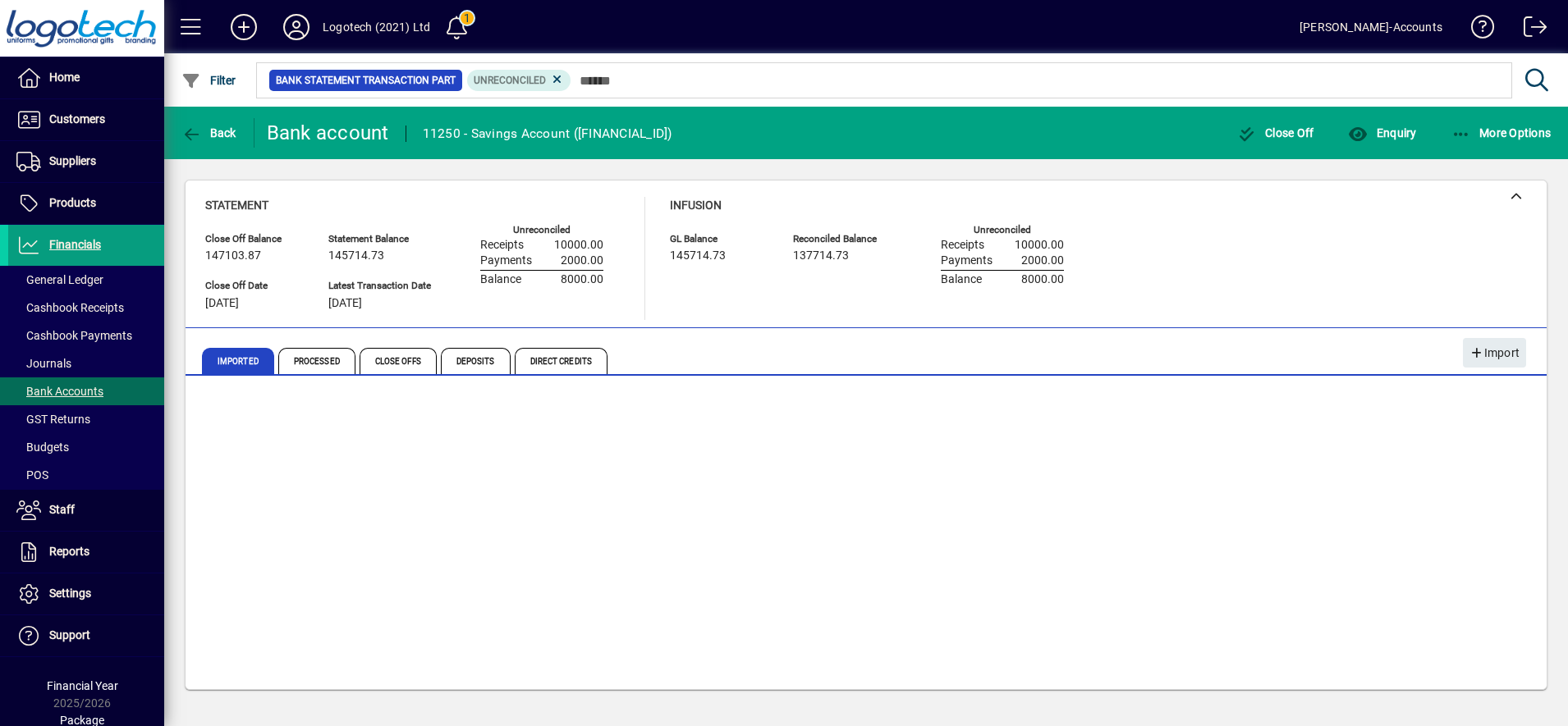
click at [1394, 560] on div "Reconcile Funds Transfer" at bounding box center [1419, 565] width 172 height 30
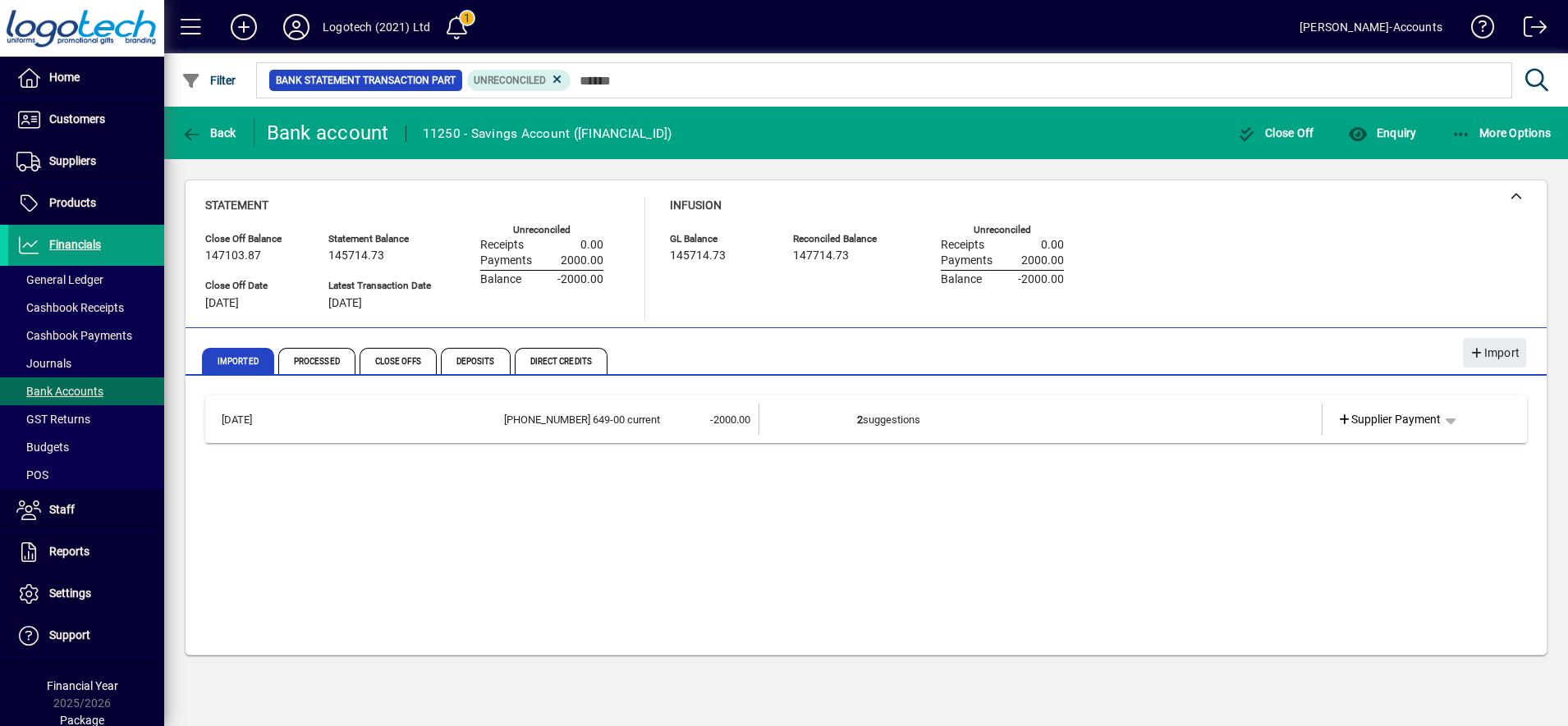
click at [883, 415] on td "2 suggestions" at bounding box center [1041, 419] width 370 height 31
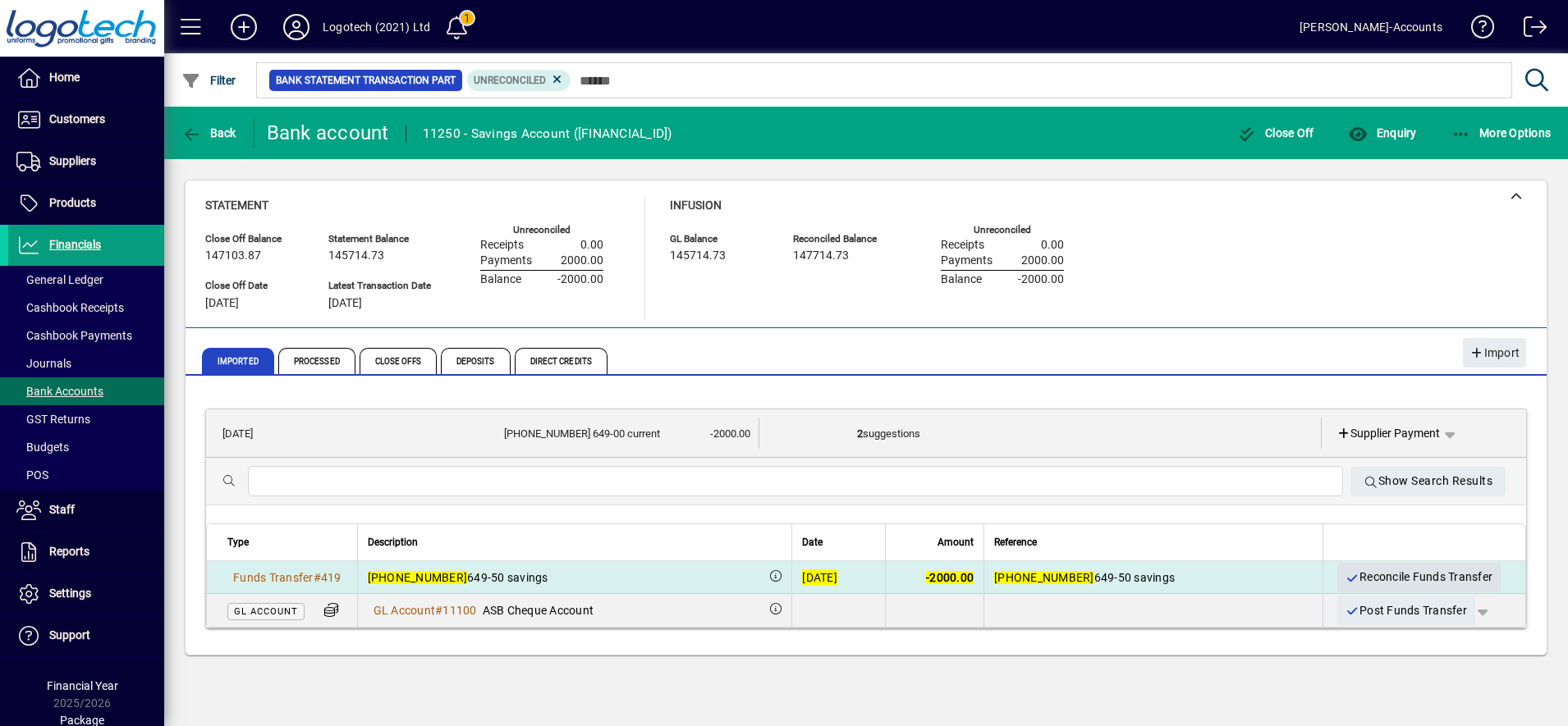
click at [1375, 579] on span "Reconcile Funds Transfer" at bounding box center [1419, 577] width 148 height 27
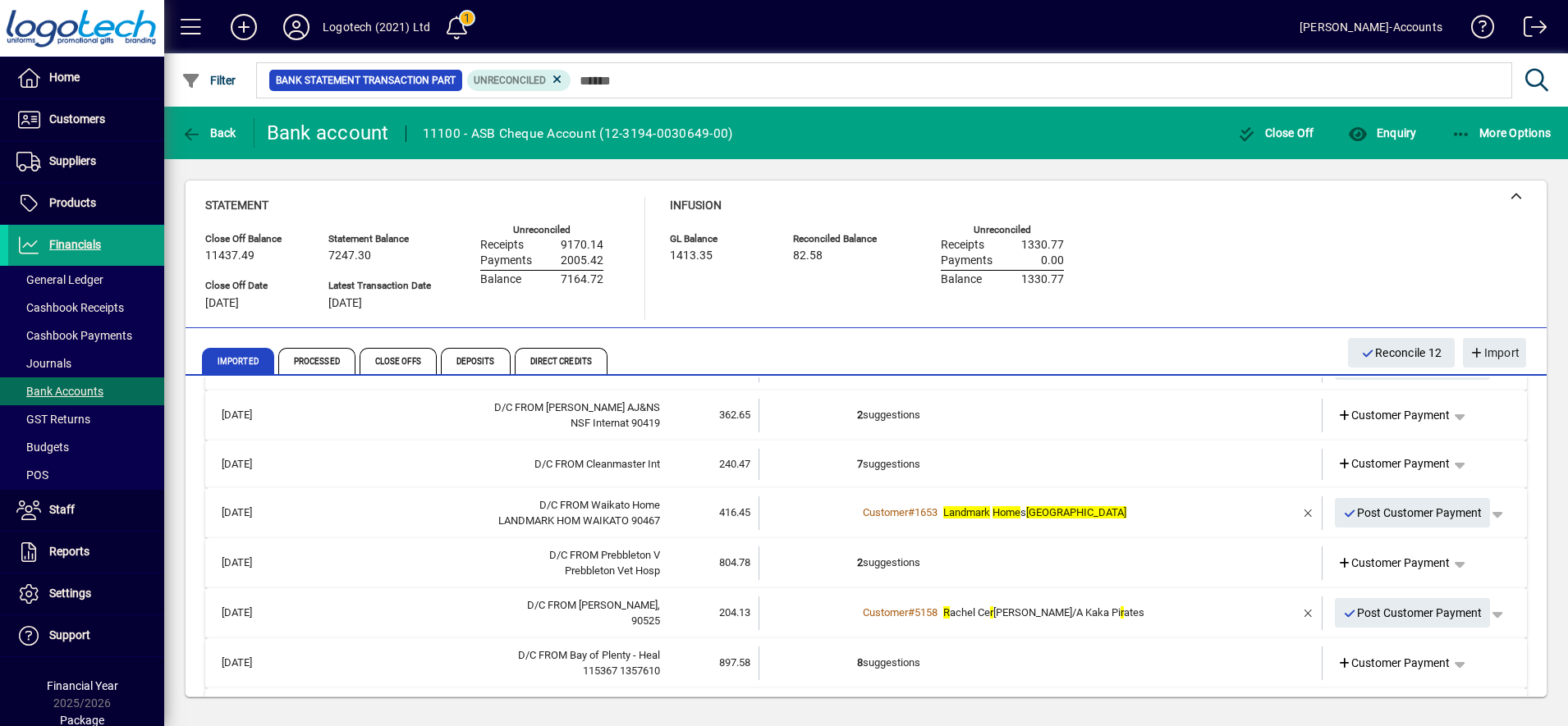
scroll to position [508, 0]
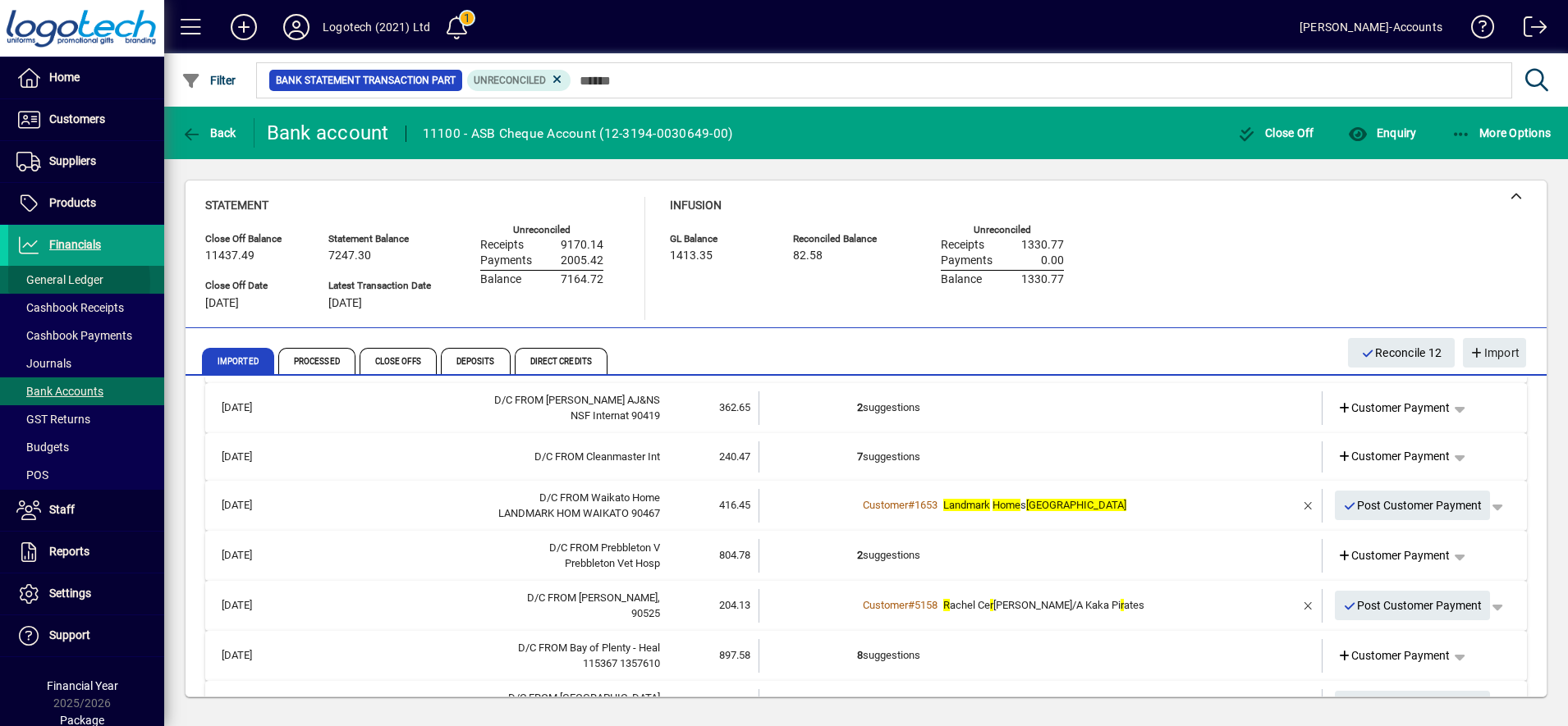
click at [46, 282] on span "General Ledger" at bounding box center [60, 280] width 87 height 13
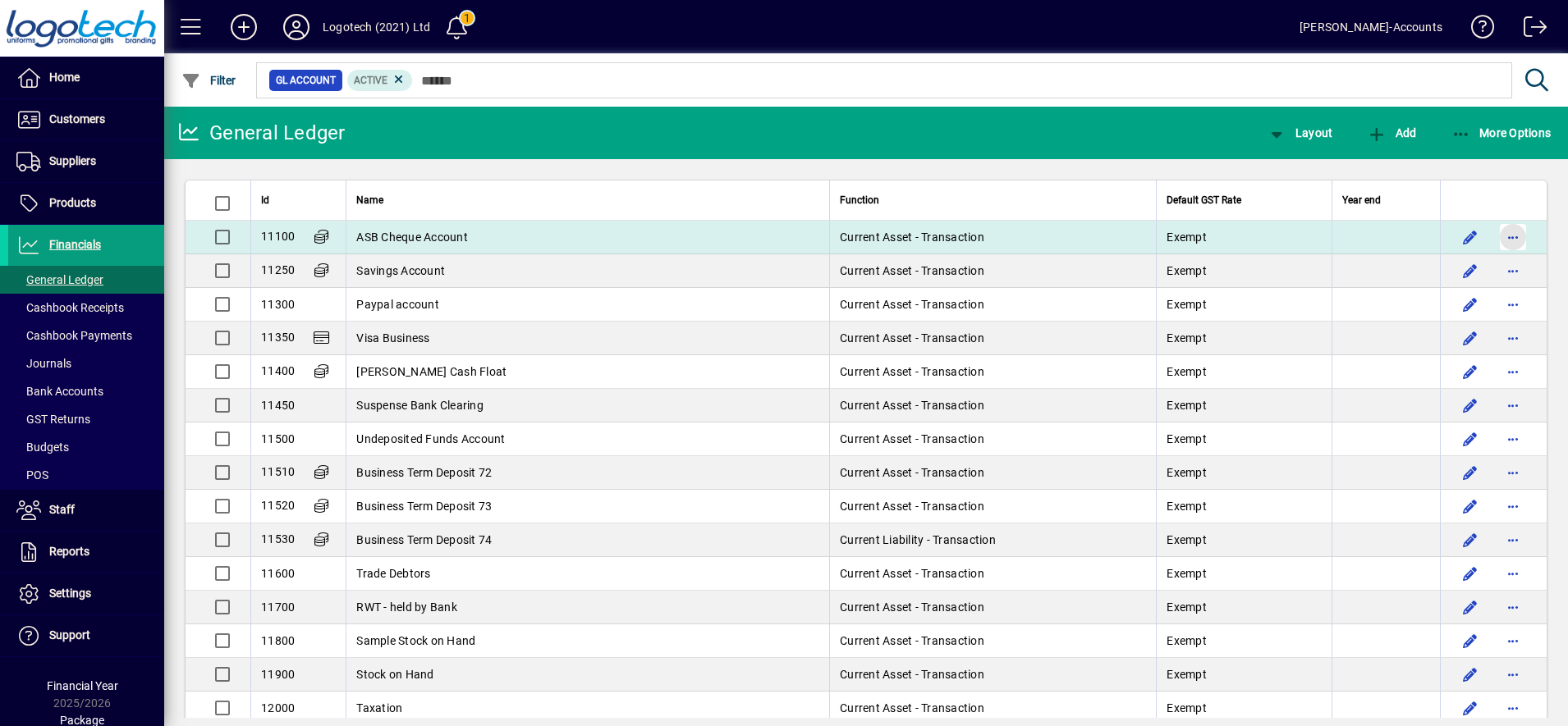
click at [1495, 245] on span "button" at bounding box center [1512, 237] width 40 height 40
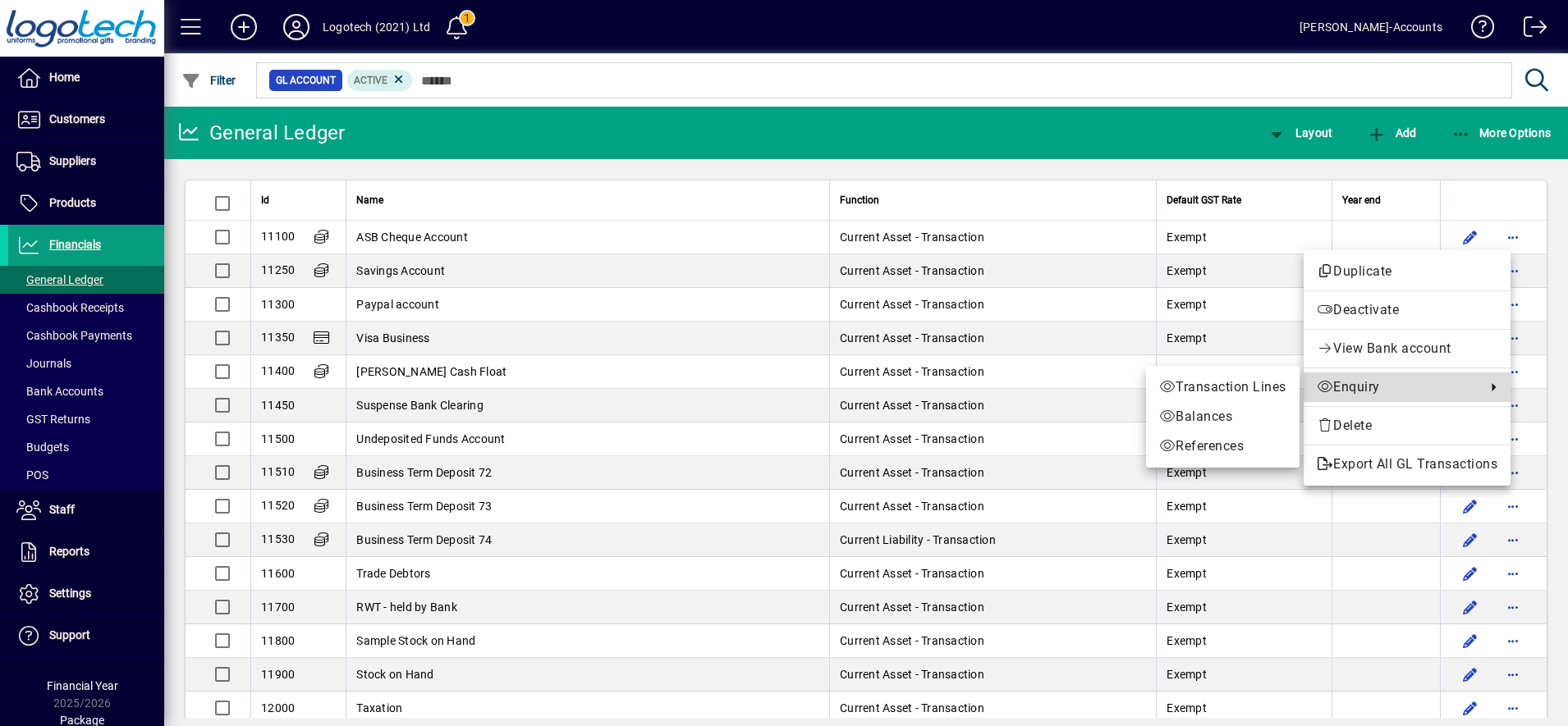
click at [1349, 391] on span "Enquiry" at bounding box center [1397, 387] width 161 height 19
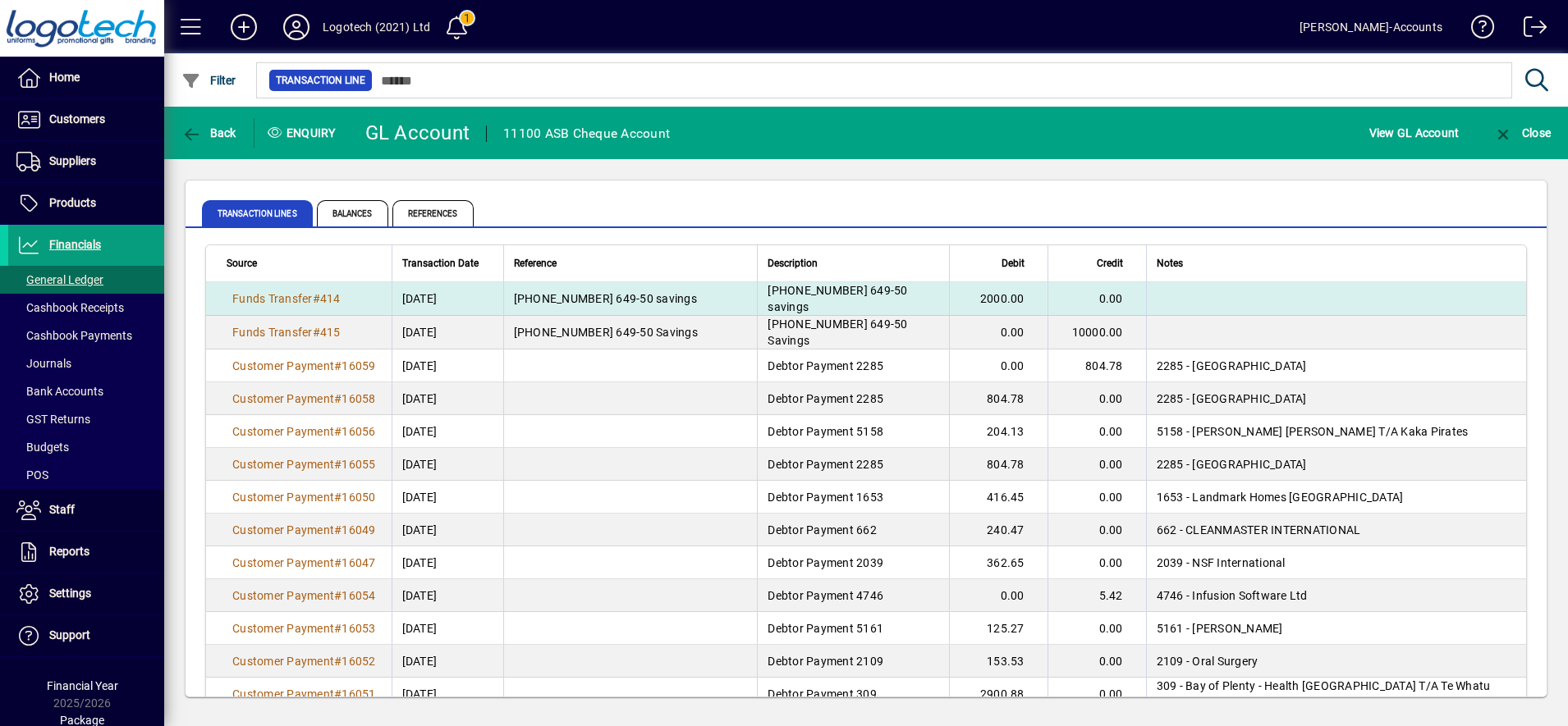
click at [437, 292] on span "12/10/2025" at bounding box center [420, 299] width 35 height 17
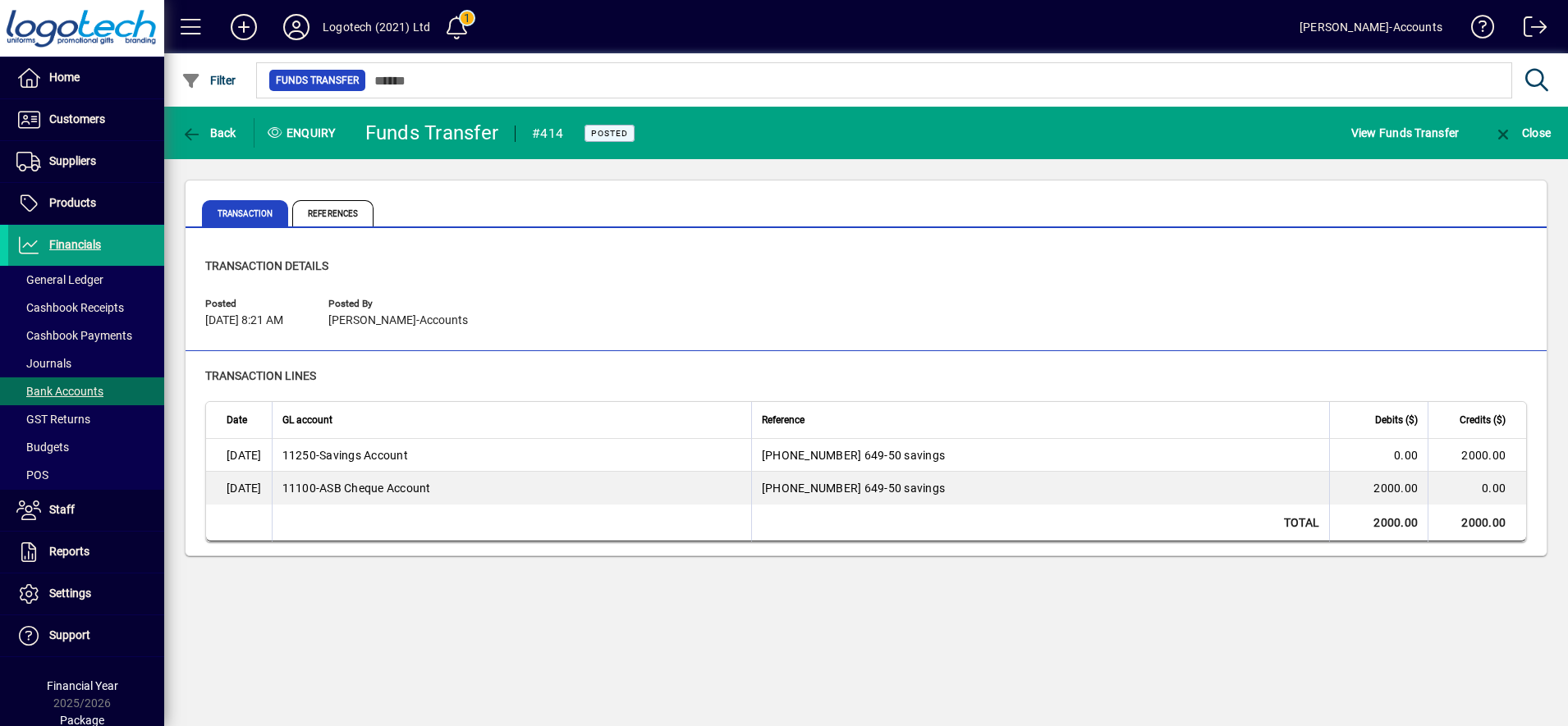
click at [320, 130] on div "Enquiry" at bounding box center [304, 132] width 98 height 26
click at [1425, 138] on span "View Funds Transfer" at bounding box center [1405, 132] width 108 height 26
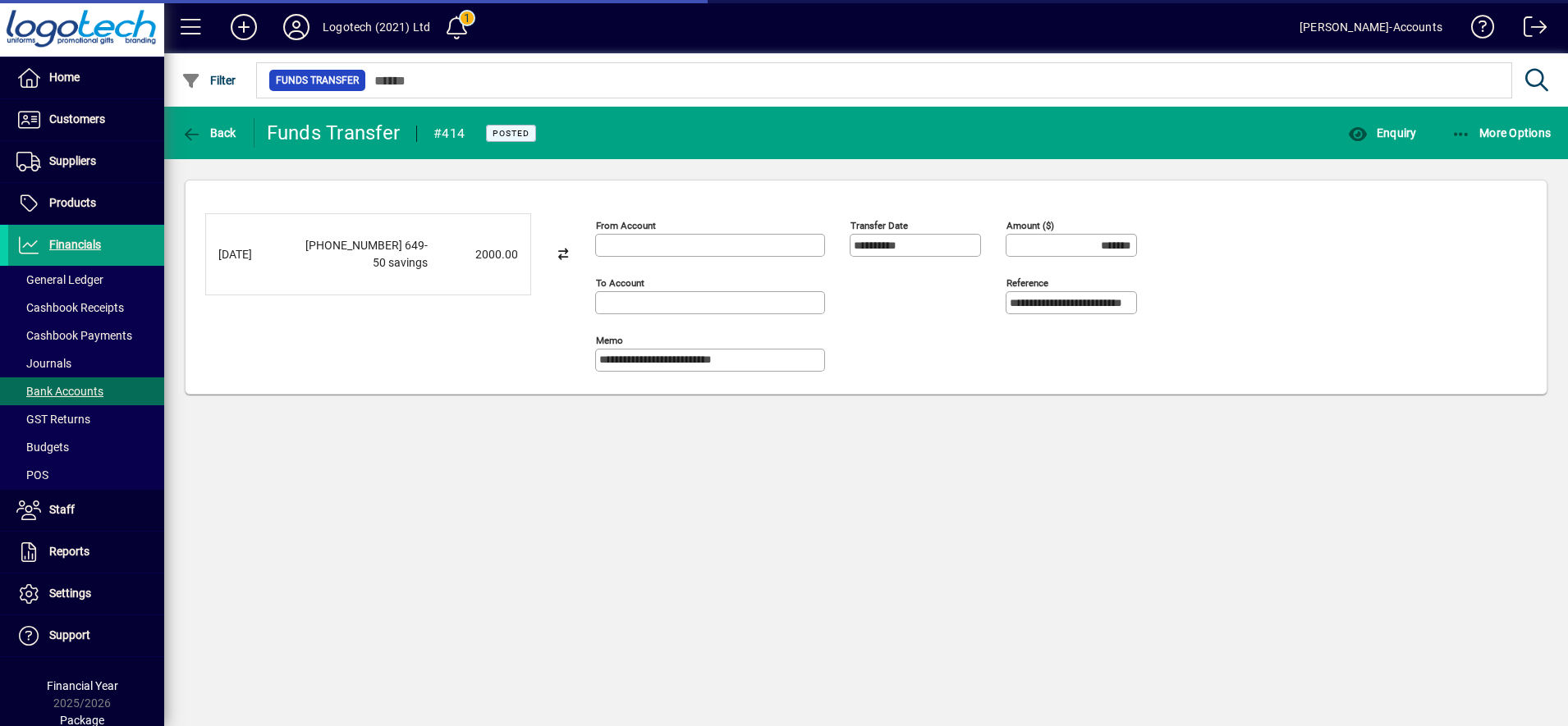
type input "**********"
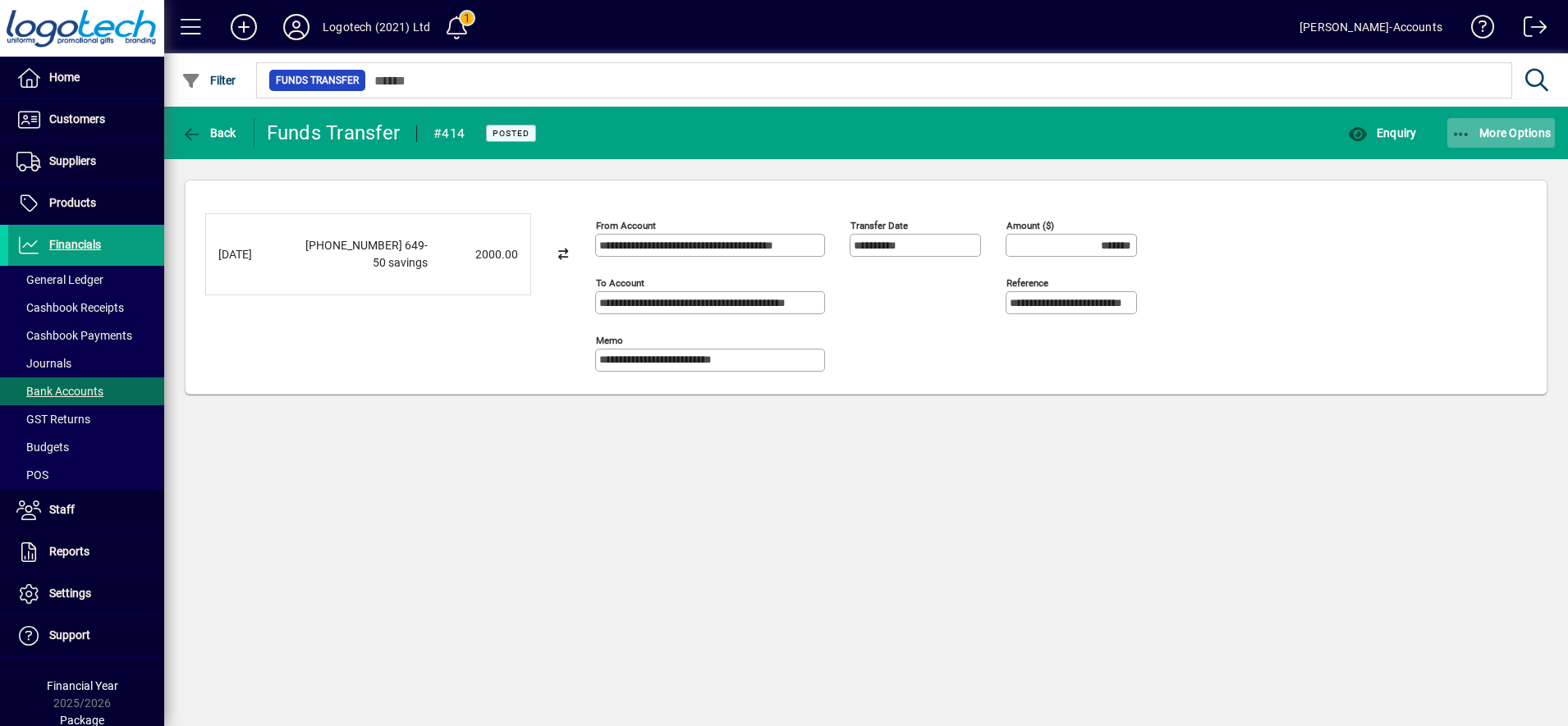
click at [1508, 131] on span "More Options" at bounding box center [1501, 132] width 100 height 13
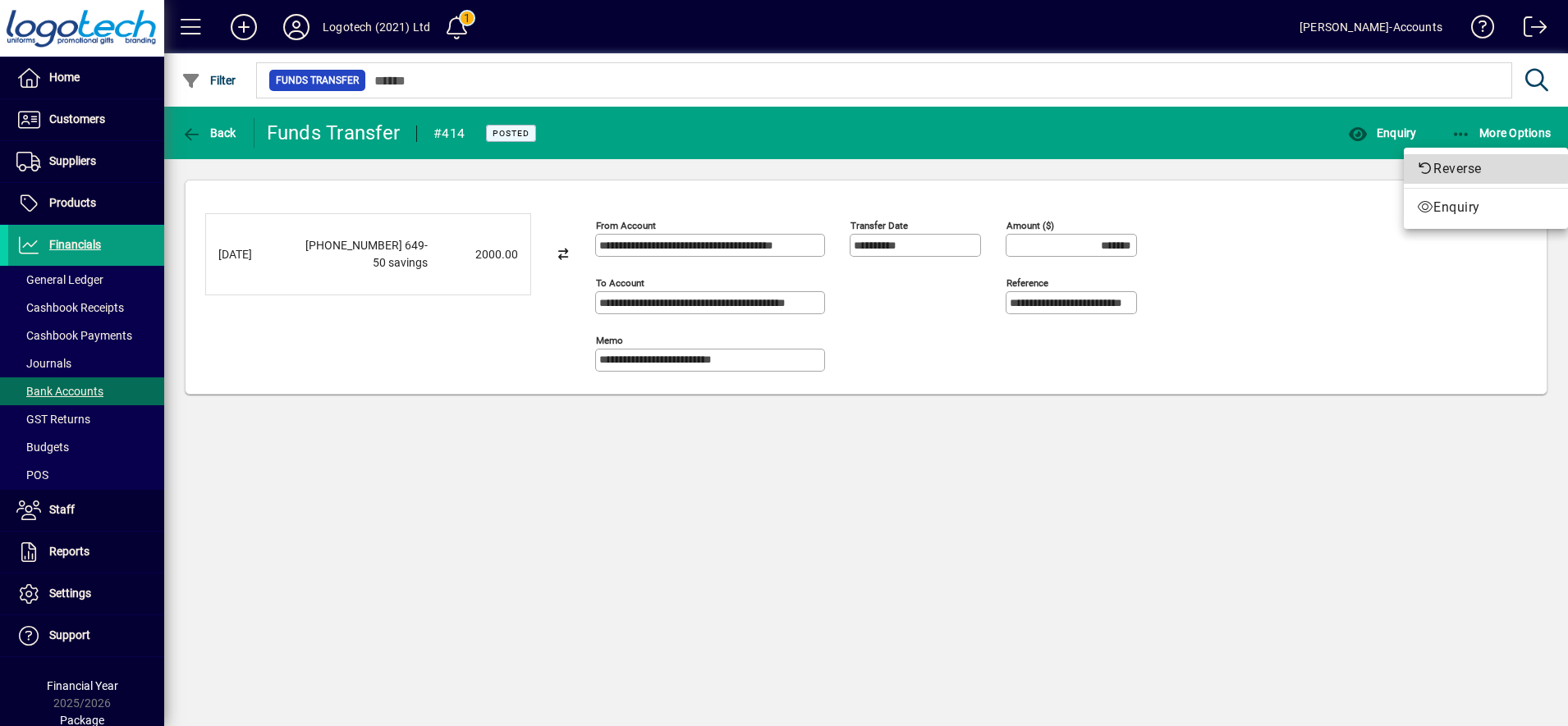
click at [1460, 169] on span "Reverse" at bounding box center [1486, 169] width 138 height 19
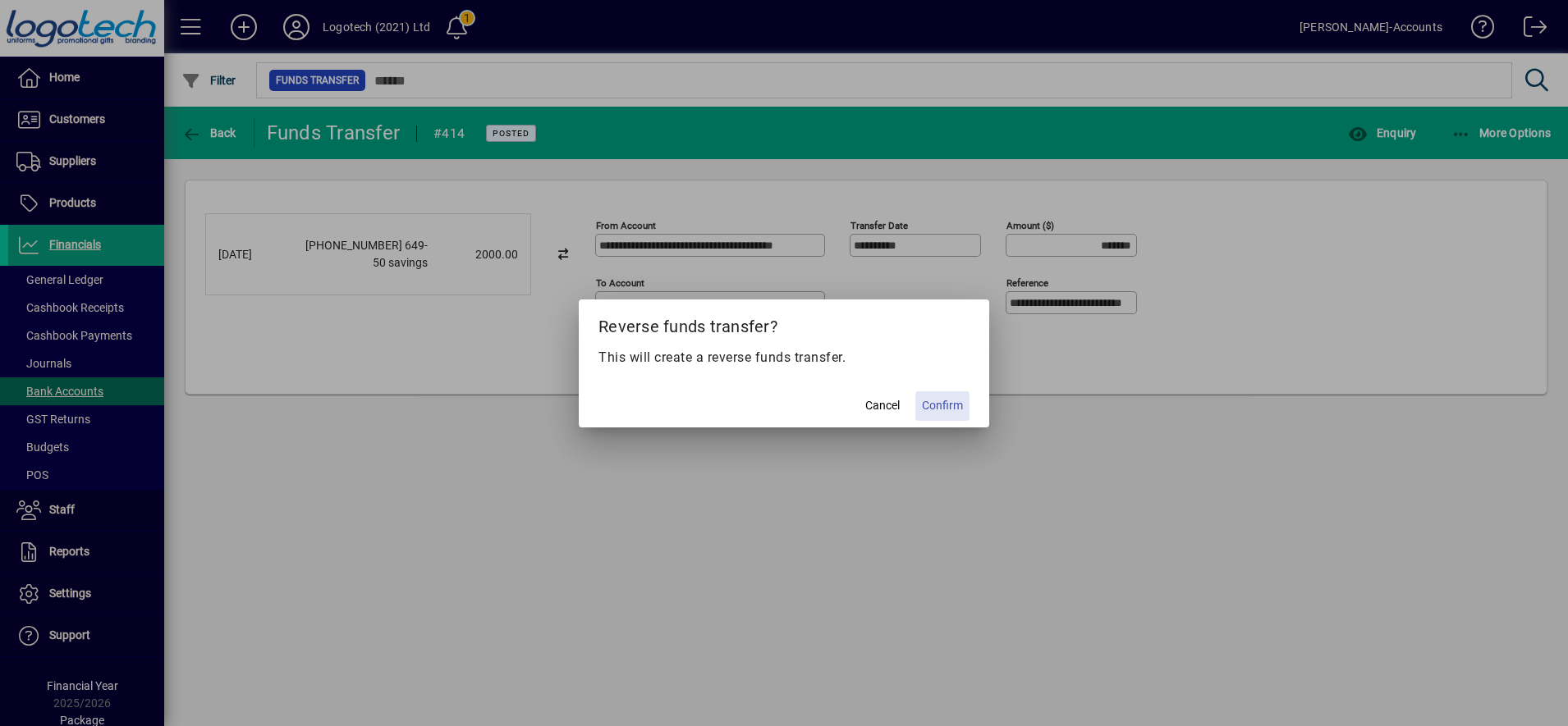
click at [933, 404] on span "Confirm" at bounding box center [942, 406] width 41 height 18
type input "********"
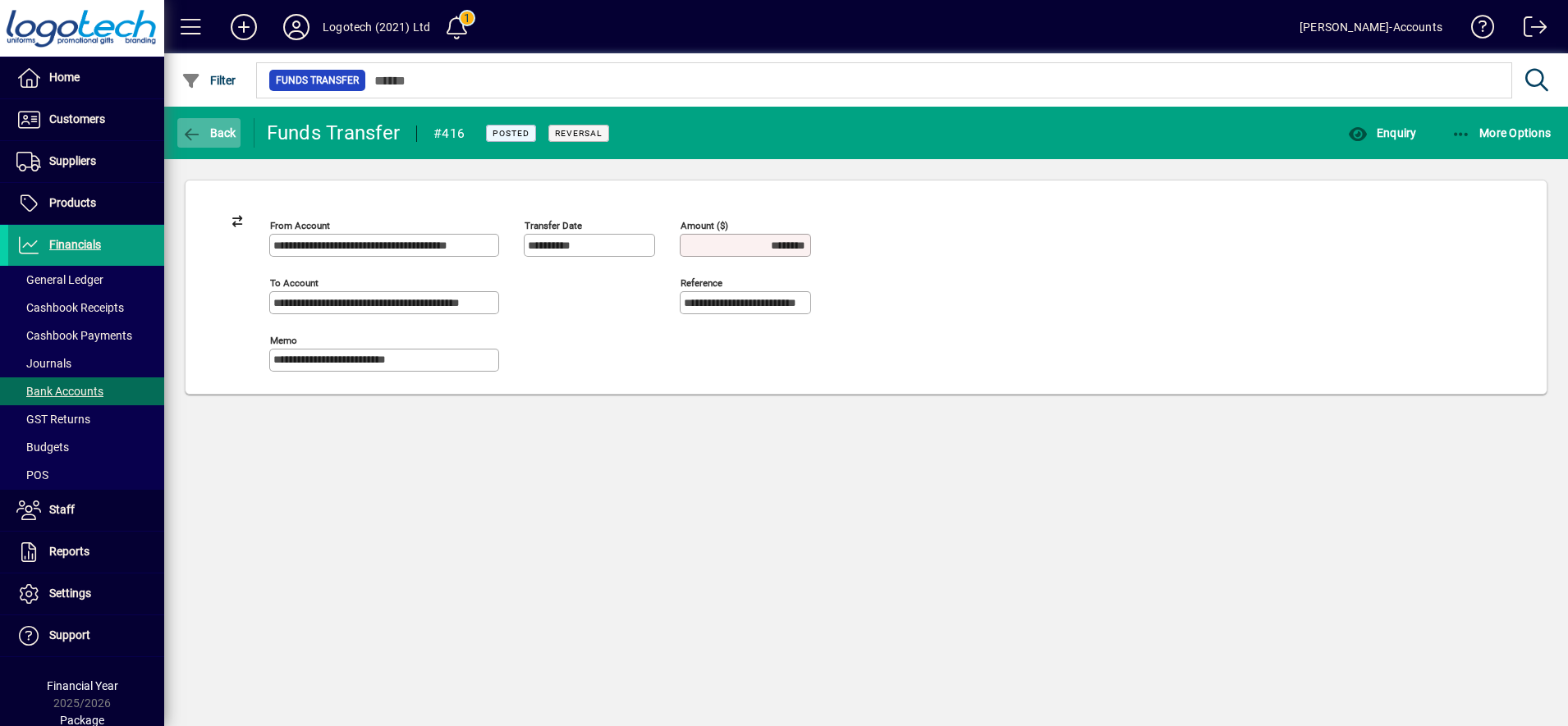
click at [220, 131] on span "Back" at bounding box center [208, 132] width 55 height 13
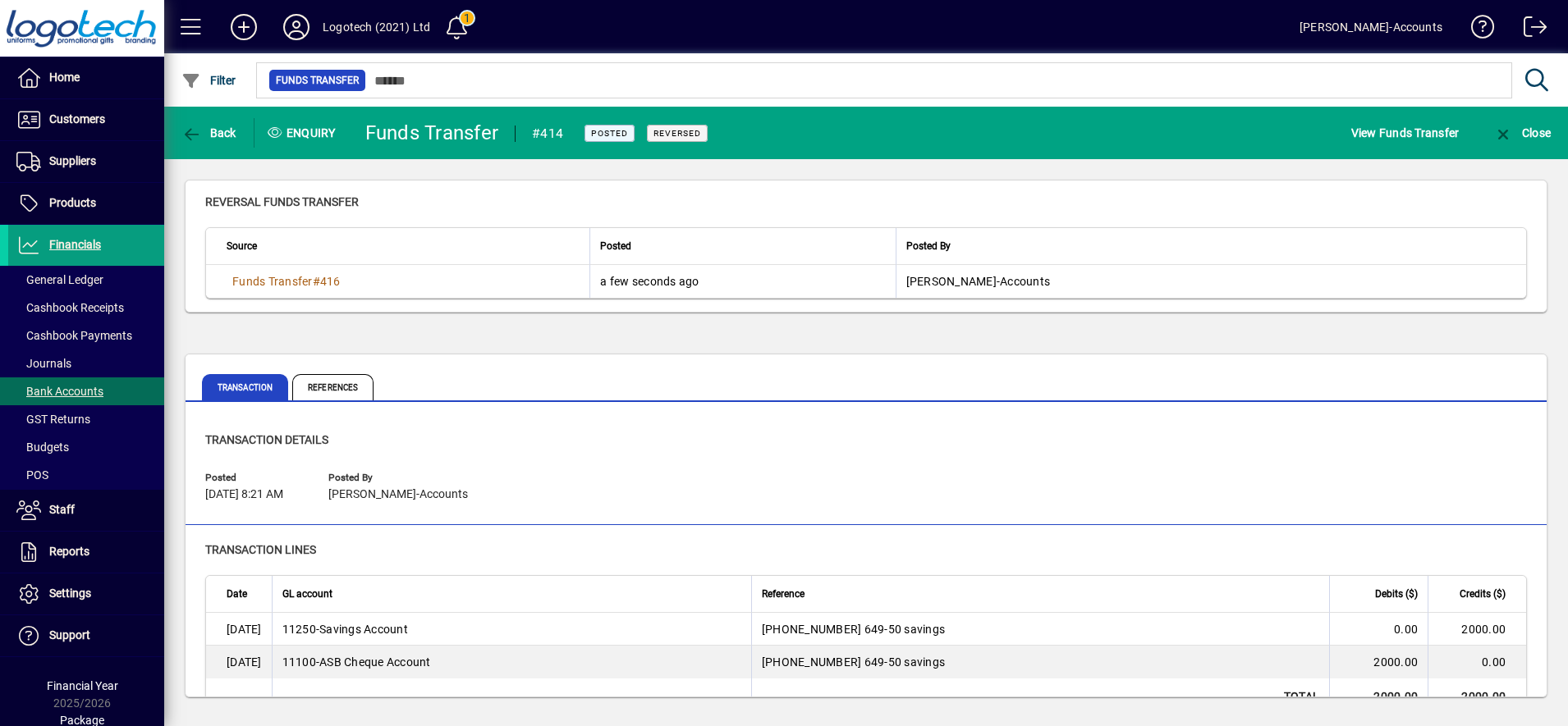
click at [220, 131] on span "Back" at bounding box center [208, 132] width 55 height 13
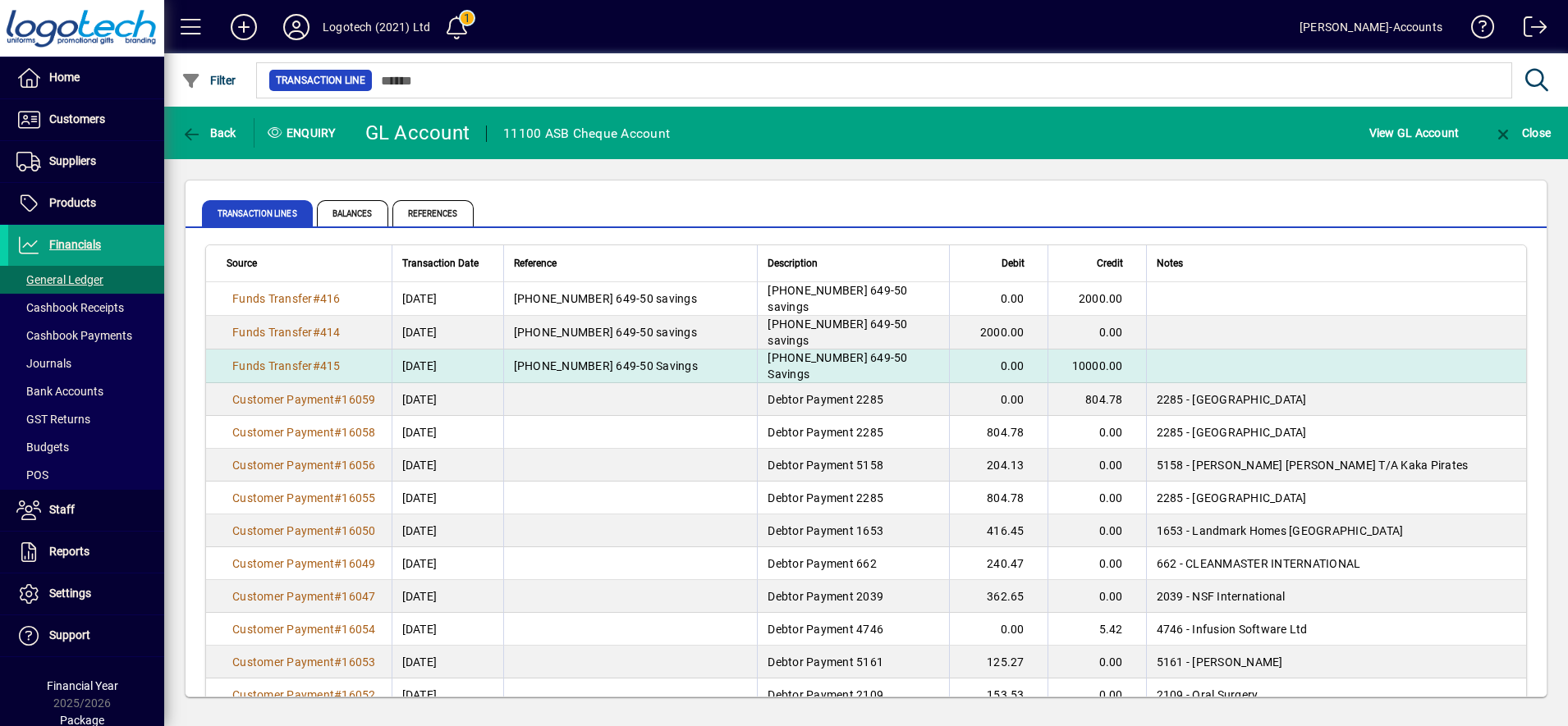
click at [537, 359] on span "12-3194-0030 649-50 Savings" at bounding box center [606, 366] width 184 height 13
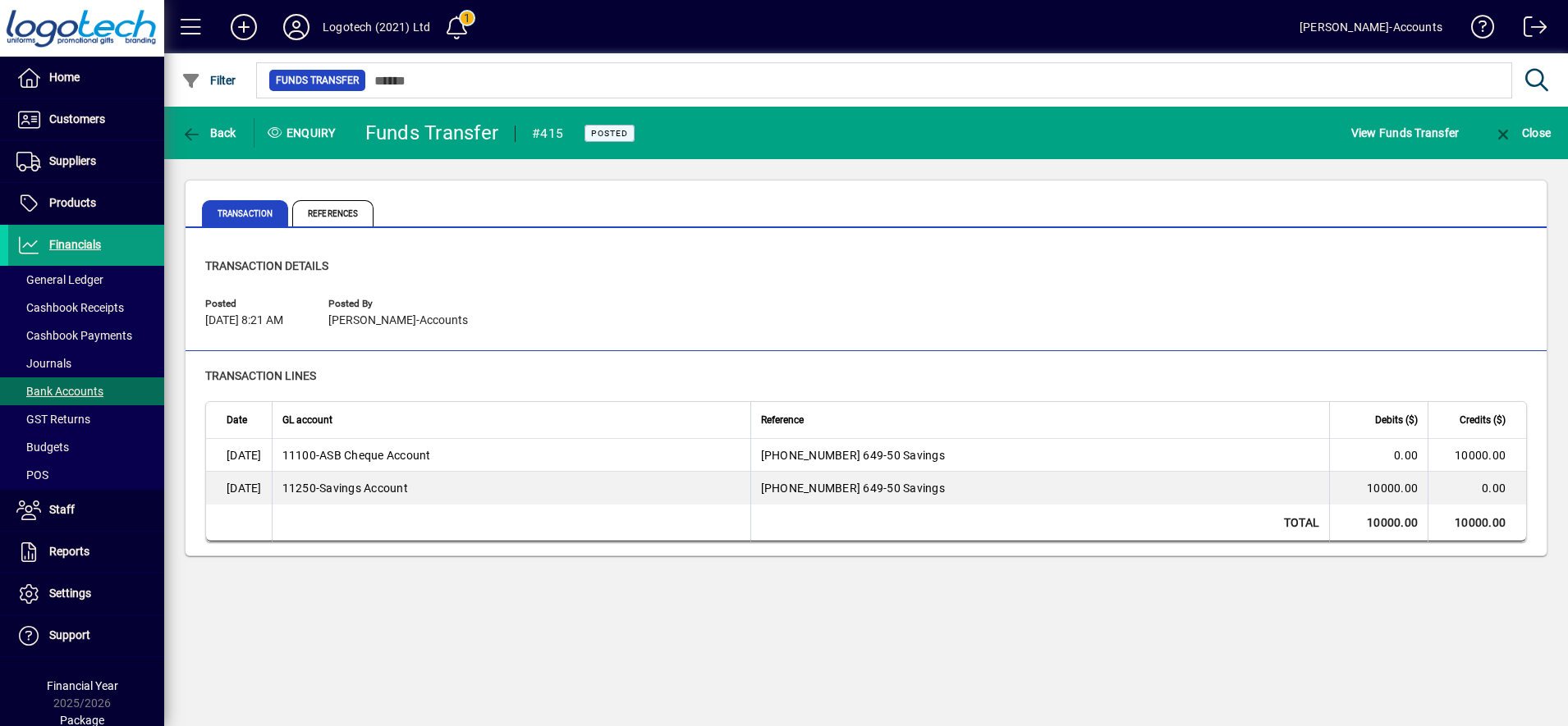
click at [306, 141] on div "Enquiry" at bounding box center [304, 132] width 98 height 26
click at [1402, 129] on span "View Funds Transfer" at bounding box center [1405, 132] width 108 height 26
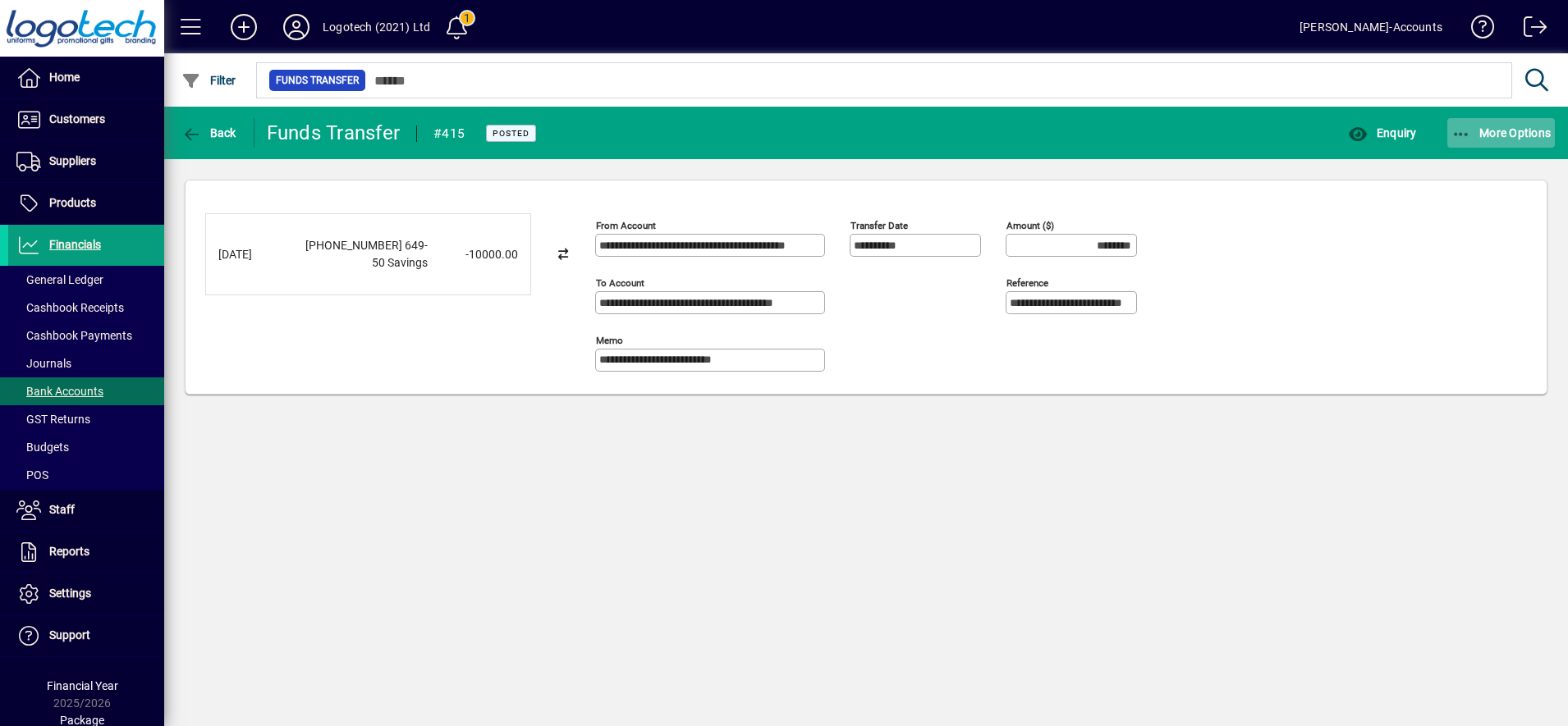
click at [1490, 130] on span "More Options" at bounding box center [1501, 132] width 100 height 13
click at [1461, 169] on span "Reverse" at bounding box center [1486, 169] width 138 height 19
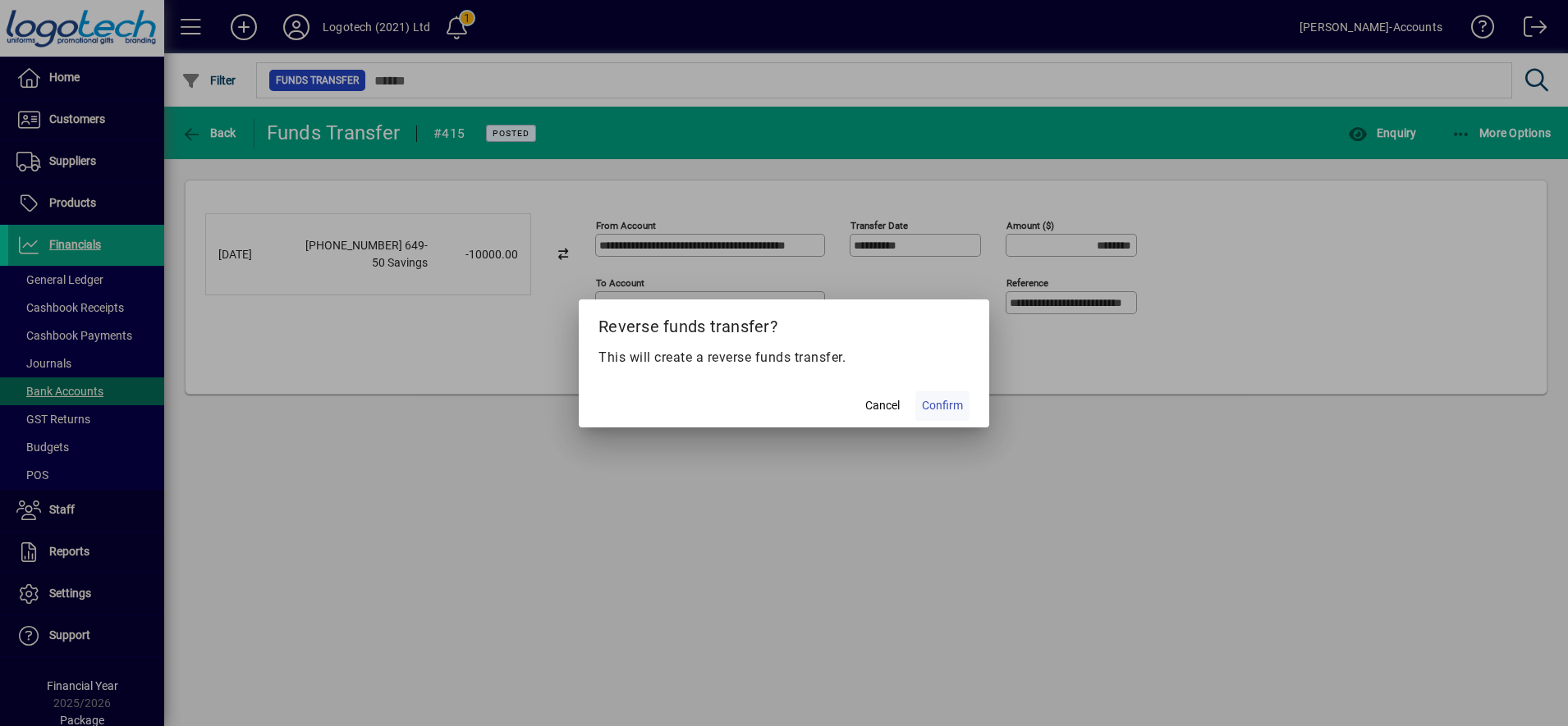
click at [939, 409] on span "Confirm" at bounding box center [942, 406] width 41 height 18
type input "*********"
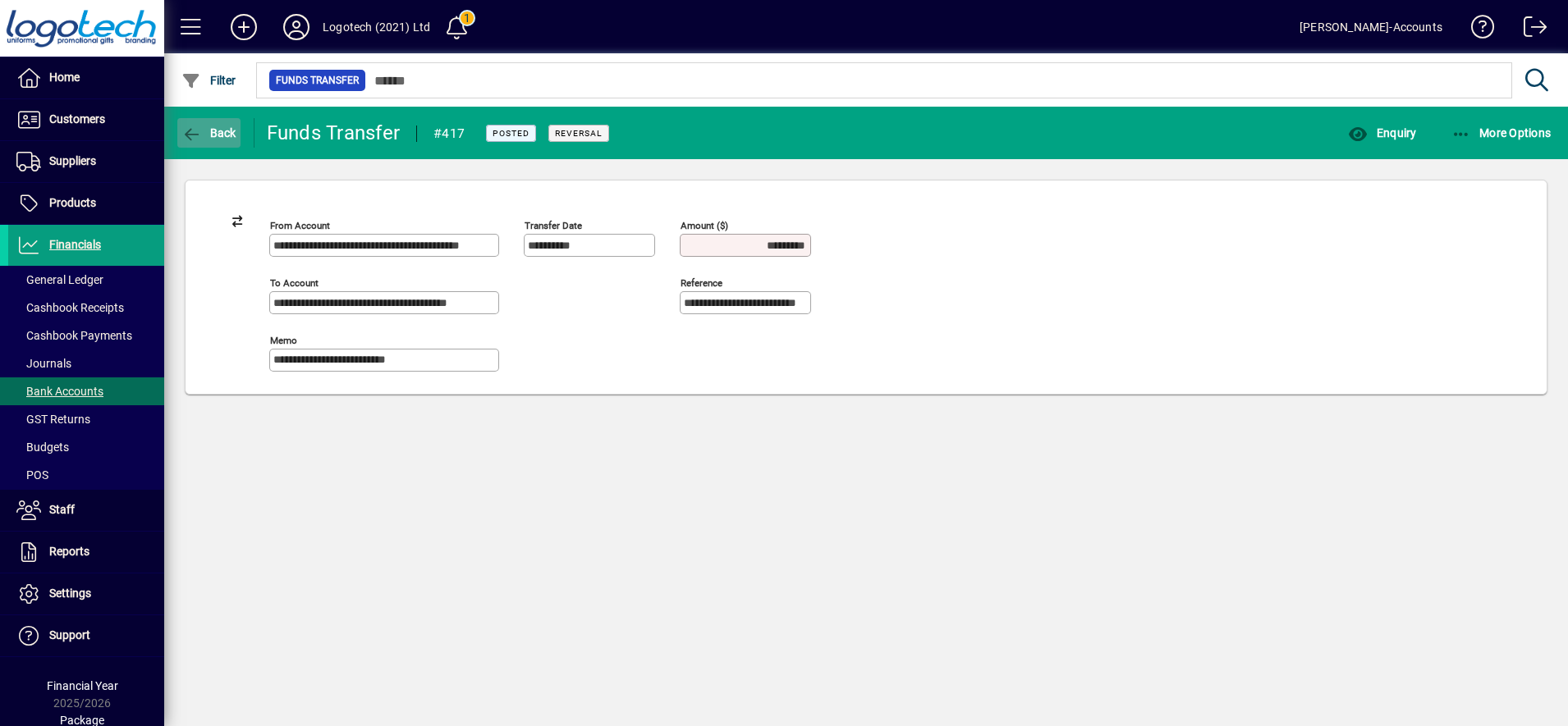
click at [220, 141] on span "button" at bounding box center [208, 132] width 63 height 40
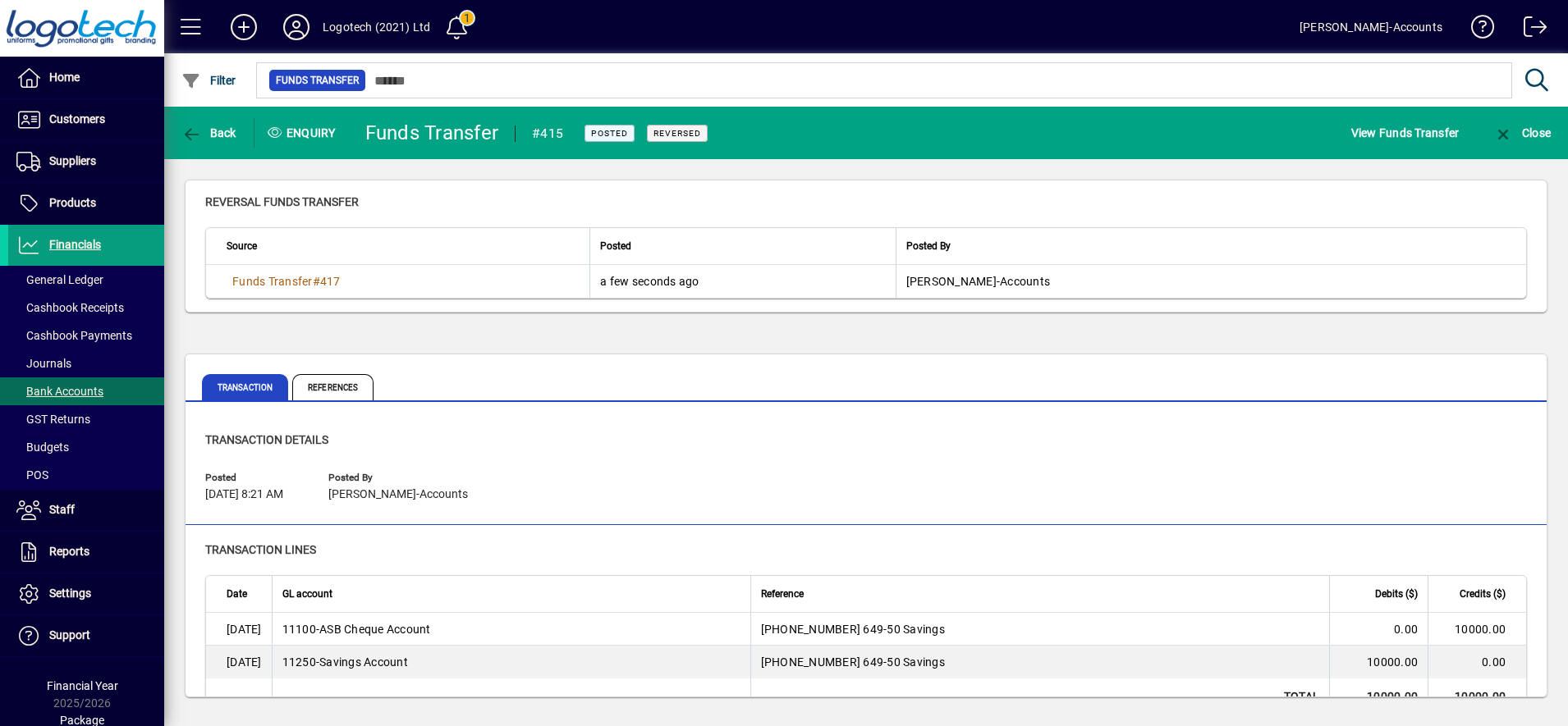
click at [220, 141] on span "button" at bounding box center [208, 132] width 63 height 40
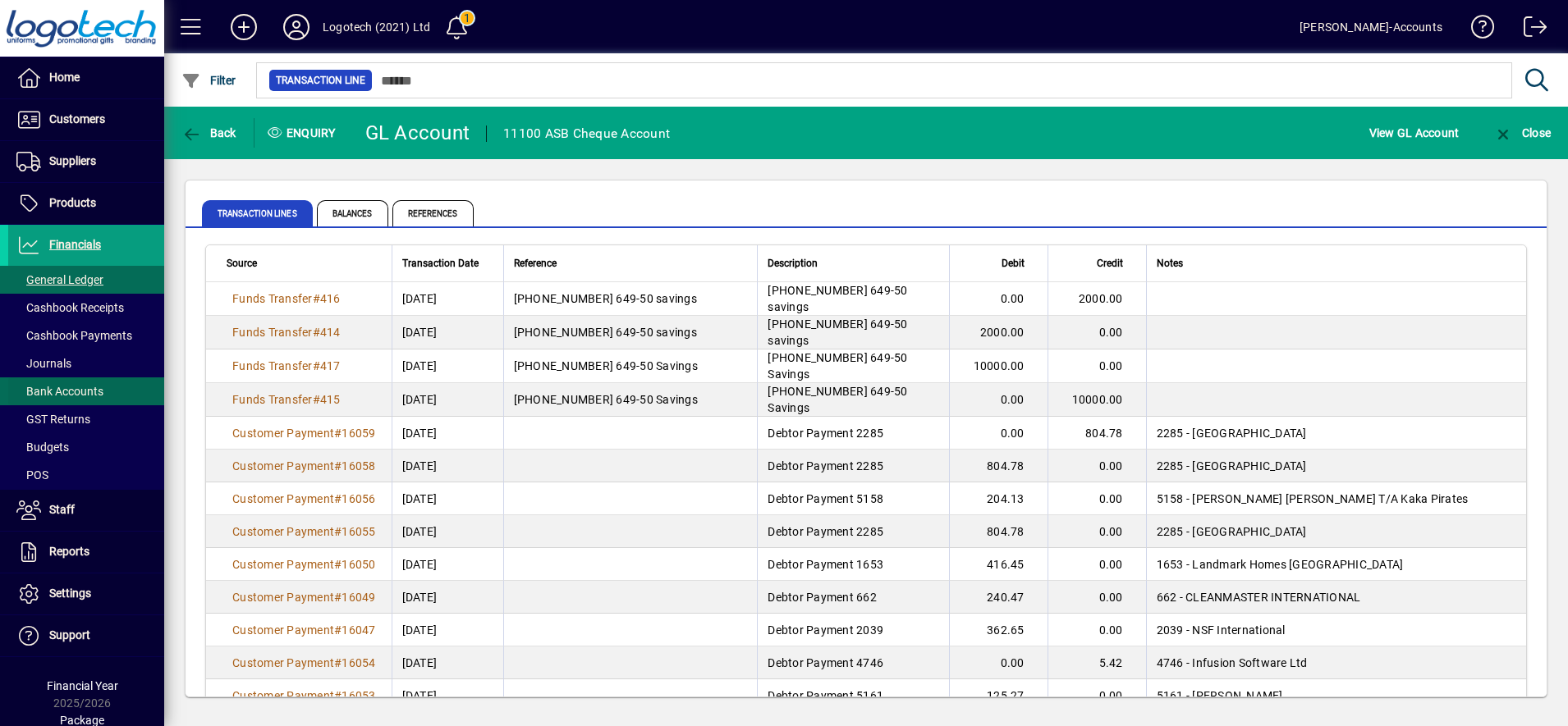
click at [67, 390] on span "Bank Accounts" at bounding box center [60, 392] width 87 height 13
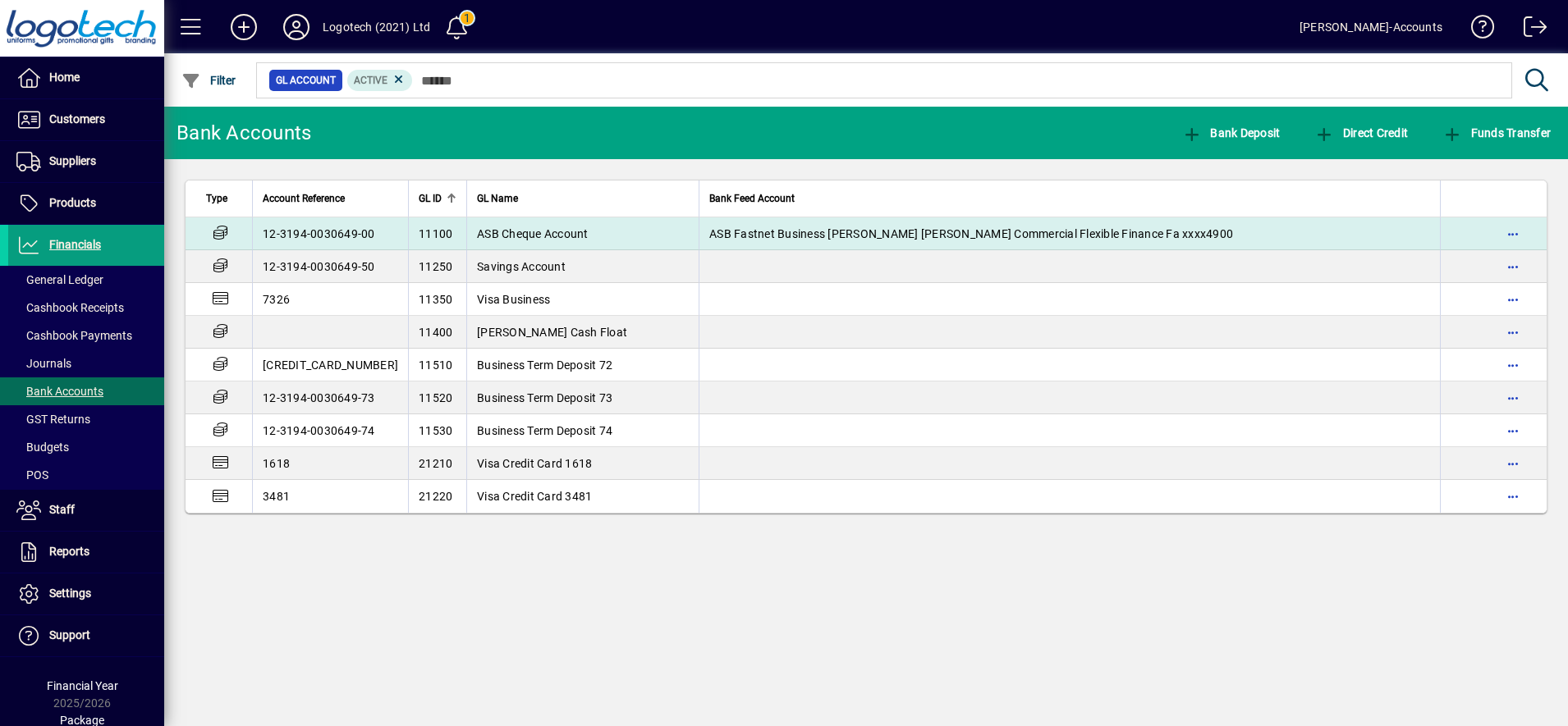
click at [508, 232] on span "ASB Cheque Account" at bounding box center [533, 233] width 112 height 13
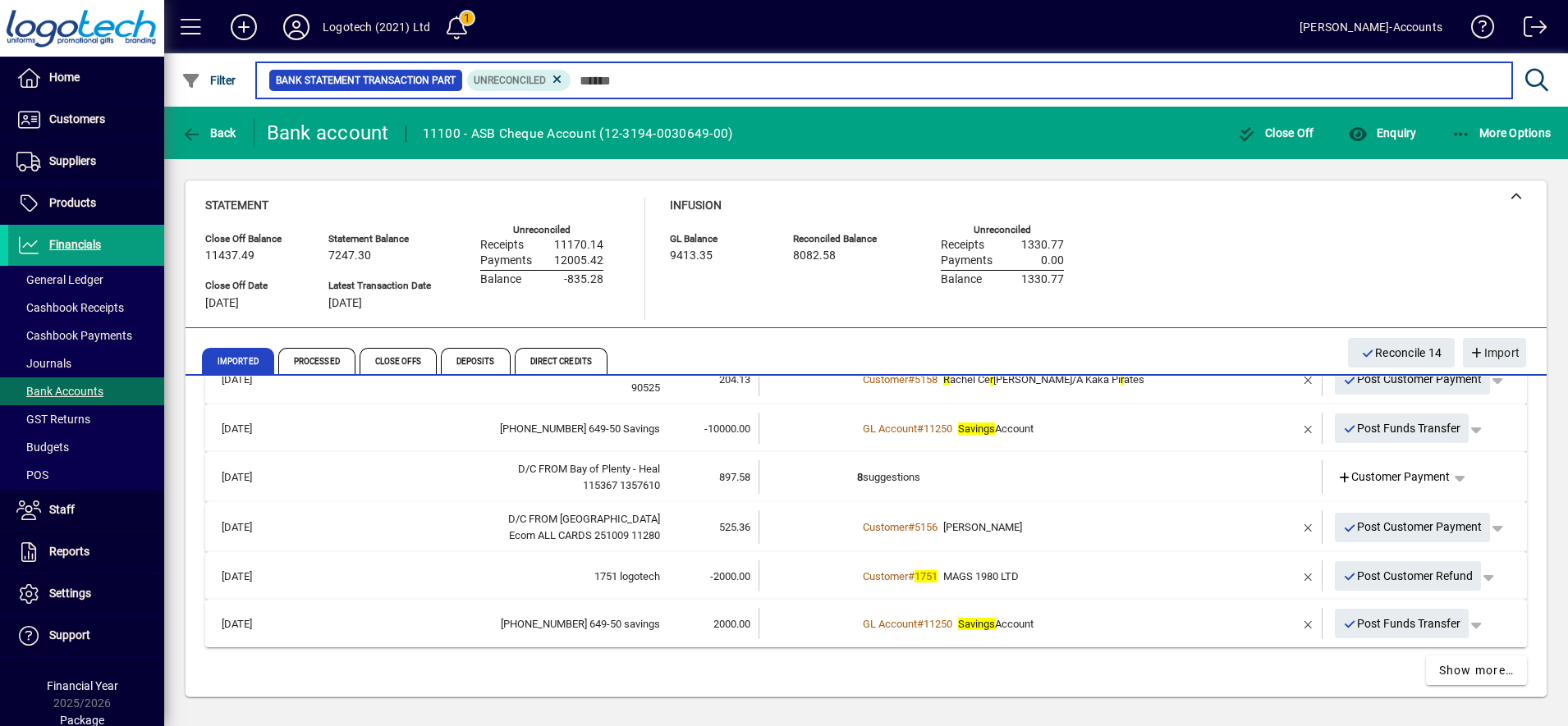
scroll to position [745, 0]
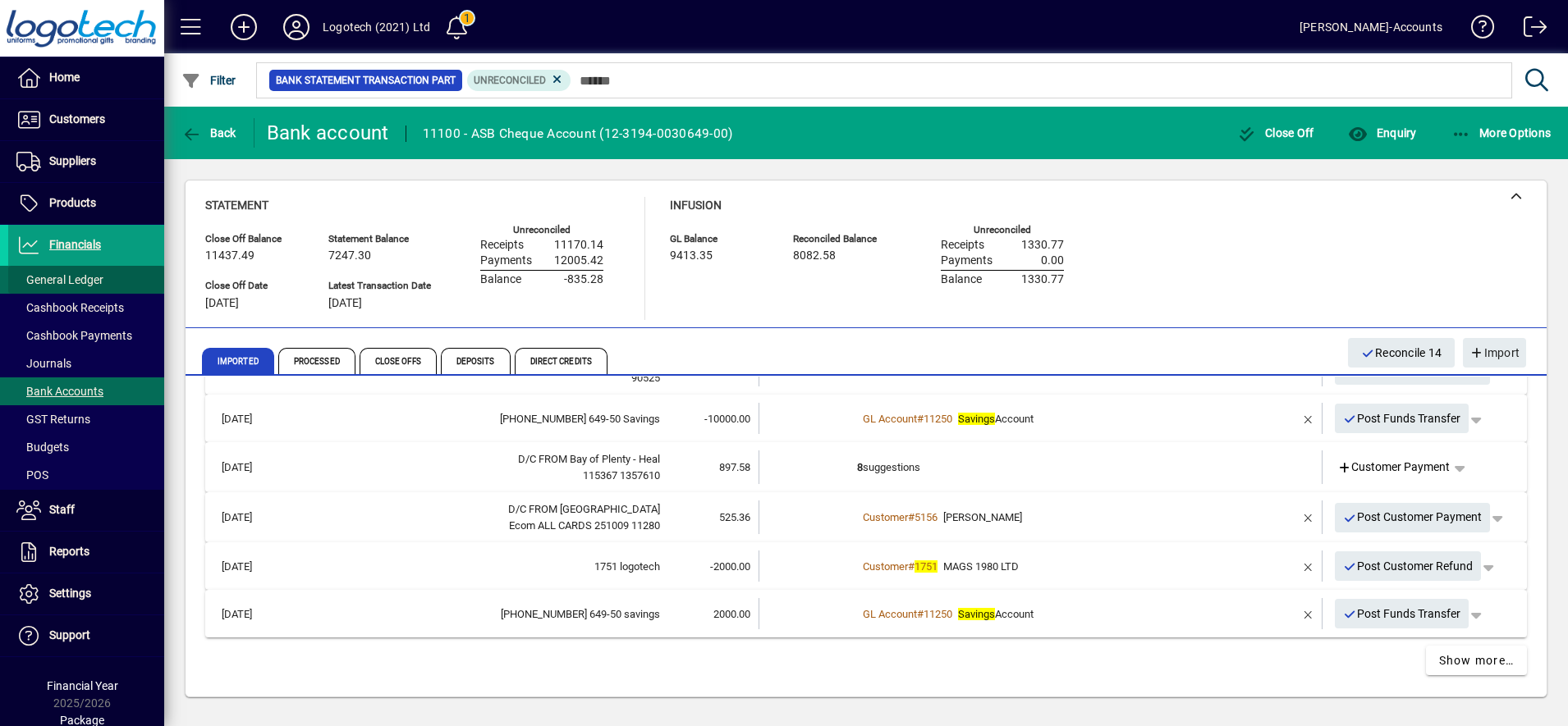
click at [89, 277] on span "General Ledger" at bounding box center [60, 280] width 87 height 13
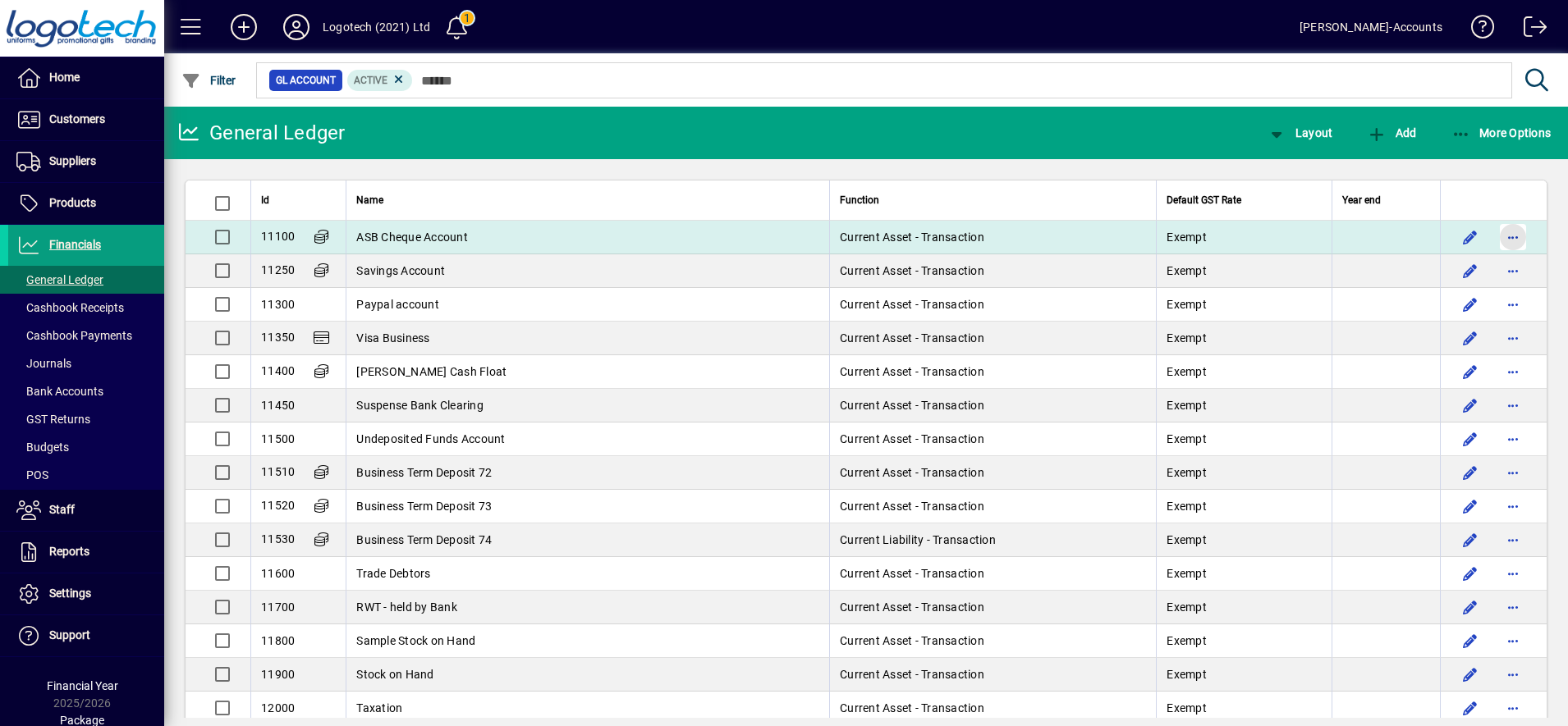
click at [1494, 233] on span "button" at bounding box center [1512, 237] width 40 height 40
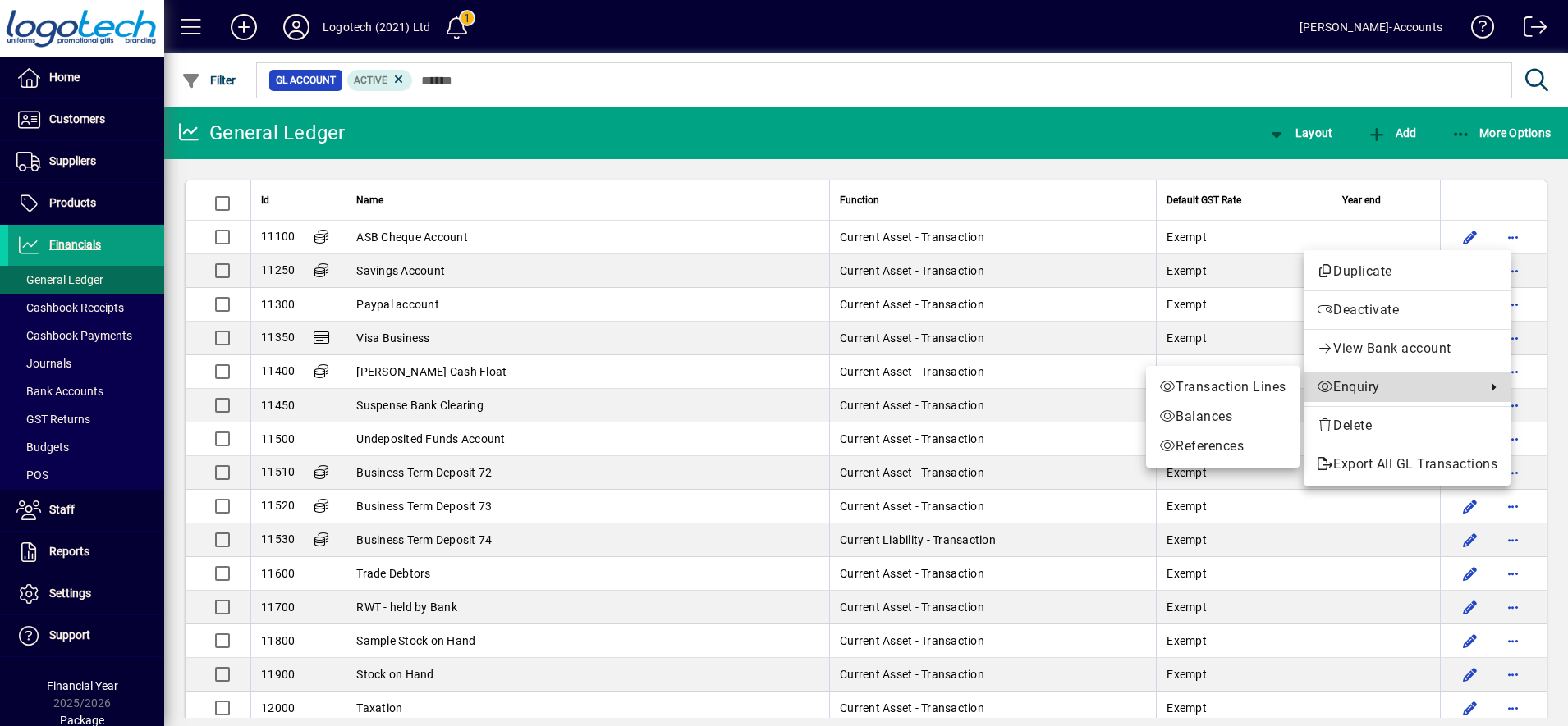
click at [1355, 392] on span "Enquiry" at bounding box center [1397, 387] width 161 height 19
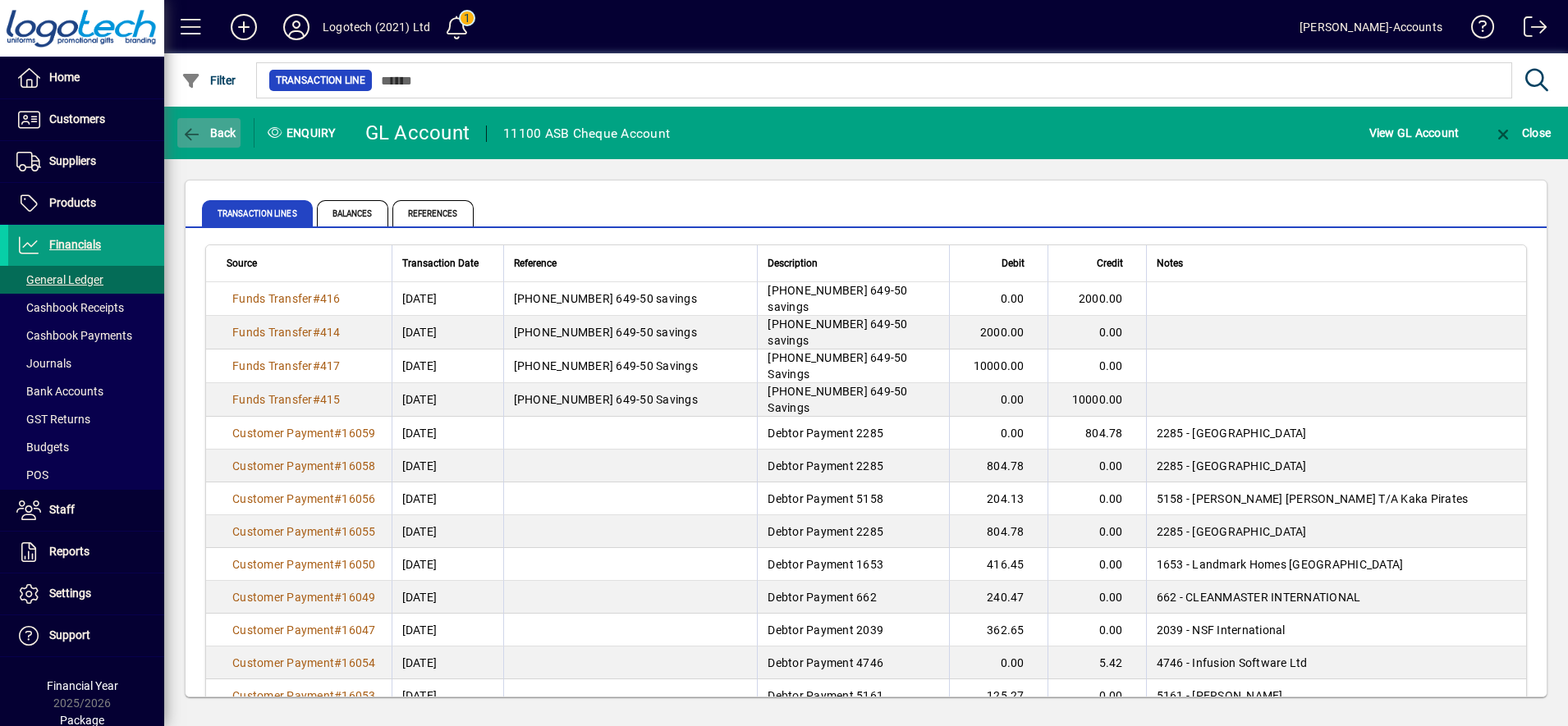
click at [218, 132] on span "Back" at bounding box center [208, 132] width 55 height 13
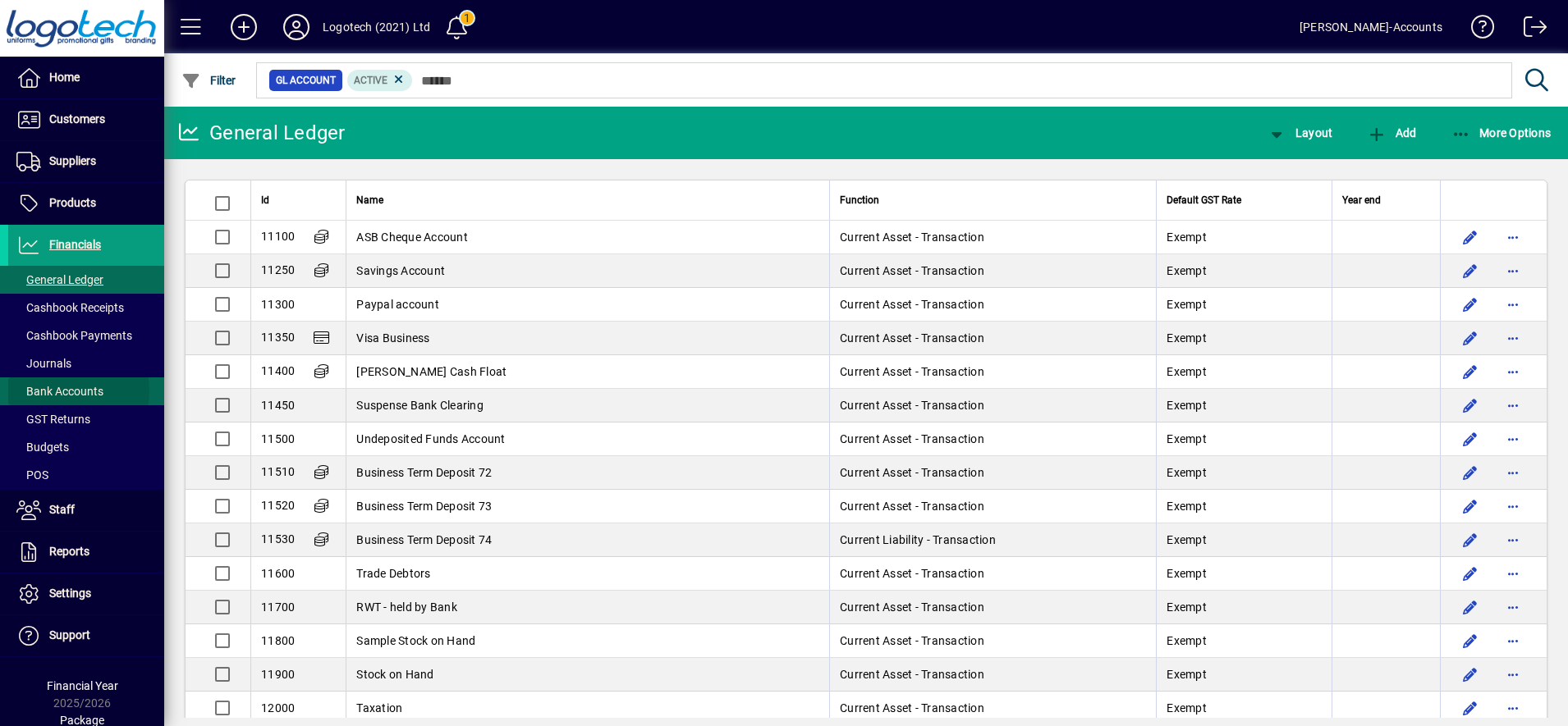
click at [59, 392] on span "Bank Accounts" at bounding box center [60, 392] width 87 height 13
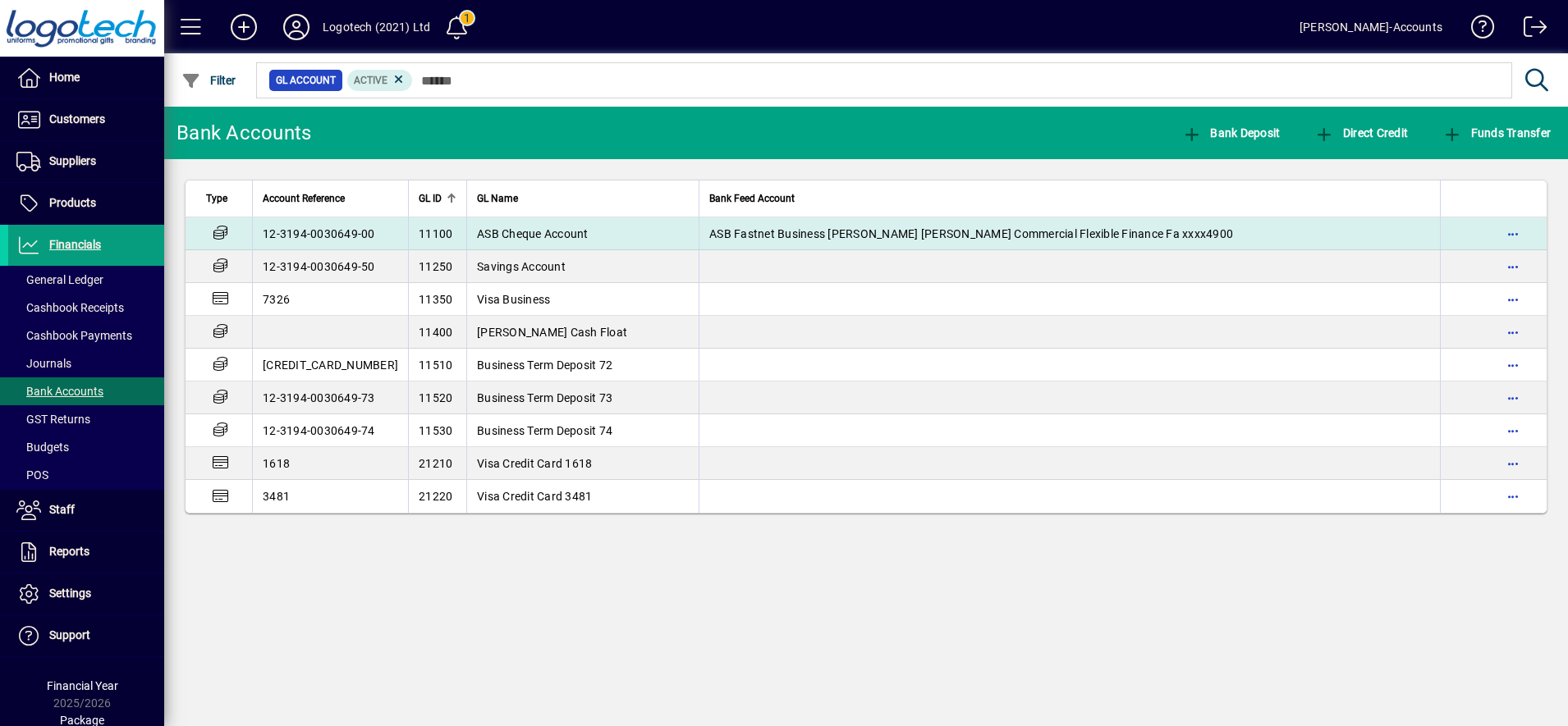
click at [495, 232] on span "ASB Cheque Account" at bounding box center [533, 233] width 112 height 13
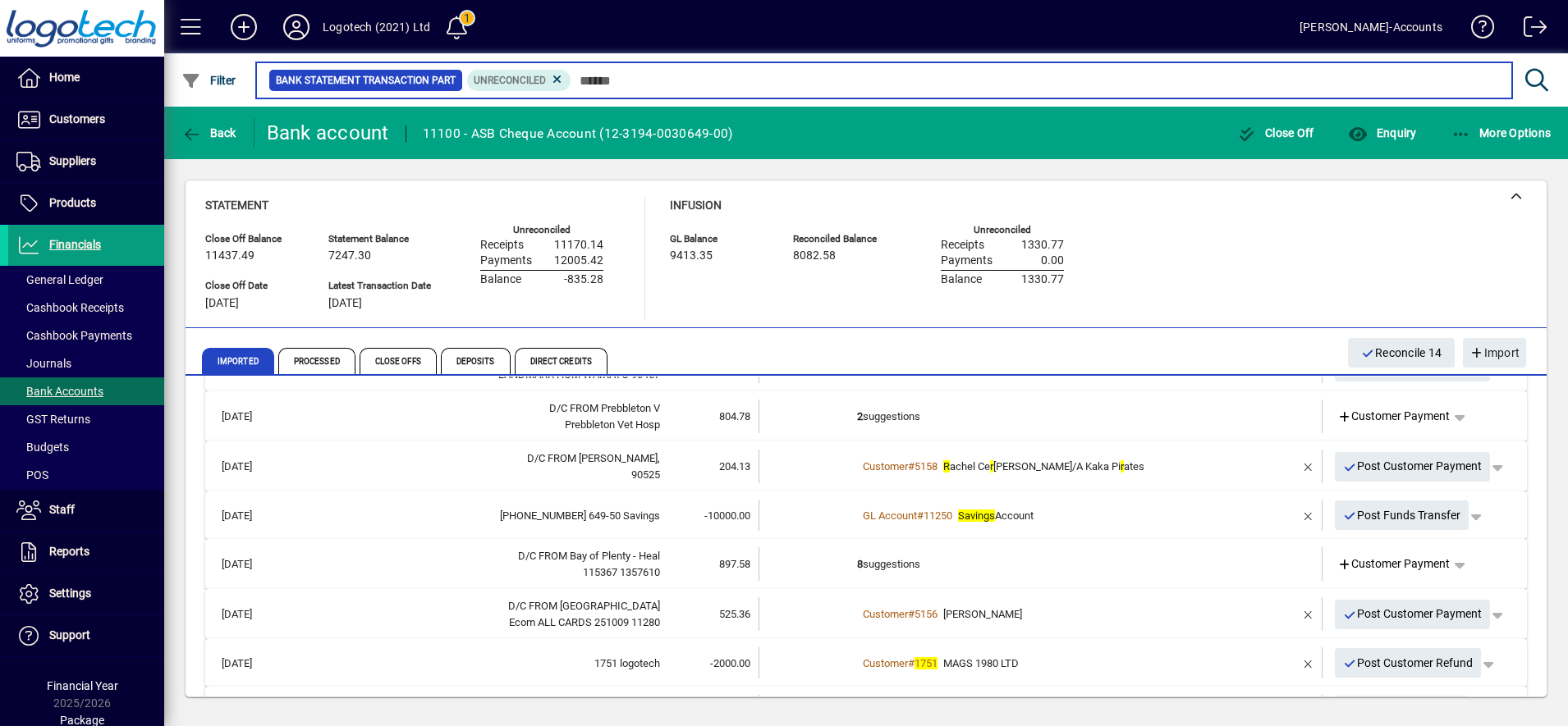
scroll to position [659, 0]
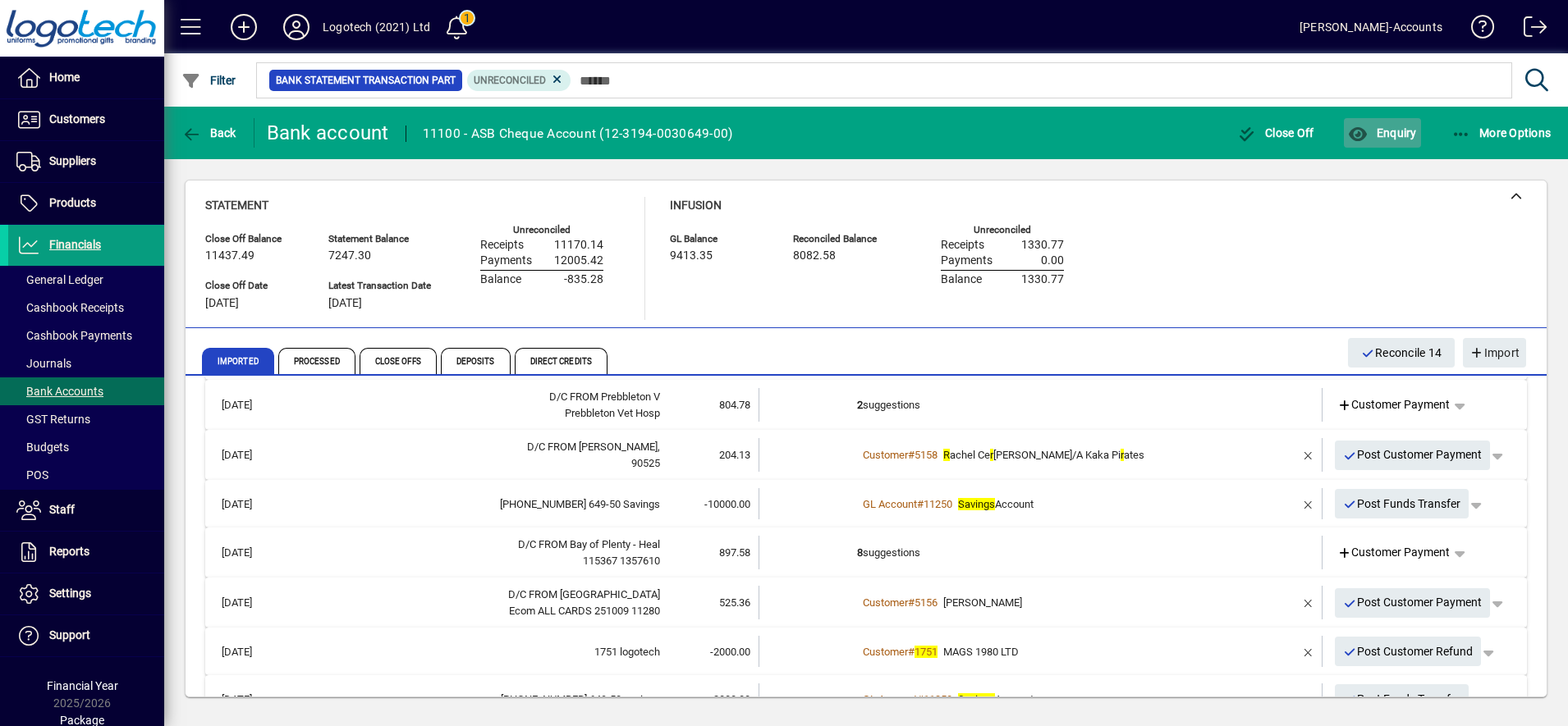
click at [1392, 133] on span "Enquiry" at bounding box center [1382, 132] width 69 height 13
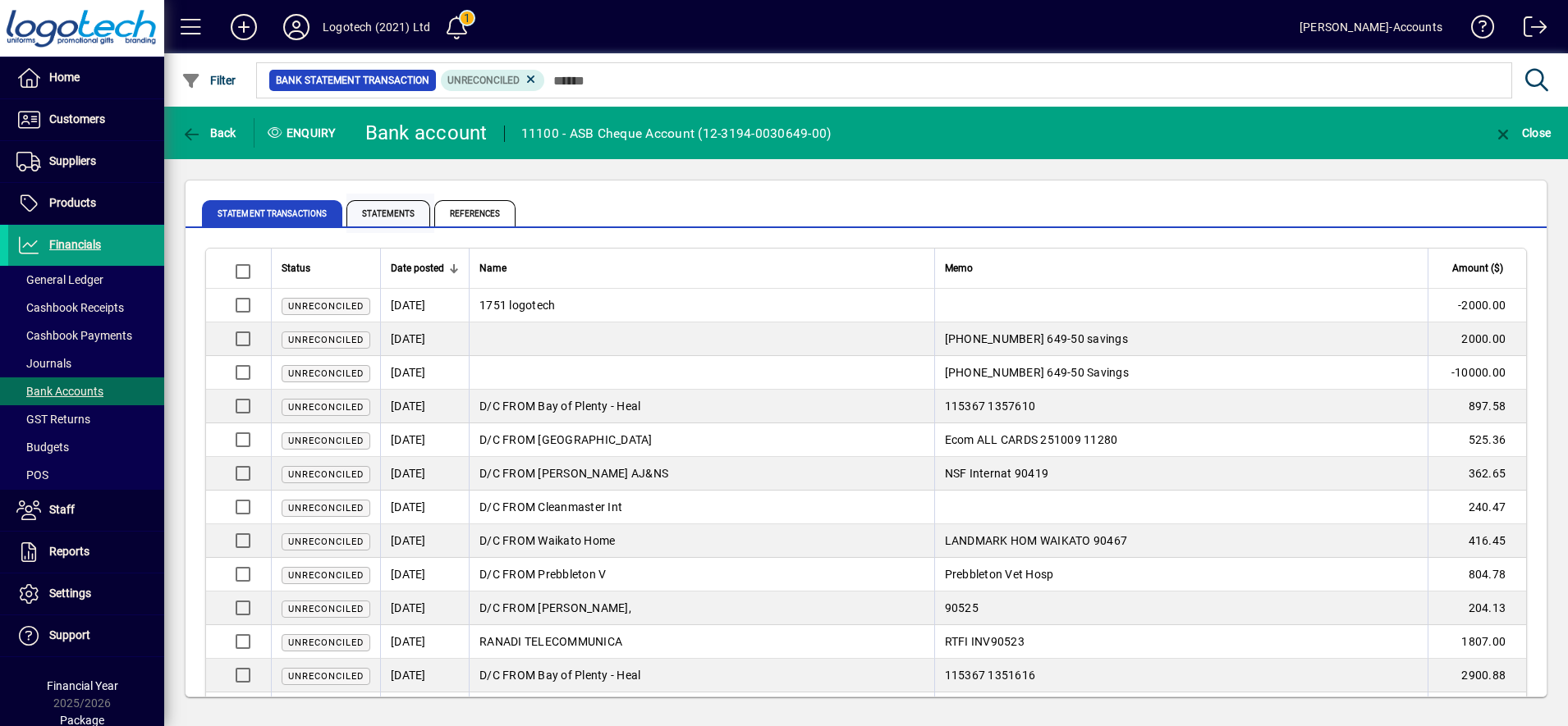
click at [395, 219] on span "Statements" at bounding box center [388, 213] width 83 height 26
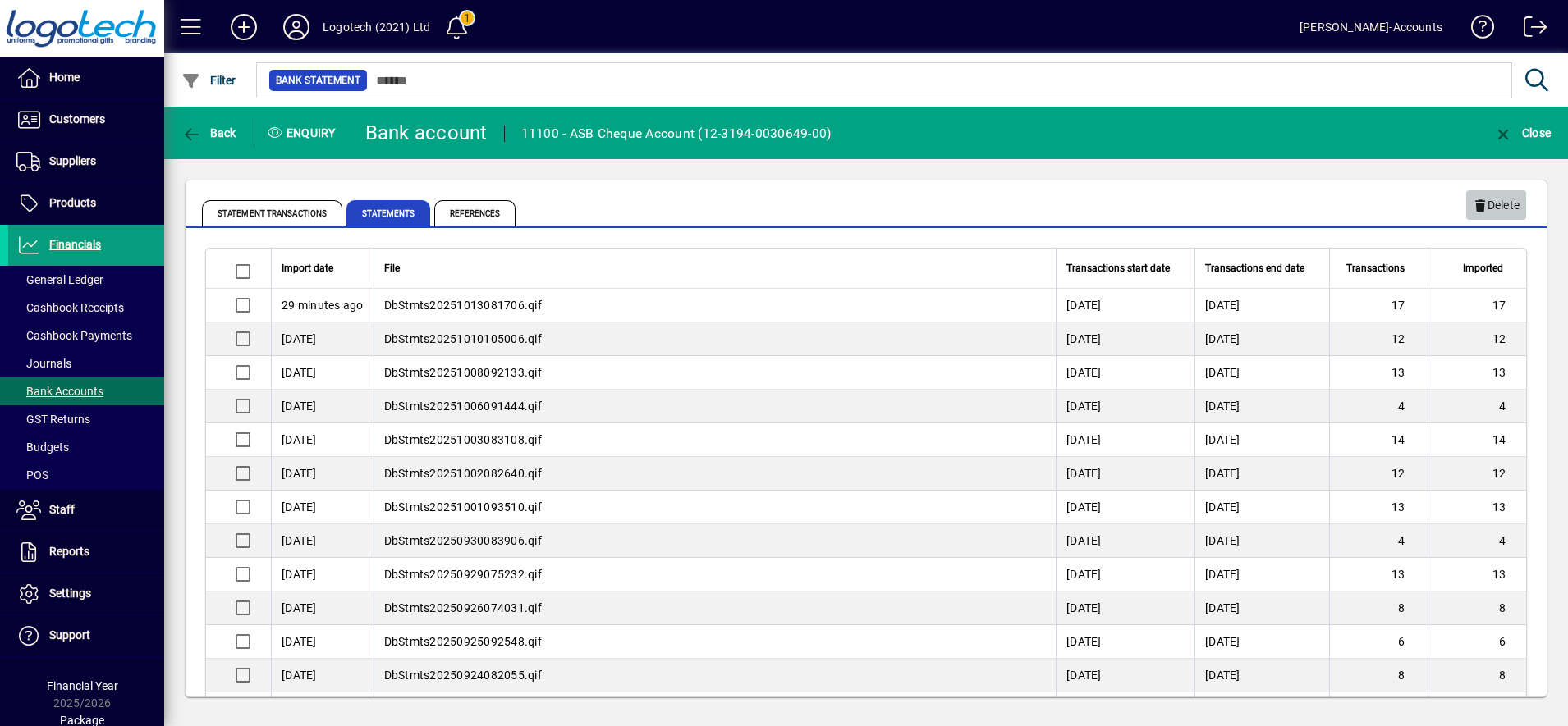
click at [1502, 201] on span "Delete" at bounding box center [1496, 205] width 47 height 27
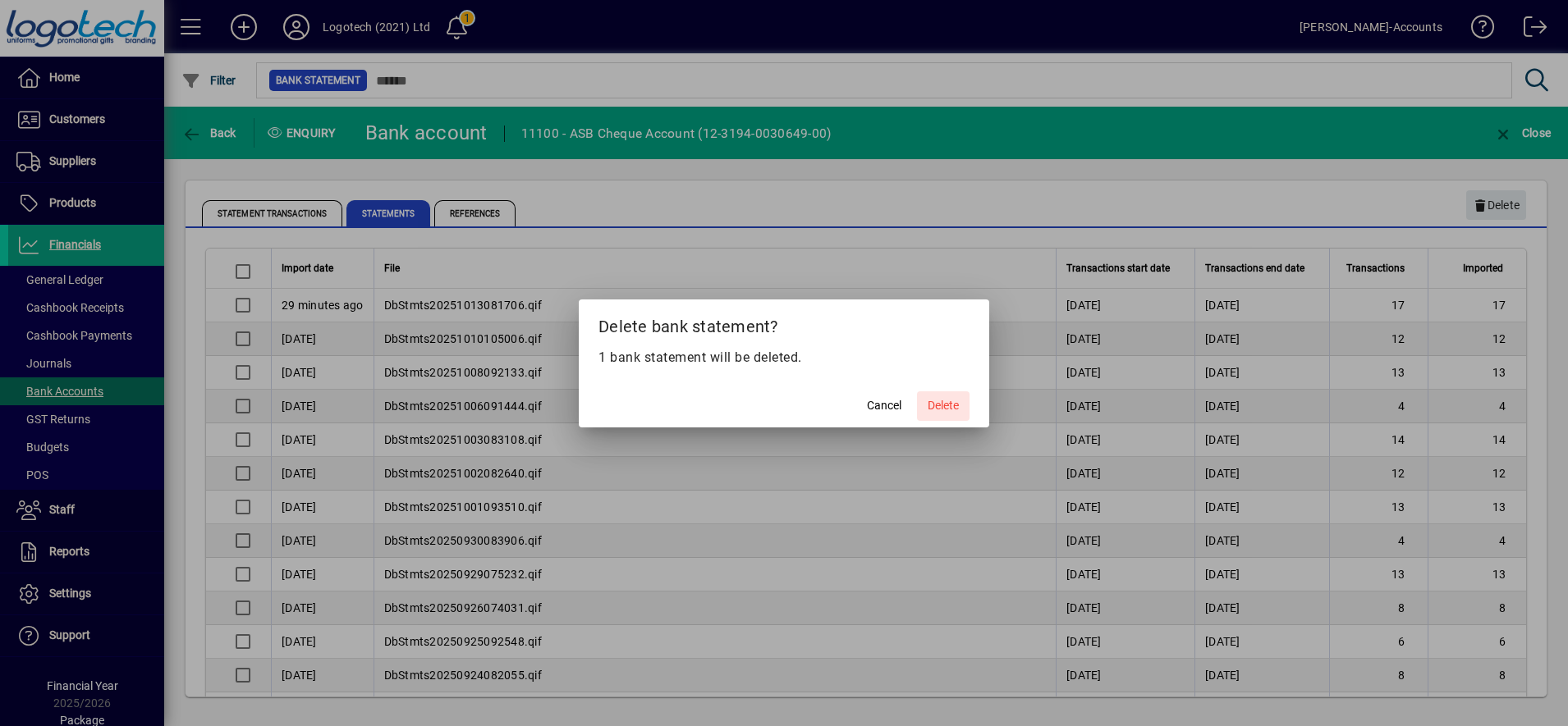
click at [942, 403] on span "Delete" at bounding box center [943, 406] width 31 height 18
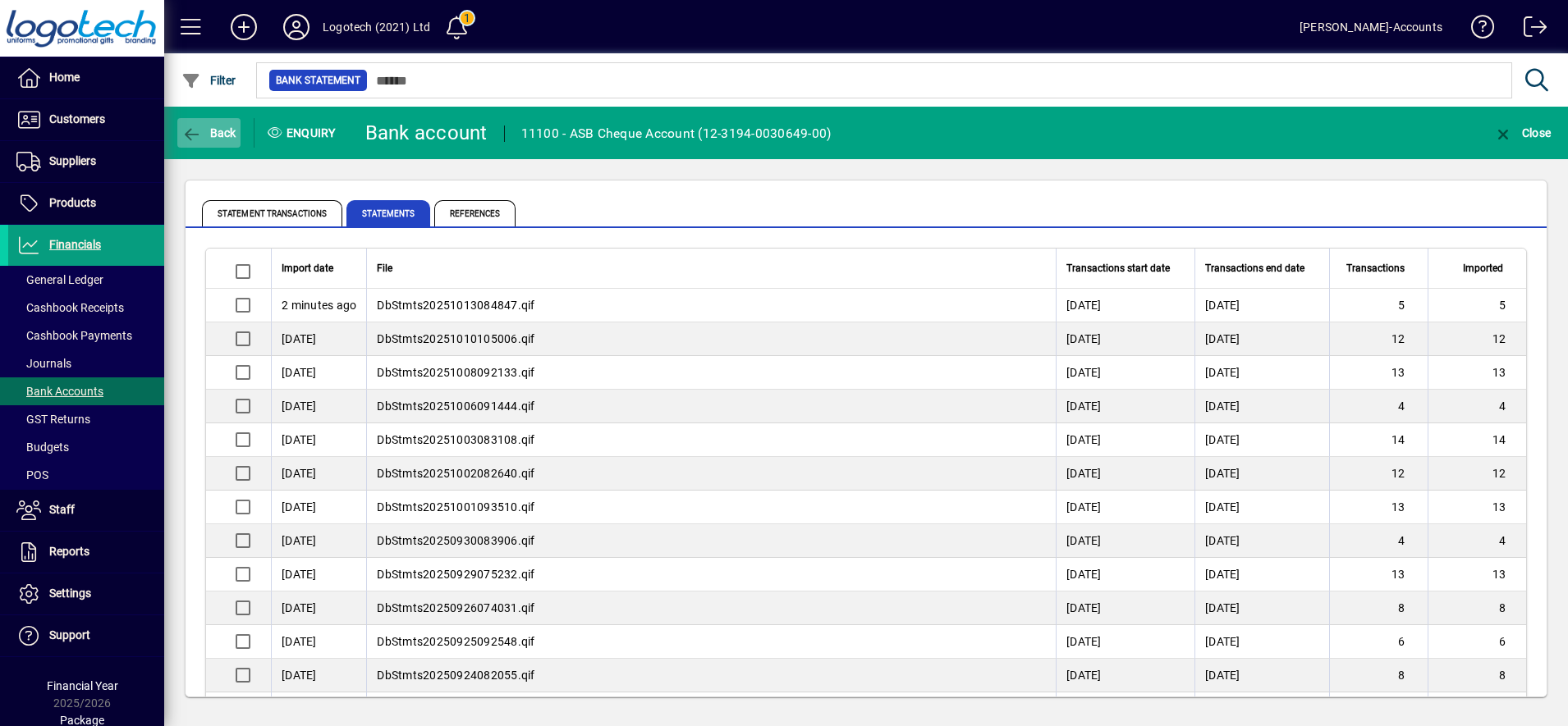
click at [220, 131] on span "Back" at bounding box center [208, 132] width 55 height 13
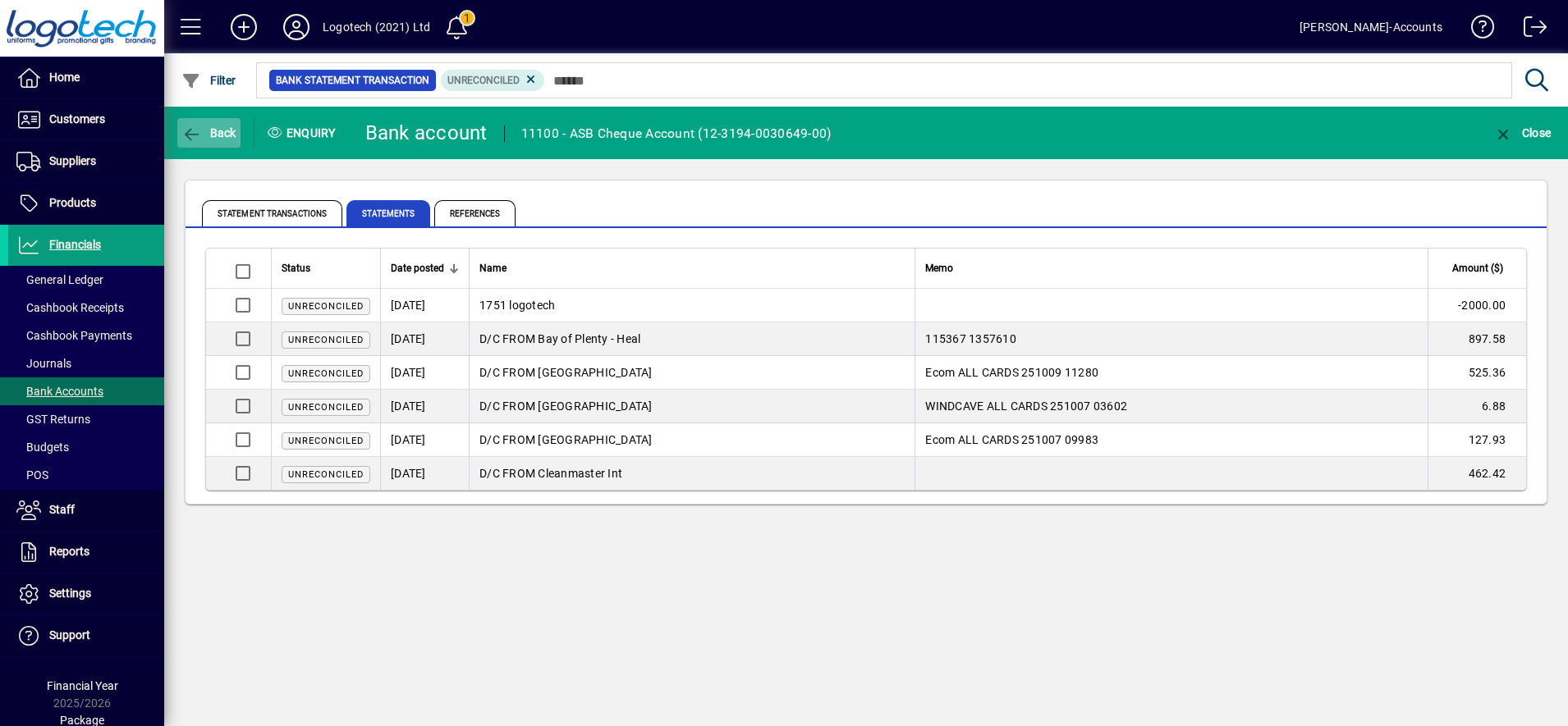
click at [220, 131] on span "Back" at bounding box center [208, 132] width 55 height 13
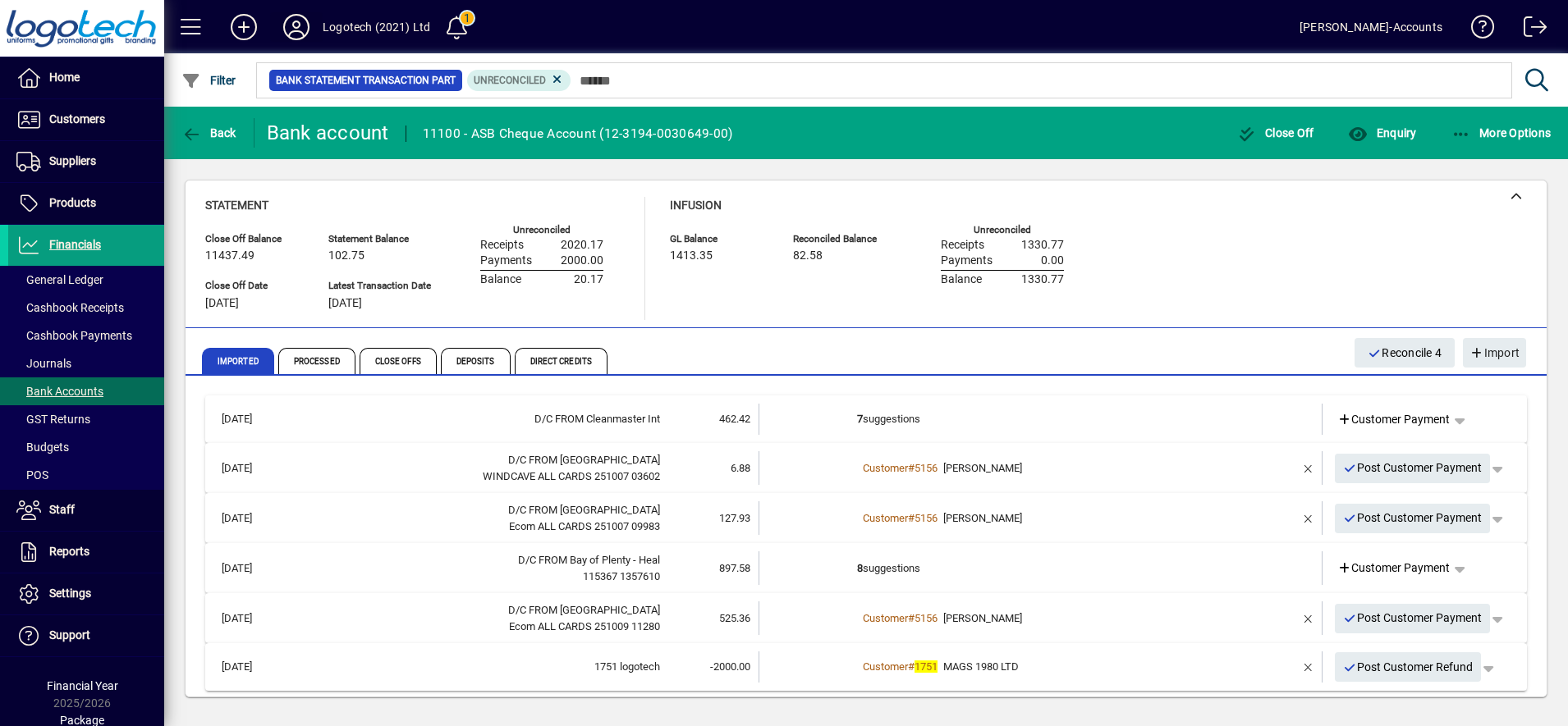
click at [296, 25] on icon at bounding box center [295, 27] width 32 height 26
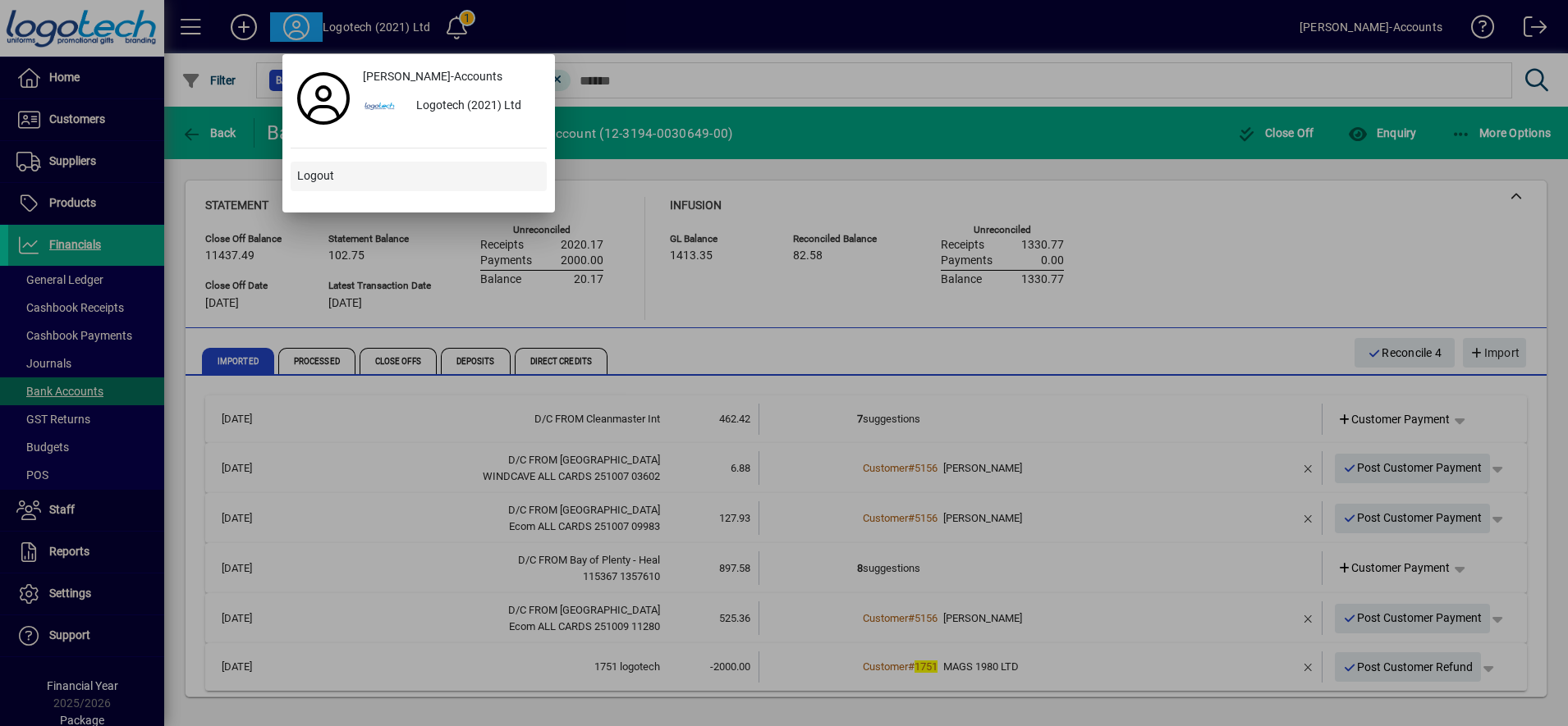
click at [308, 177] on span "Logout" at bounding box center [316, 176] width 37 height 18
